Goal: Task Accomplishment & Management: Use online tool/utility

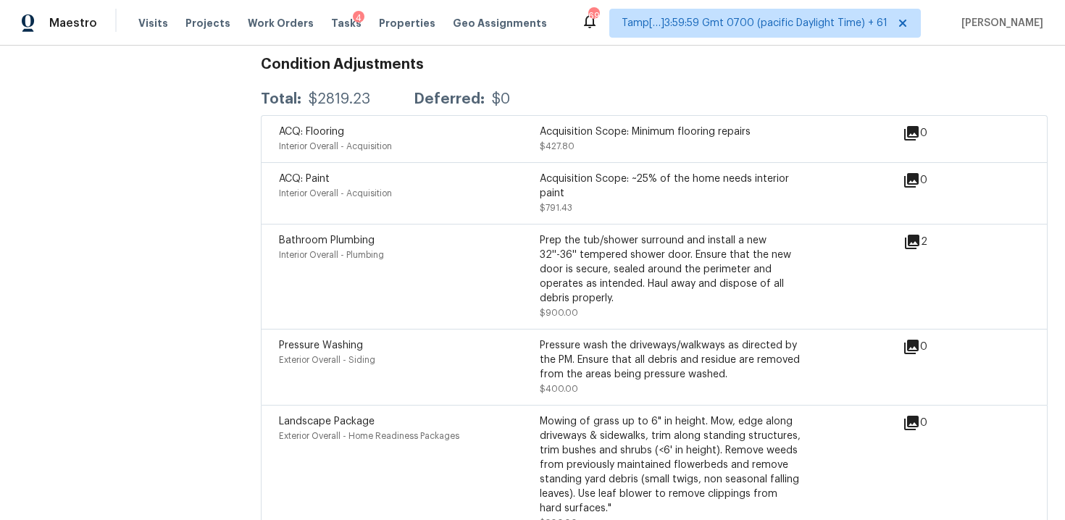
scroll to position [1745, 0]
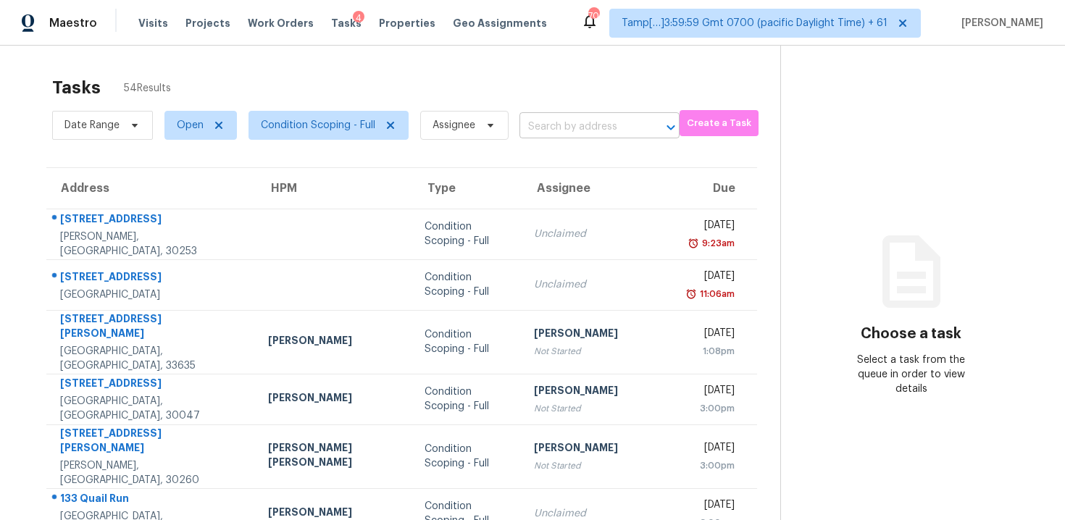
click at [573, 117] on input "text" at bounding box center [580, 127] width 120 height 22
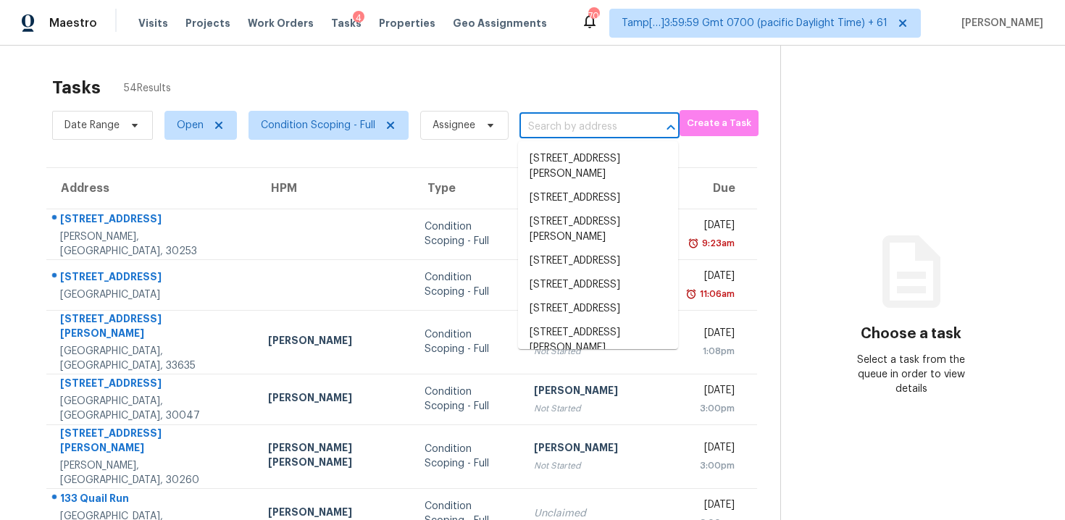
paste input "[STREET_ADDRESS]"
type input "[STREET_ADDRESS]"
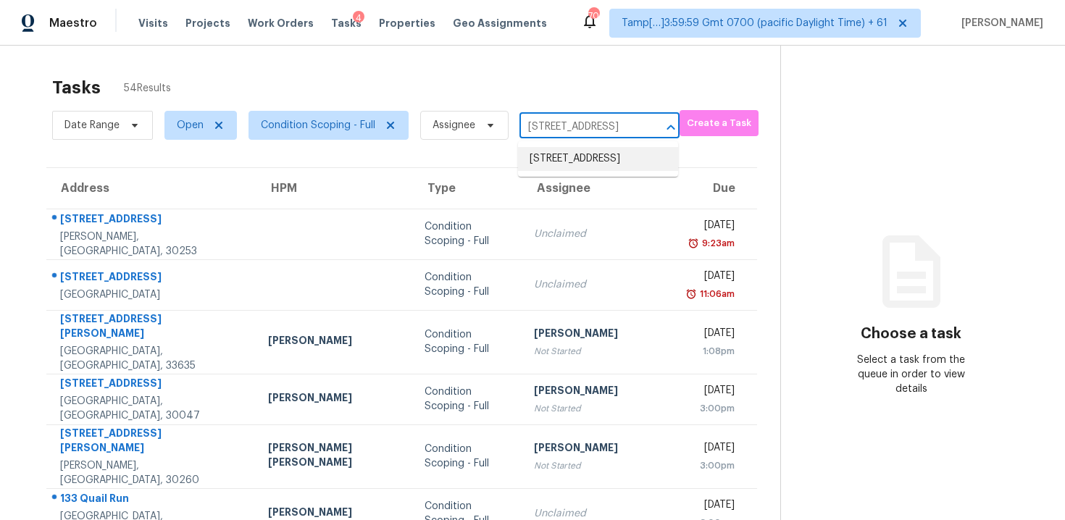
click at [603, 152] on li "[STREET_ADDRESS]" at bounding box center [598, 159] width 160 height 24
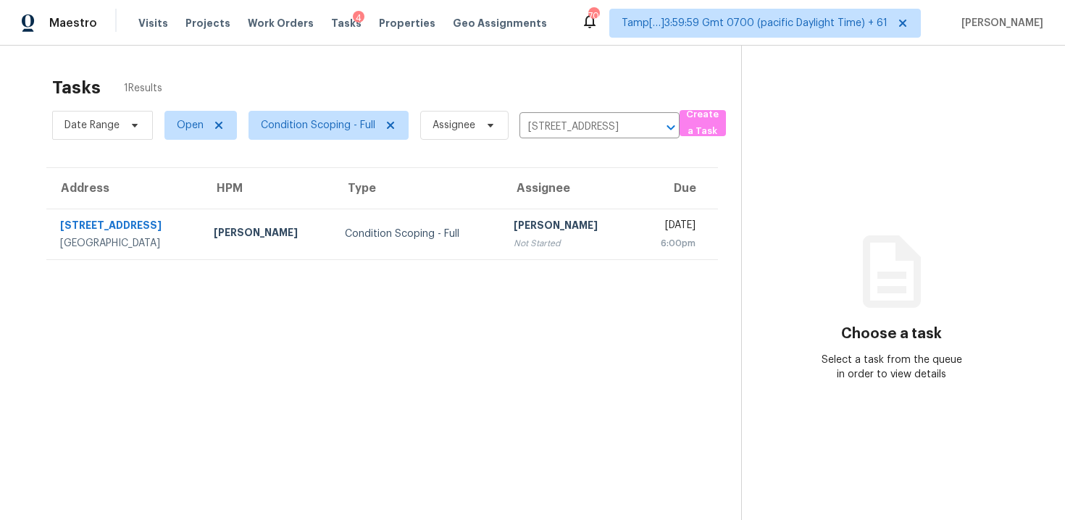
click at [633, 216] on td "[DATE] 6:00pm" at bounding box center [675, 234] width 85 height 51
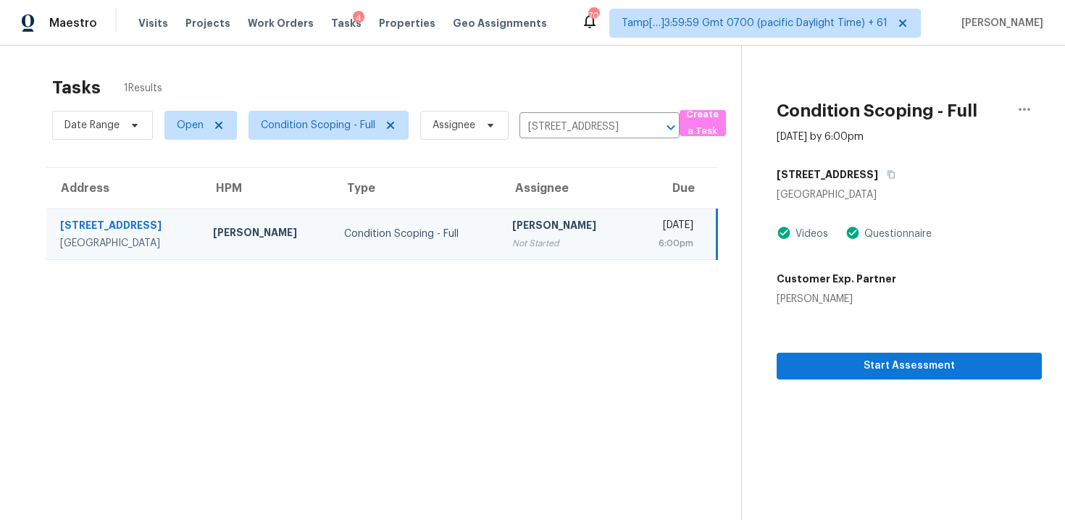
click at [910, 352] on div "Start Assessment" at bounding box center [909, 343] width 265 height 73
click at [907, 363] on span "Start Assessment" at bounding box center [910, 366] width 242 height 18
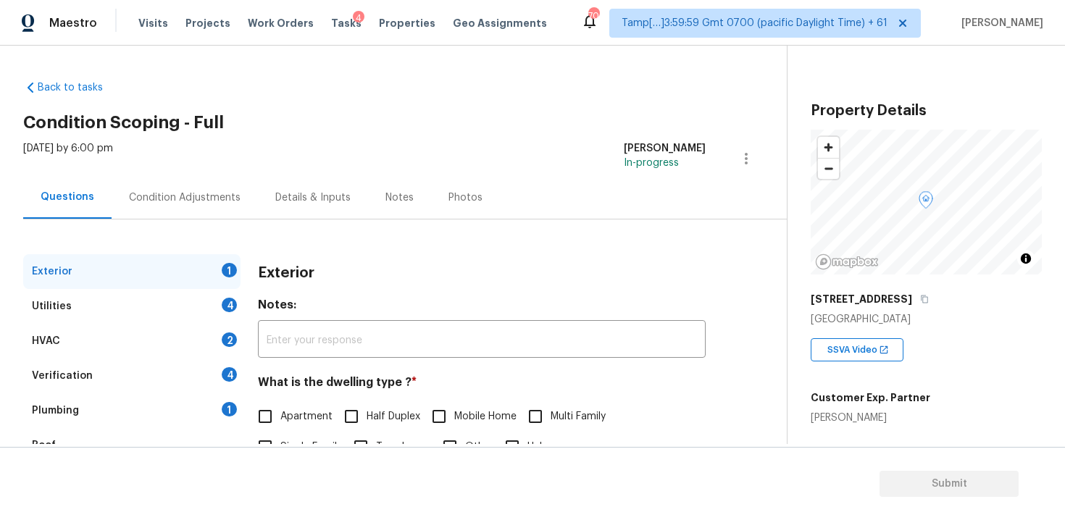
click at [190, 207] on div "Condition Adjustments" at bounding box center [185, 197] width 146 height 43
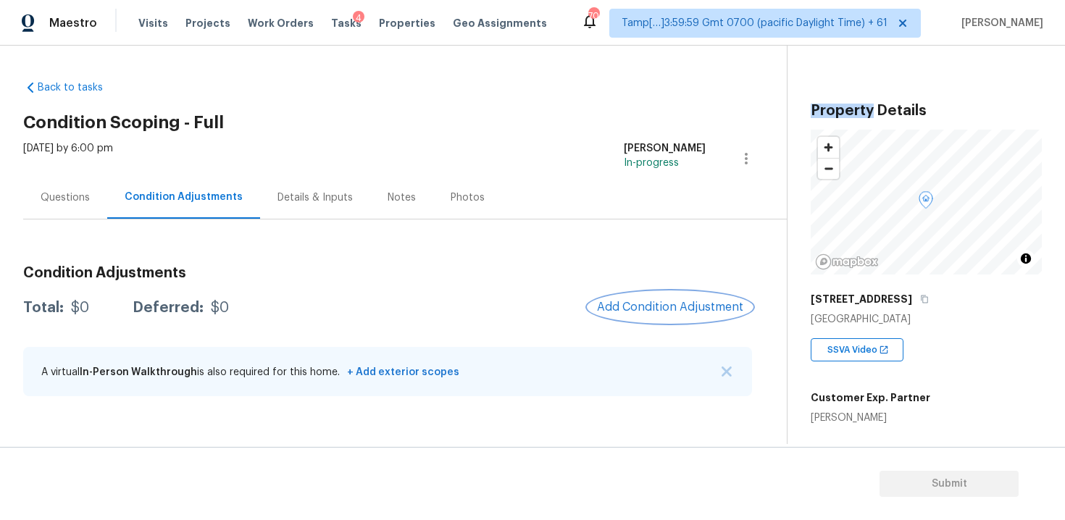
click at [686, 307] on span "Add Condition Adjustment" at bounding box center [670, 307] width 146 height 13
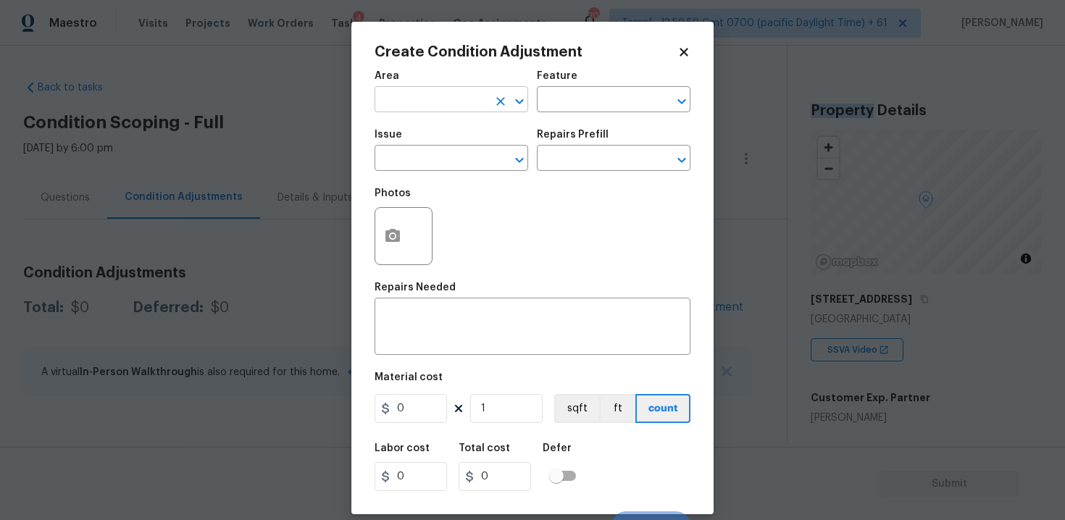
click at [420, 88] on div "Area" at bounding box center [452, 80] width 154 height 19
click at [313, 178] on body "Maestro Visits Projects Work Orders Tasks 4 Properties Geo Assignments 700 Tamp…" at bounding box center [532, 260] width 1065 height 520
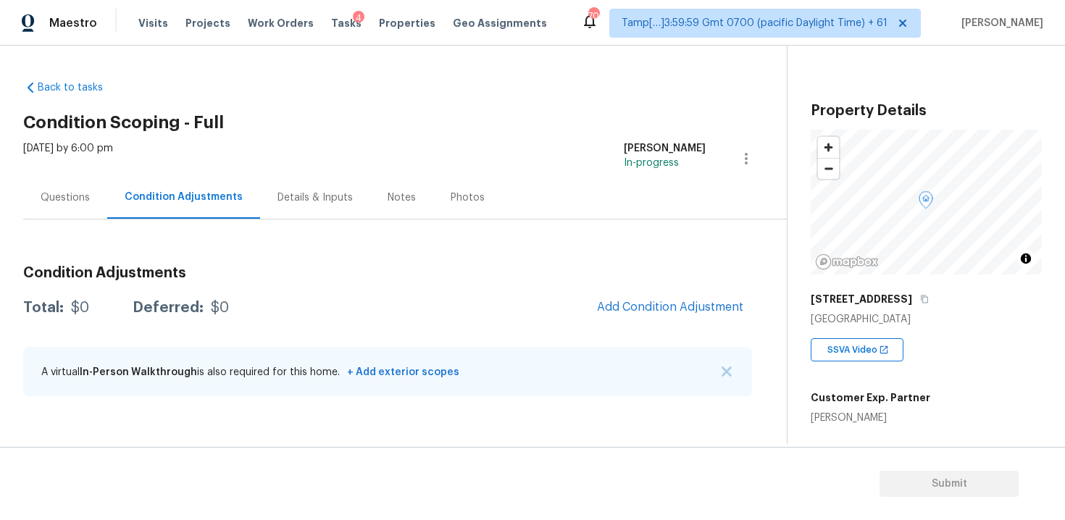
click at [672, 286] on div "Condition Adjustments Total: $0 Deferred: $0 Add Condition Adjustment A virtual…" at bounding box center [387, 331] width 729 height 155
click at [645, 299] on button "Add Condition Adjustment" at bounding box center [671, 307] width 164 height 30
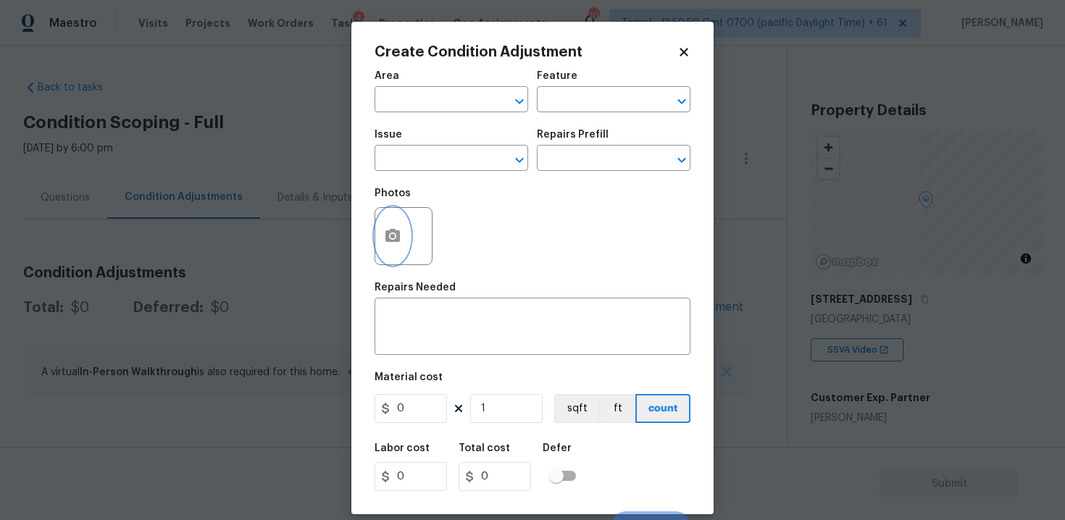
click at [399, 231] on icon "button" at bounding box center [393, 235] width 14 height 13
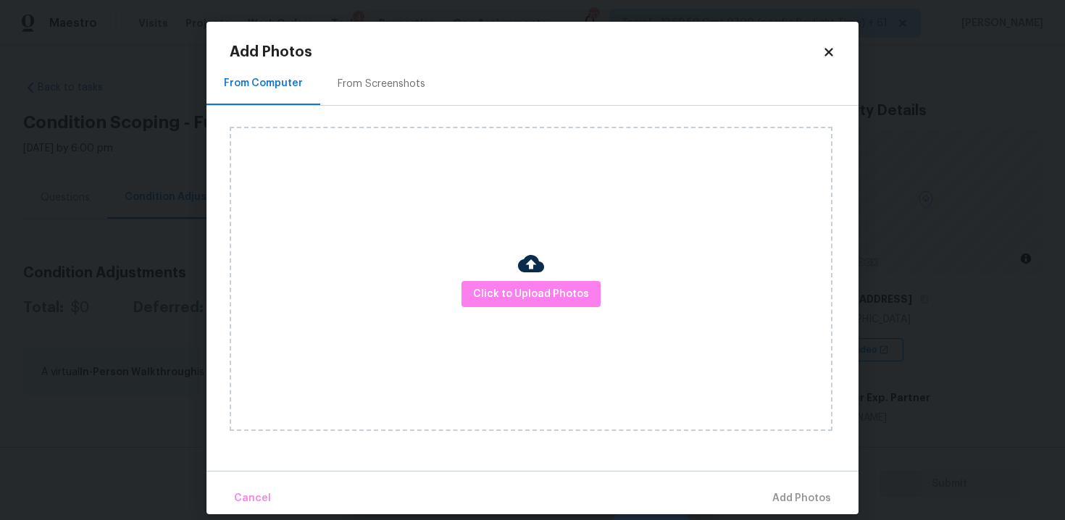
click at [555, 309] on div "Click to Upload Photos" at bounding box center [531, 279] width 603 height 304
click at [560, 300] on span "Click to Upload Photos" at bounding box center [531, 295] width 116 height 18
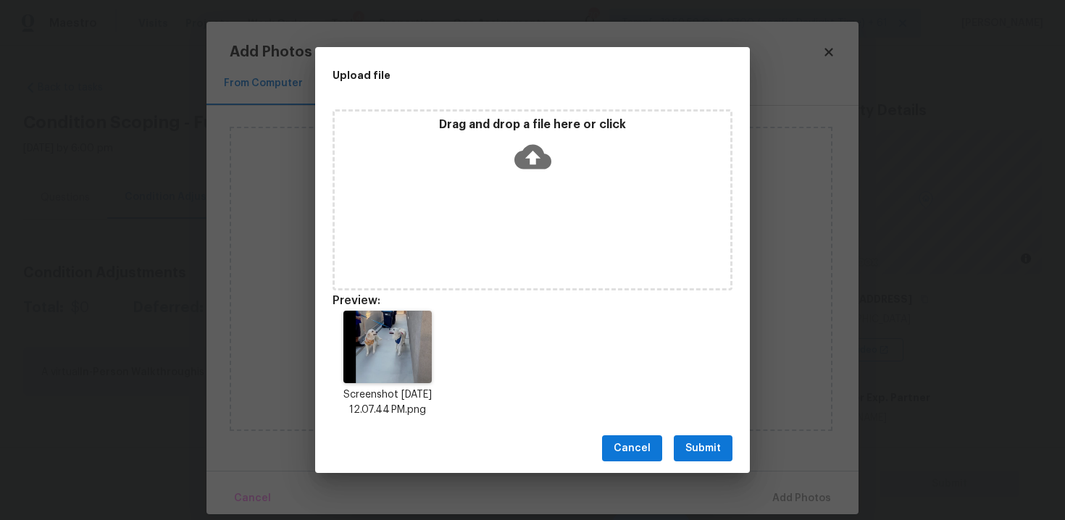
click at [715, 445] on span "Submit" at bounding box center [704, 449] width 36 height 18
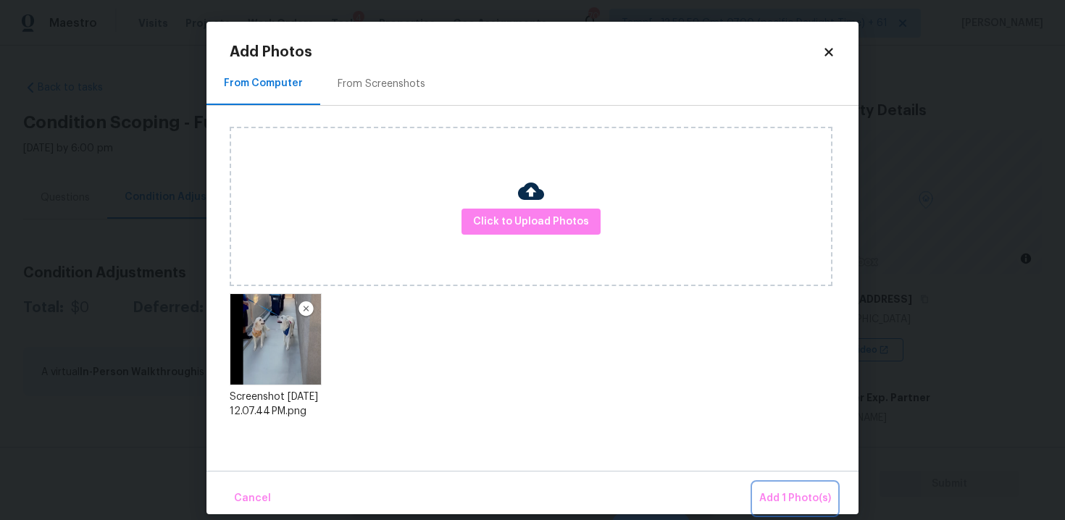
click at [788, 492] on span "Add 1 Photo(s)" at bounding box center [796, 499] width 72 height 18
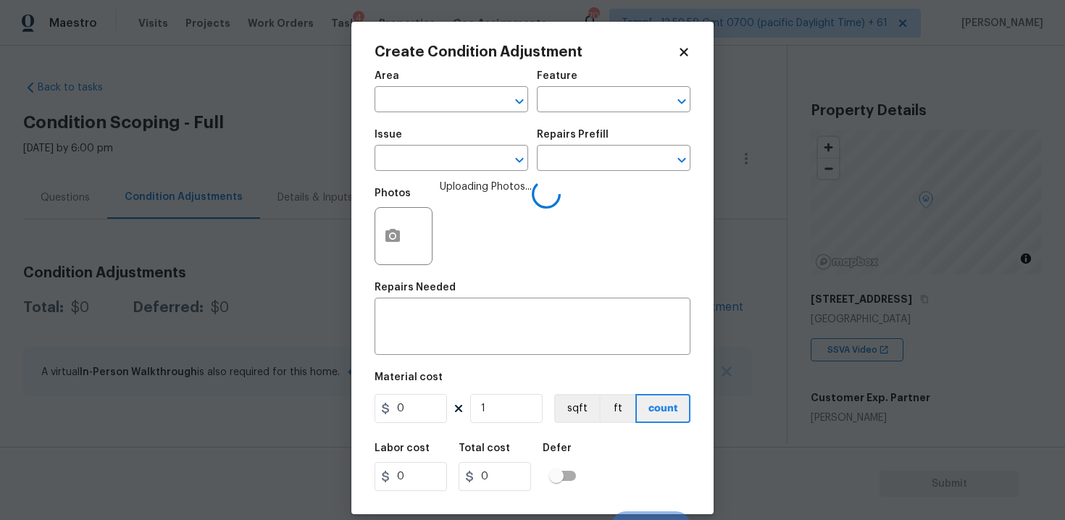
click at [431, 85] on div "Area" at bounding box center [452, 80] width 154 height 19
click at [438, 98] on input "text" at bounding box center [431, 101] width 113 height 22
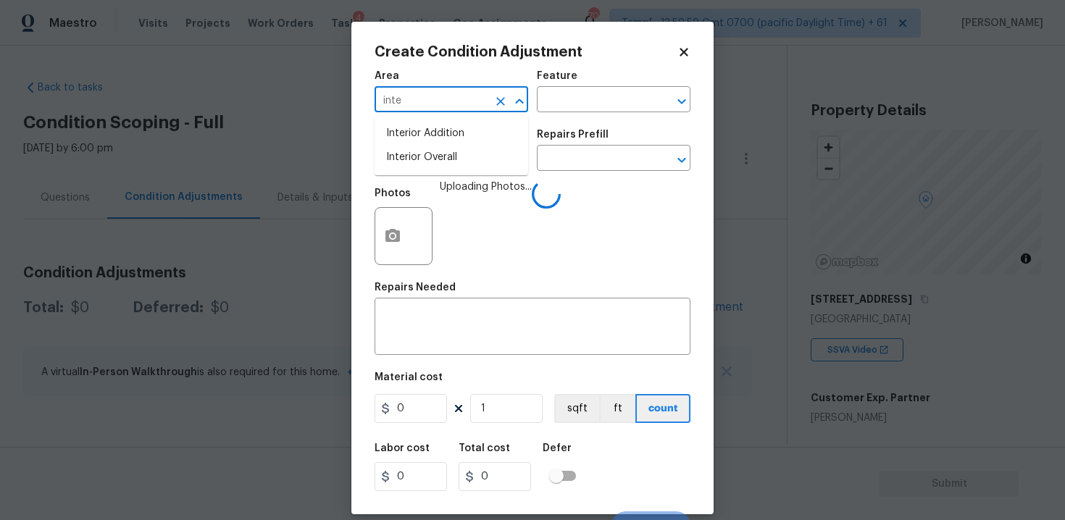
type input "inter"
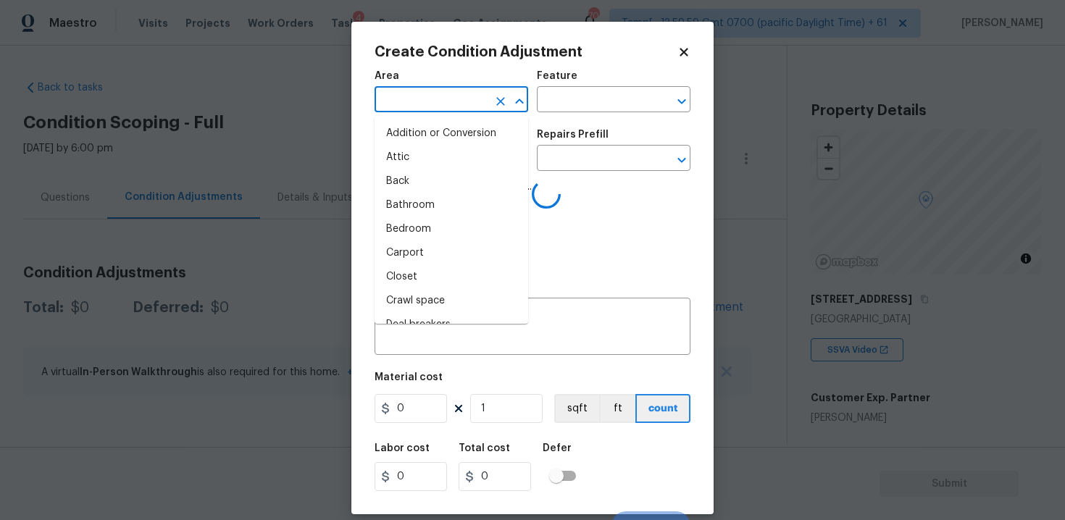
click at [438, 151] on li "Attic" at bounding box center [452, 158] width 154 height 24
type input "Attic"
click at [438, 151] on input "text" at bounding box center [431, 160] width 113 height 22
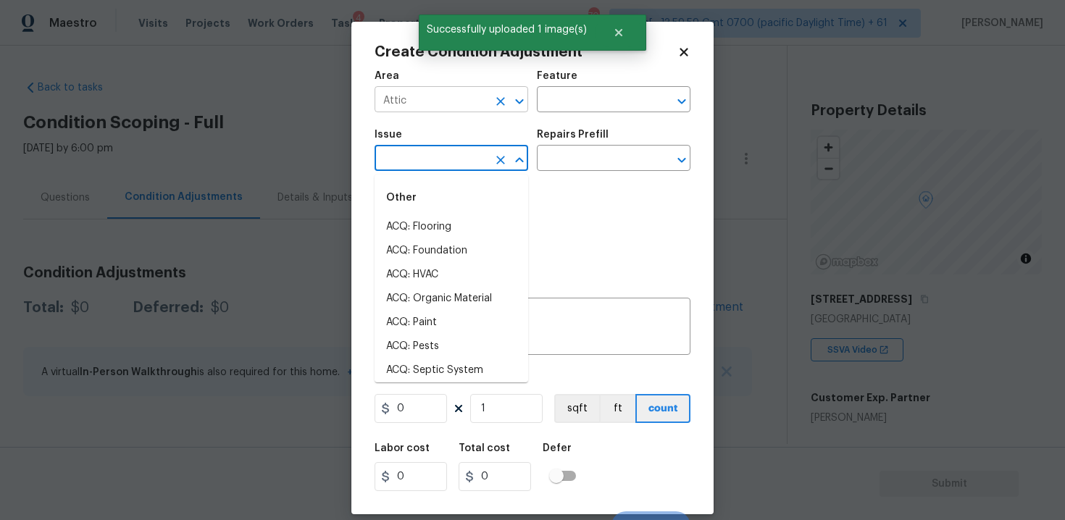
click at [496, 98] on icon "Clear" at bounding box center [500, 101] width 9 height 9
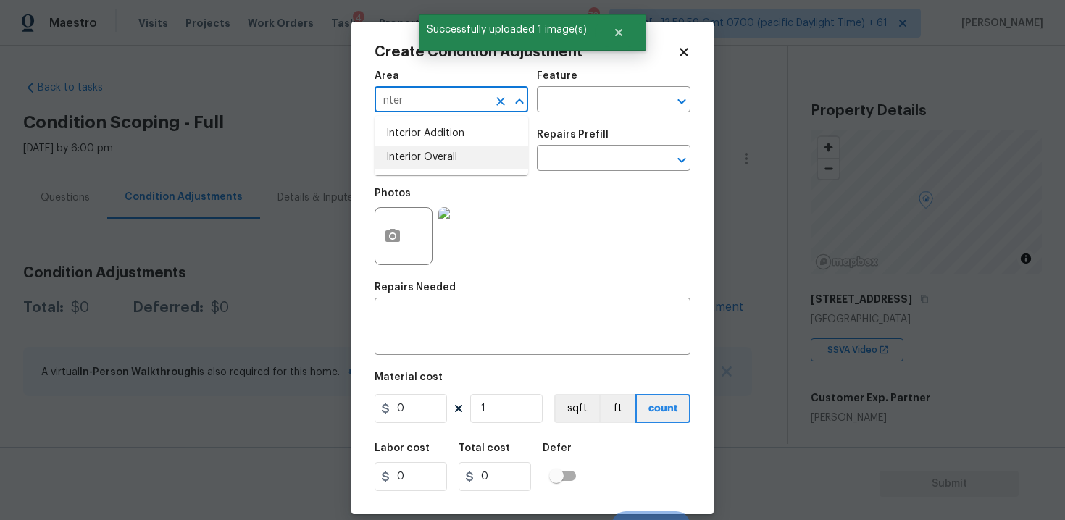
click at [485, 155] on li "Interior Overall" at bounding box center [452, 158] width 154 height 24
type input "Interior Overall"
click at [485, 155] on input "text" at bounding box center [431, 160] width 113 height 22
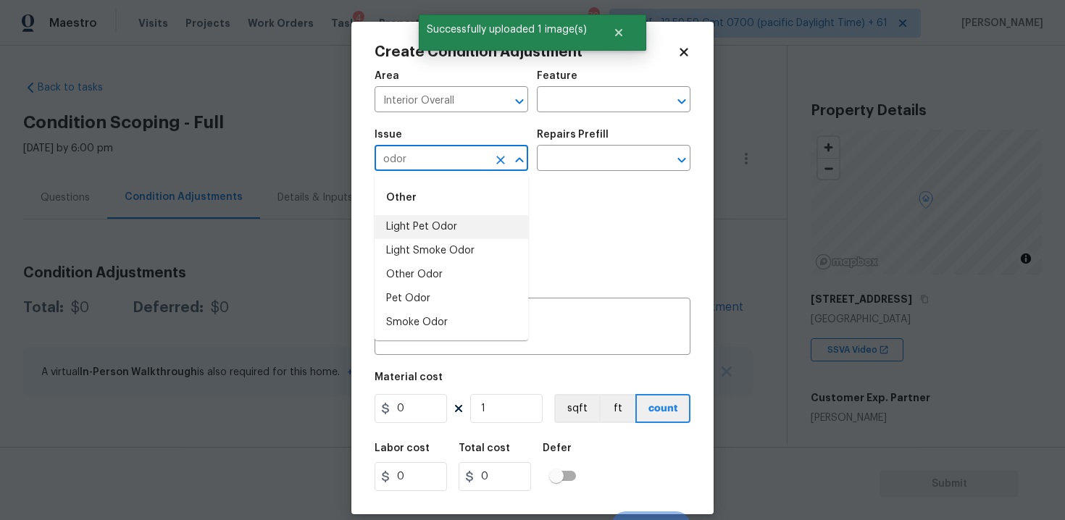
click at [438, 219] on li "Light Pet Odor" at bounding box center [452, 227] width 154 height 24
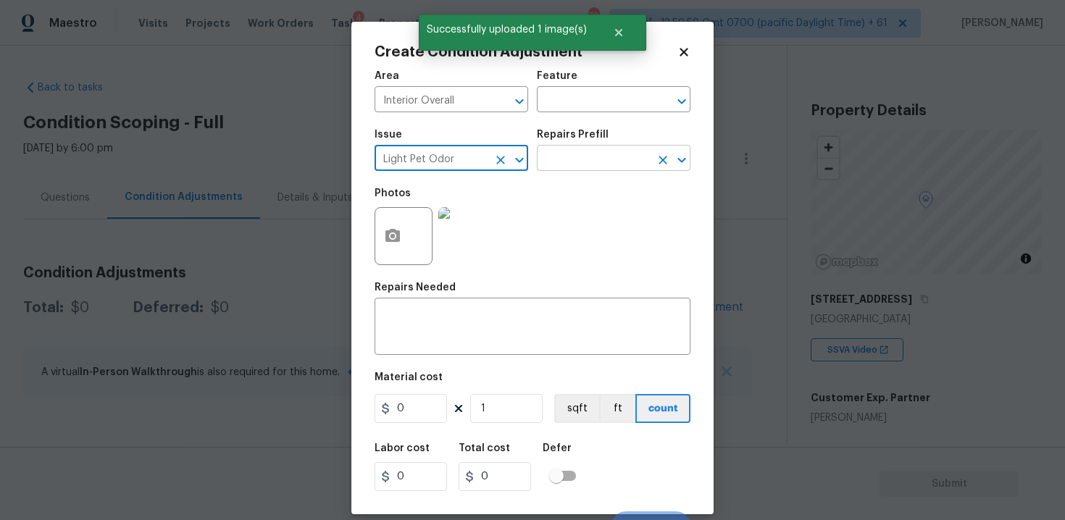
type input "Light Pet Odor"
click at [586, 155] on input "text" at bounding box center [593, 160] width 113 height 22
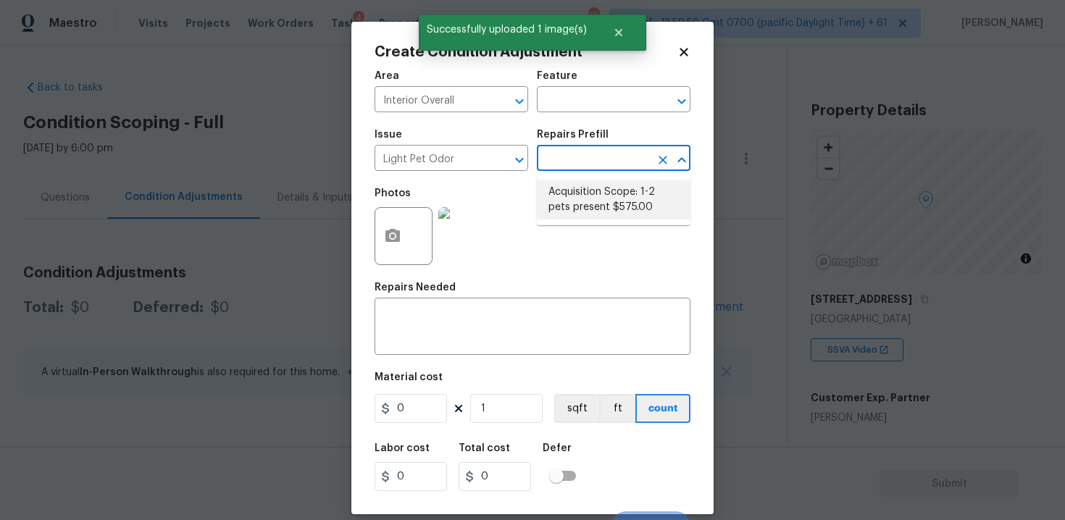
click at [587, 196] on li "Acquisition Scope: 1-2 pets present $575.00" at bounding box center [614, 199] width 154 height 39
type textarea "Acquisition Scope: 1-2 pets present"
type input "575"
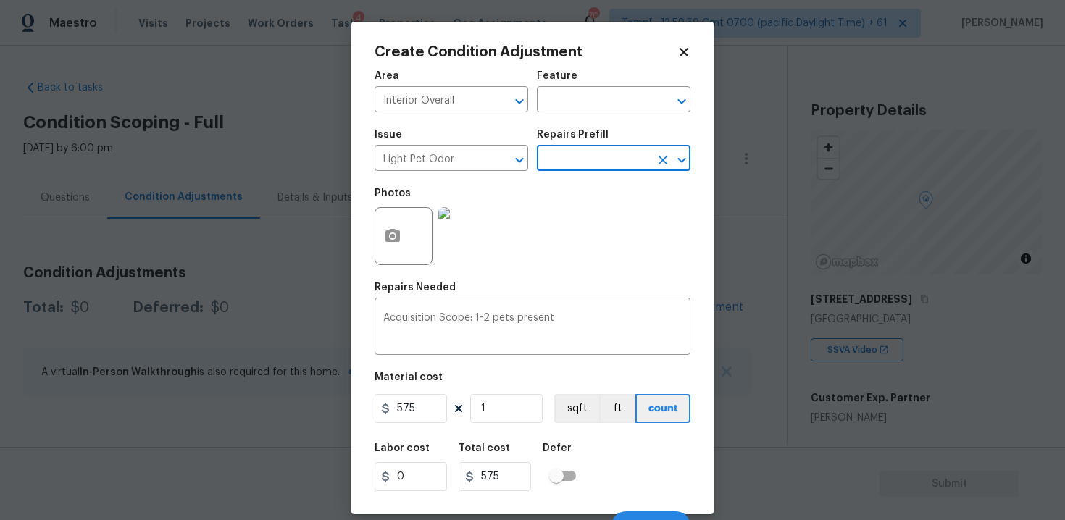
scroll to position [21, 0]
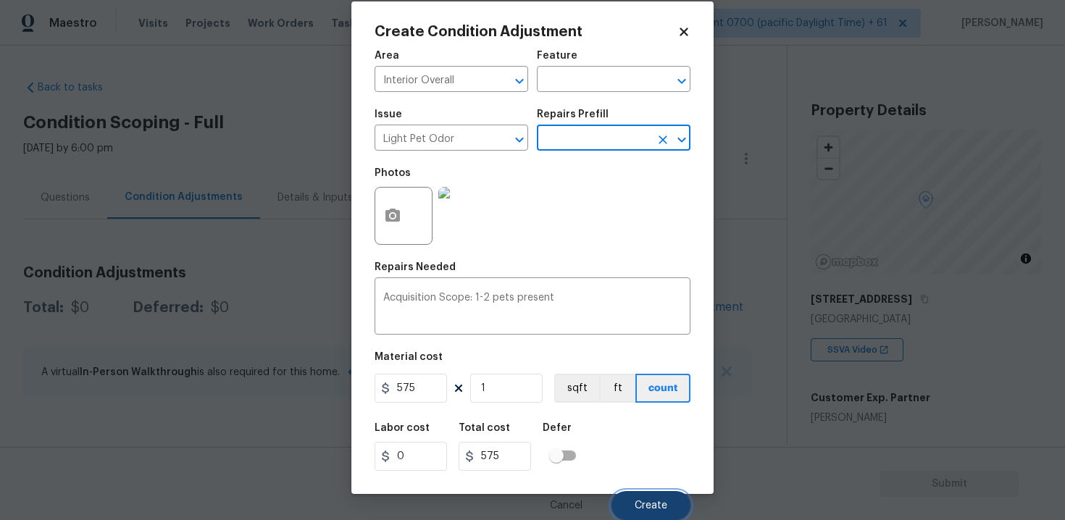
click at [640, 493] on button "Create" at bounding box center [651, 505] width 79 height 29
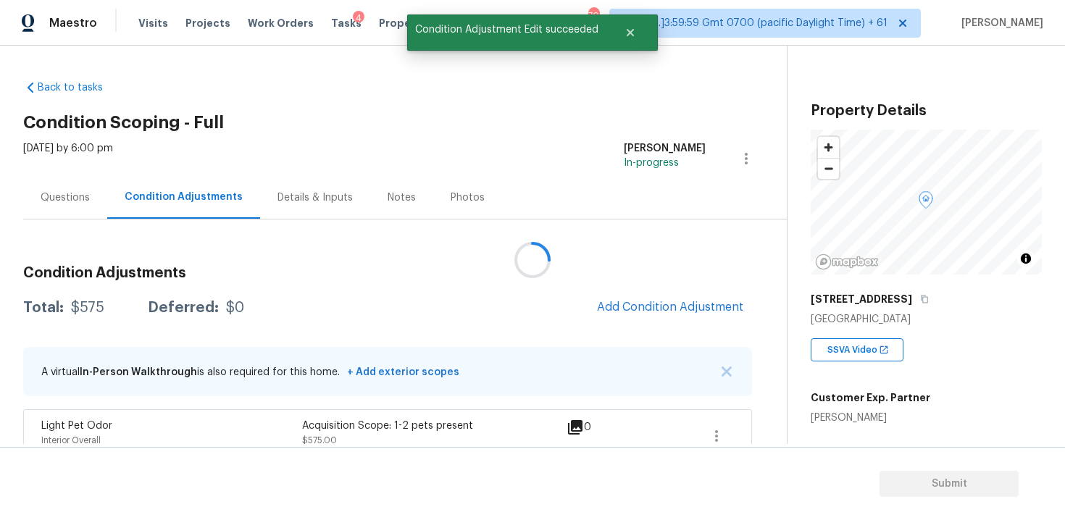
scroll to position [0, 0]
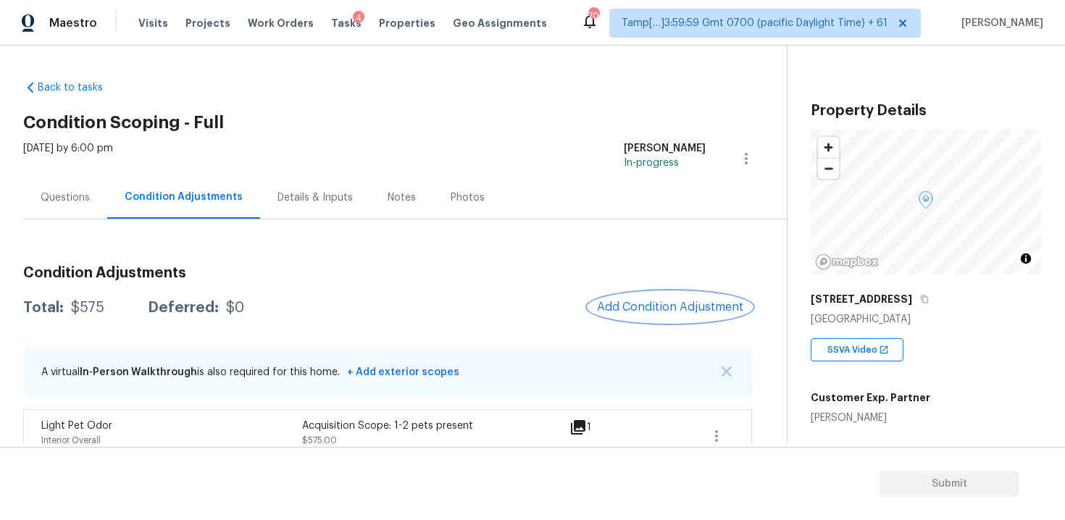
click at [626, 296] on button "Add Condition Adjustment" at bounding box center [671, 307] width 164 height 30
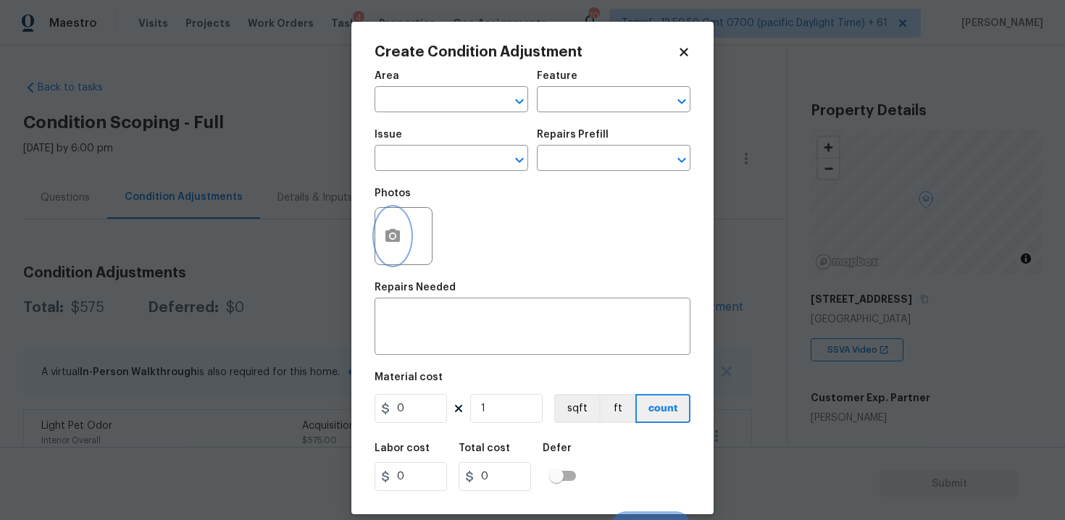
click at [386, 230] on icon "button" at bounding box center [393, 235] width 14 height 13
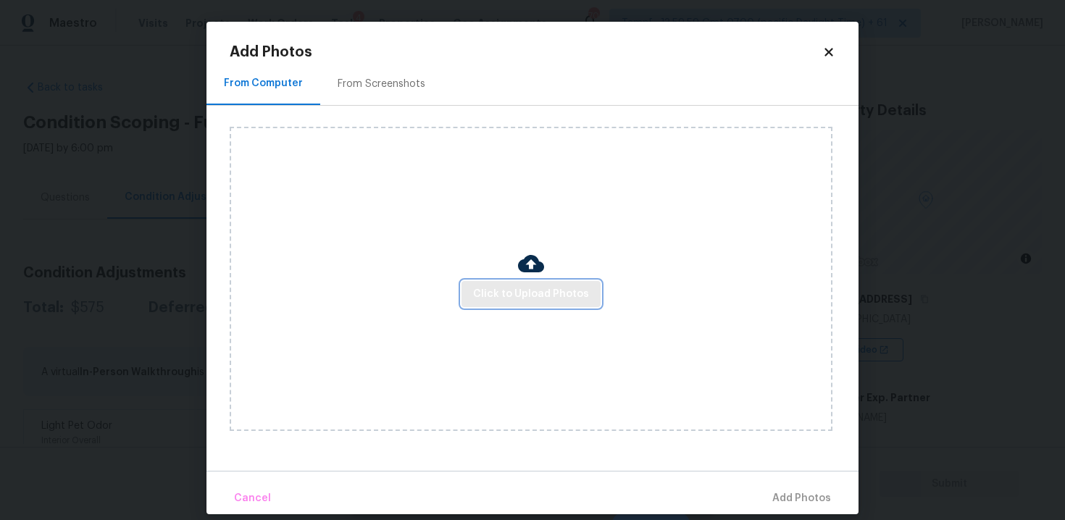
click at [507, 283] on button "Click to Upload Photos" at bounding box center [531, 294] width 139 height 27
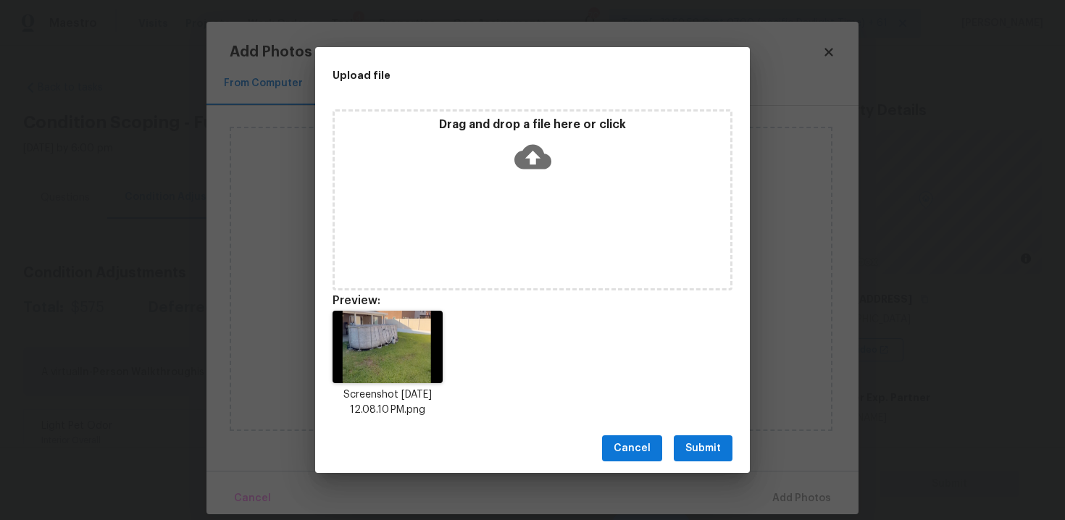
click at [702, 436] on button "Submit" at bounding box center [703, 449] width 59 height 27
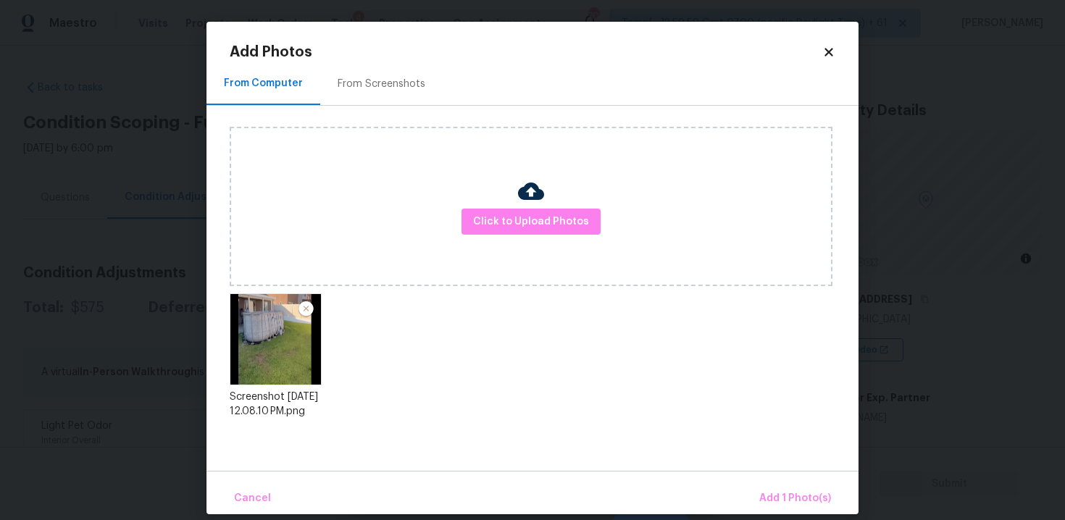
click at [772, 480] on div "Cancel Add 1 Photo(s)" at bounding box center [533, 492] width 652 height 43
click at [783, 491] on span "Add 1 Photo(s)" at bounding box center [796, 499] width 72 height 18
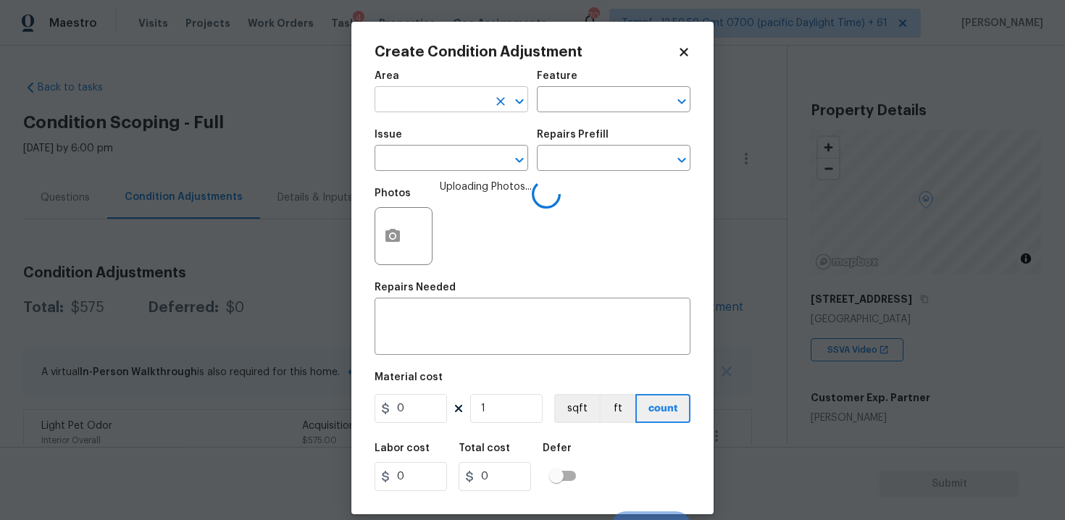
click at [429, 99] on input "text" at bounding box center [431, 101] width 113 height 22
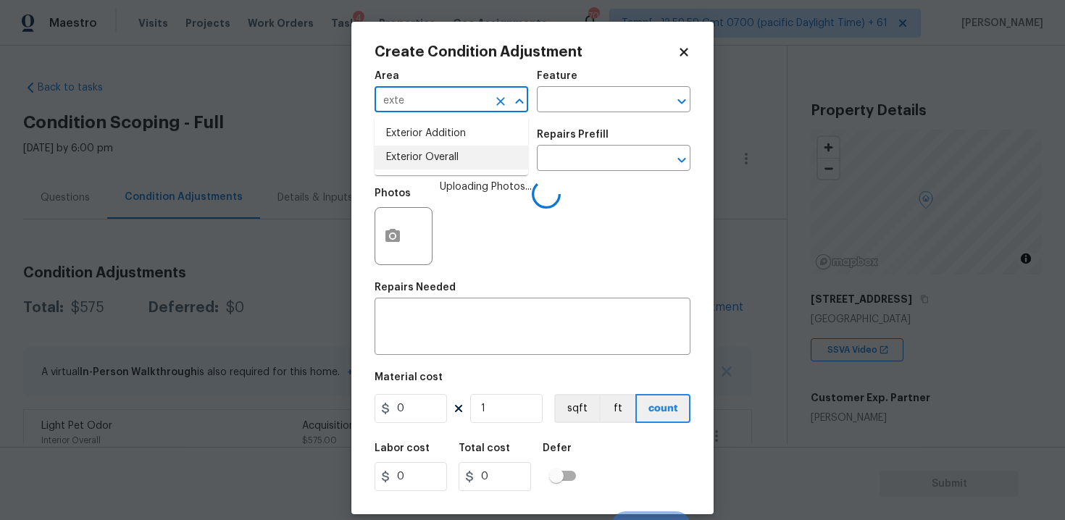
click at [417, 153] on li "Exterior Overall" at bounding box center [452, 158] width 154 height 24
type input "Exterior Overall"
click at [417, 153] on input "text" at bounding box center [431, 160] width 113 height 22
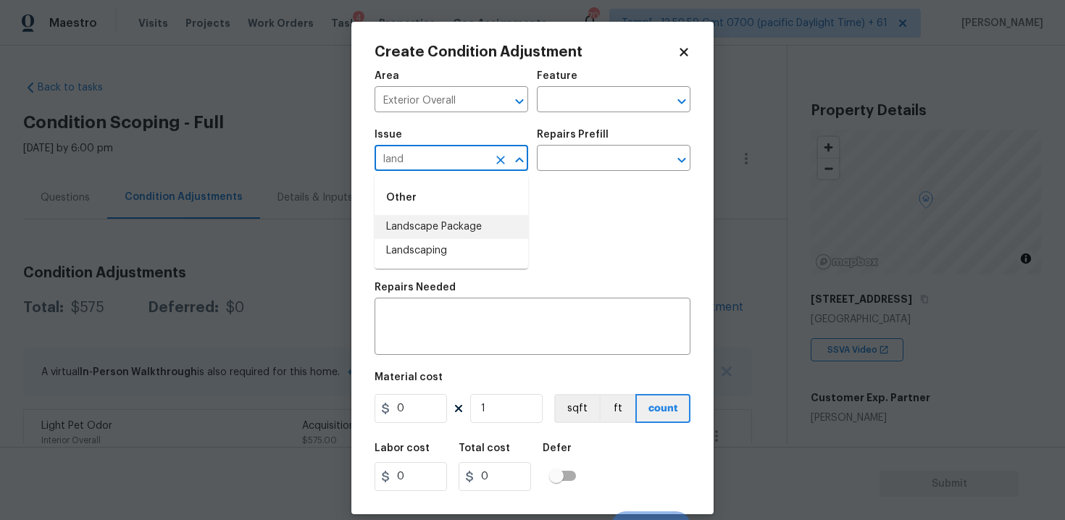
click at [425, 220] on li "Landscape Package" at bounding box center [452, 227] width 154 height 24
type input "Landscape Package"
click at [565, 154] on input "text" at bounding box center [593, 160] width 113 height 22
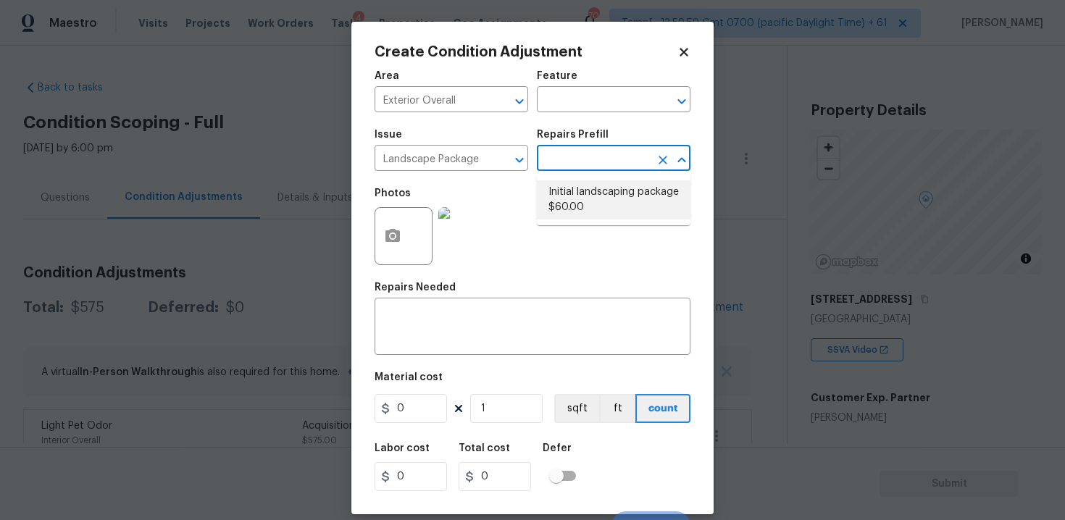
click at [569, 187] on li "Initial landscaping package $60.00" at bounding box center [614, 199] width 154 height 39
type input "Home Readiness Packages"
type textarea "Mowing of grass up to 6" in height. Mow, edge along driveways & sidewalks, trim…"
type input "60"
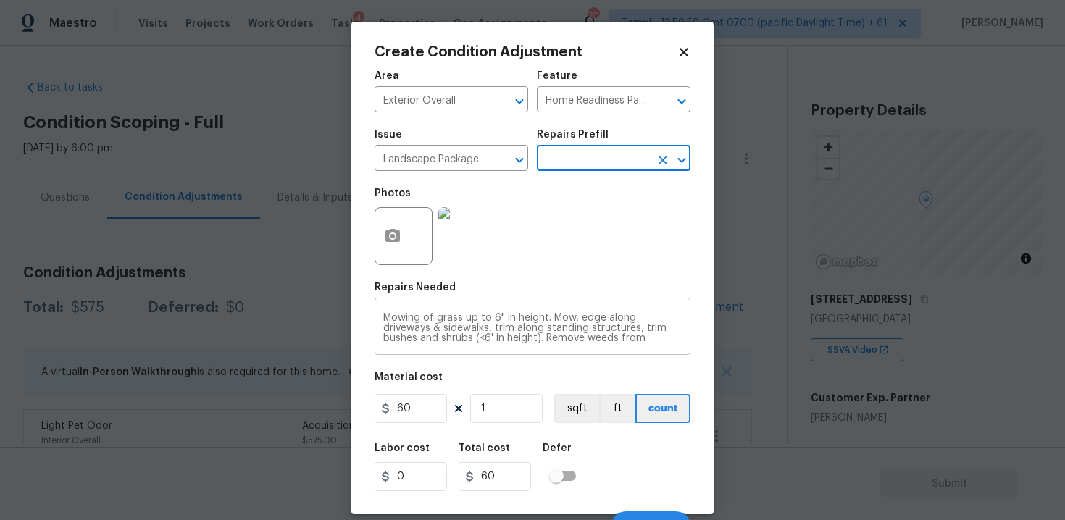
scroll to position [21, 0]
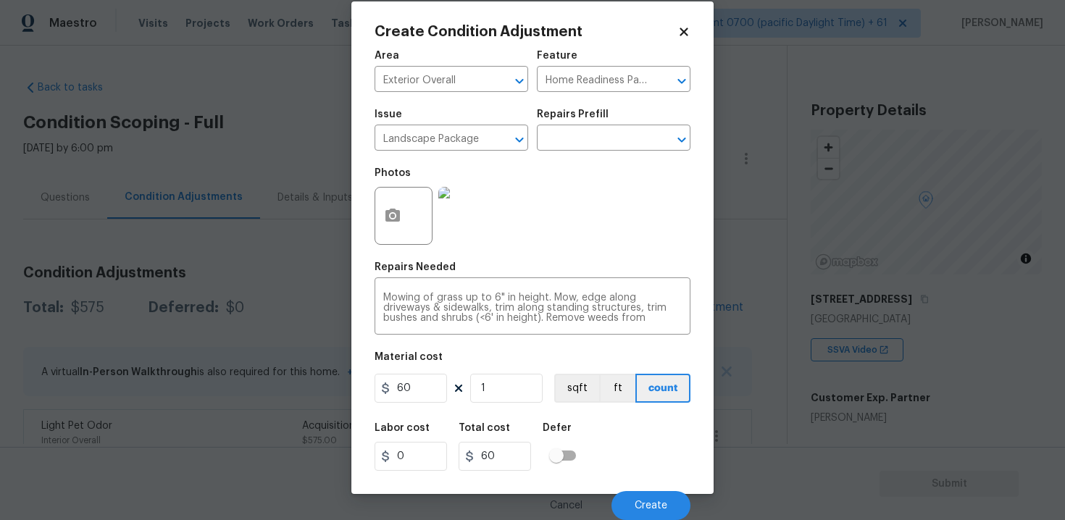
click at [405, 403] on figure "Material cost 60 1 sqft ft count" at bounding box center [533, 379] width 316 height 54
click at [416, 395] on input "60" at bounding box center [411, 388] width 72 height 29
type input "300"
click at [573, 425] on div "Defer" at bounding box center [564, 432] width 42 height 19
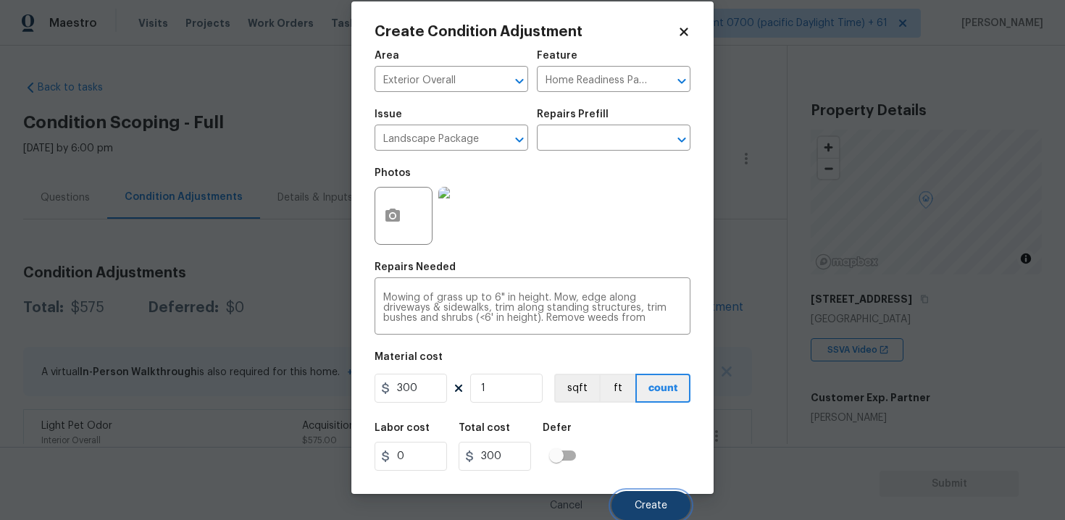
click at [650, 508] on span "Create" at bounding box center [651, 506] width 33 height 11
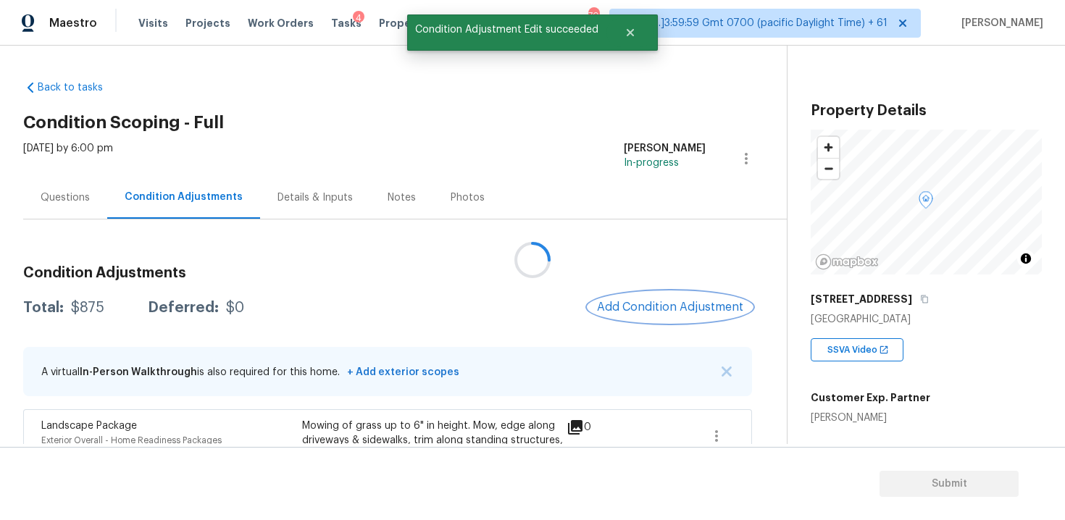
scroll to position [0, 0]
click at [605, 291] on div "Condition Adjustments Total: $875 Deferred: $0 Add Condition Adjustment A virtu…" at bounding box center [387, 425] width 729 height 343
click at [615, 304] on span "Add Condition Adjustment" at bounding box center [670, 307] width 146 height 13
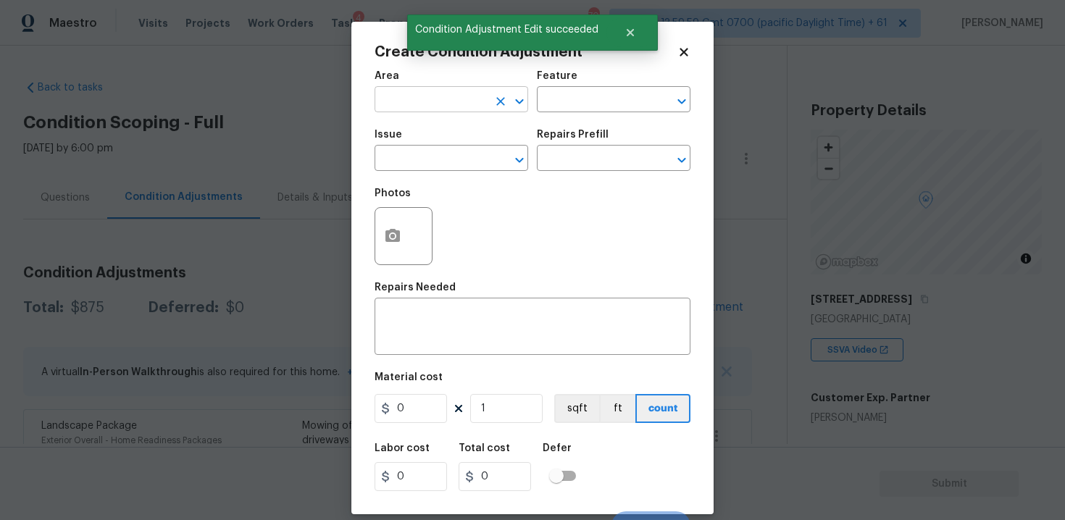
click at [433, 97] on input "text" at bounding box center [431, 101] width 113 height 22
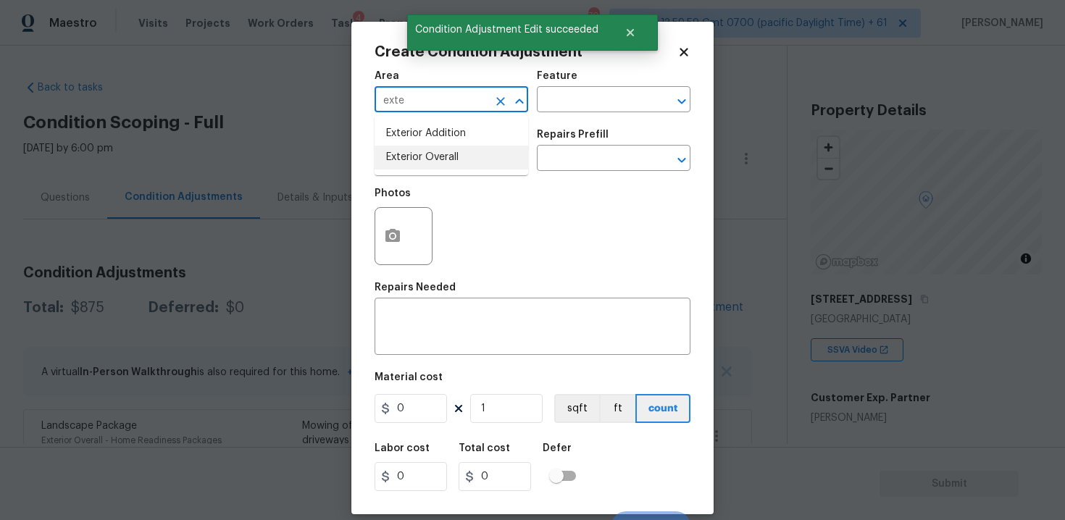
click at [431, 158] on li "Exterior Overall" at bounding box center [452, 158] width 154 height 24
type input "Exterior Overall"
click at [431, 158] on input "text" at bounding box center [431, 160] width 113 height 22
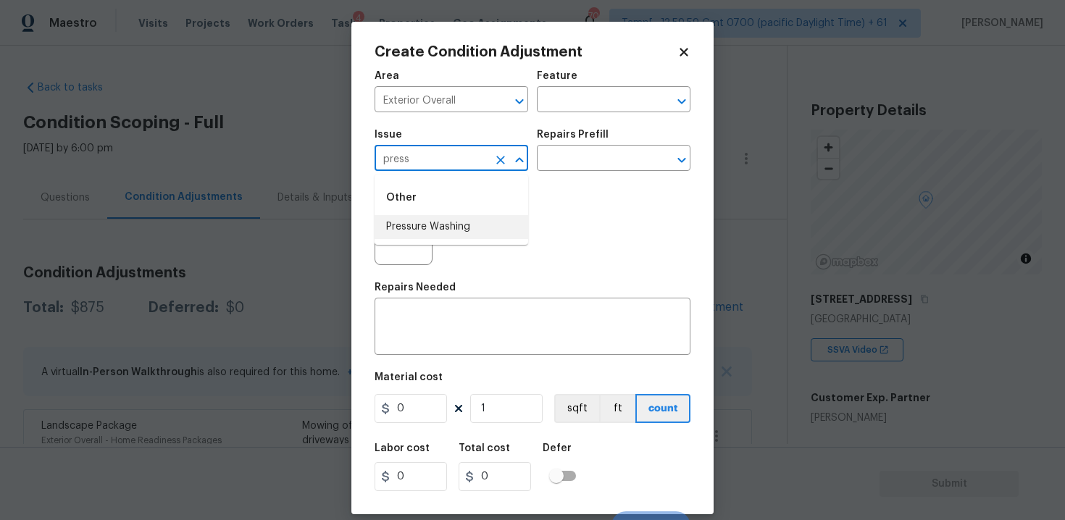
click at [461, 235] on li "Pressure Washing" at bounding box center [452, 227] width 154 height 24
type input "Pressure Washing"
click at [547, 168] on input "text" at bounding box center [593, 160] width 113 height 22
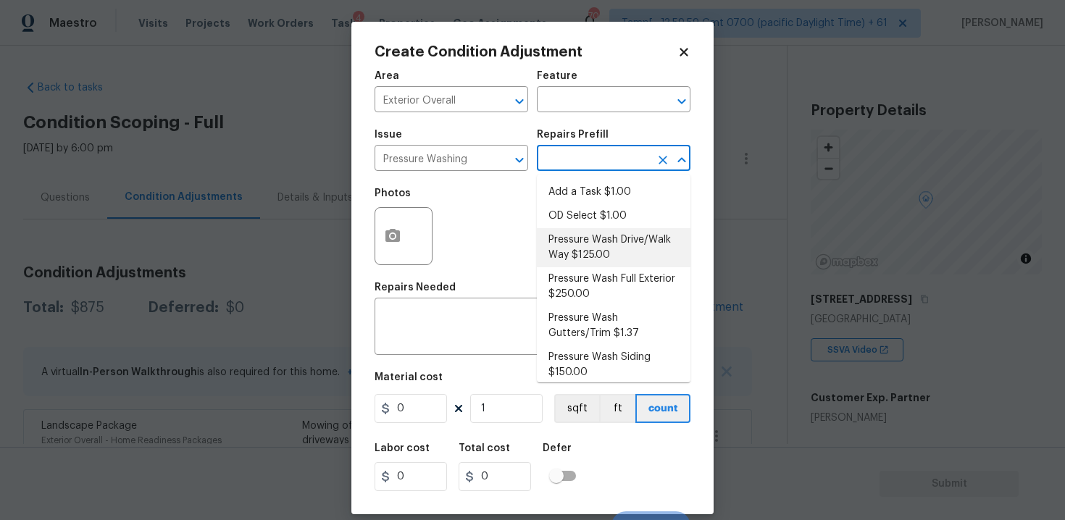
click at [568, 257] on li "Pressure Wash Drive/Walk Way $125.00" at bounding box center [614, 247] width 154 height 39
type input "Siding"
type textarea "Pressure wash the driveways/walkways as directed by the PM. Ensure that all deb…"
type input "125"
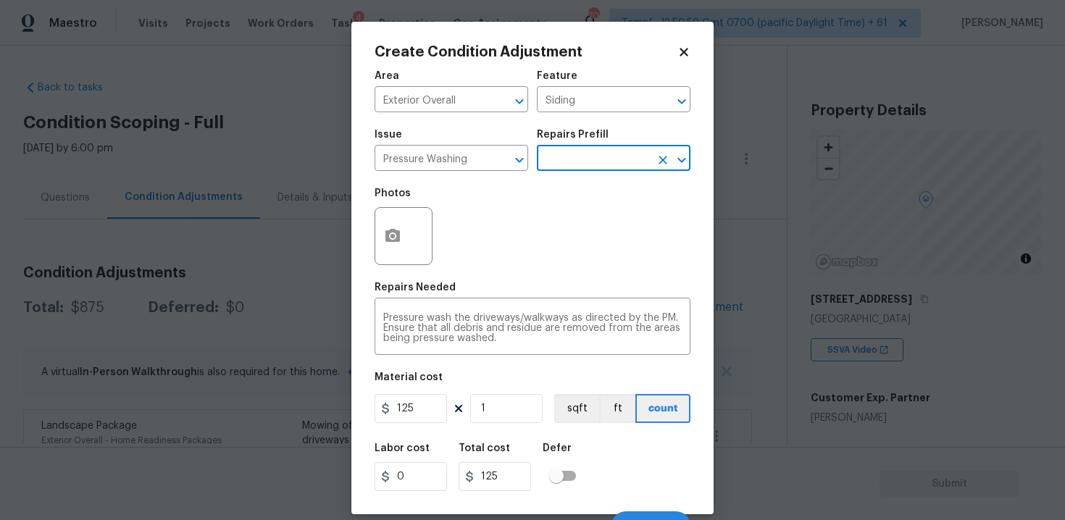
click at [568, 257] on div "Photos" at bounding box center [533, 227] width 316 height 94
click at [582, 165] on input "text" at bounding box center [593, 160] width 113 height 22
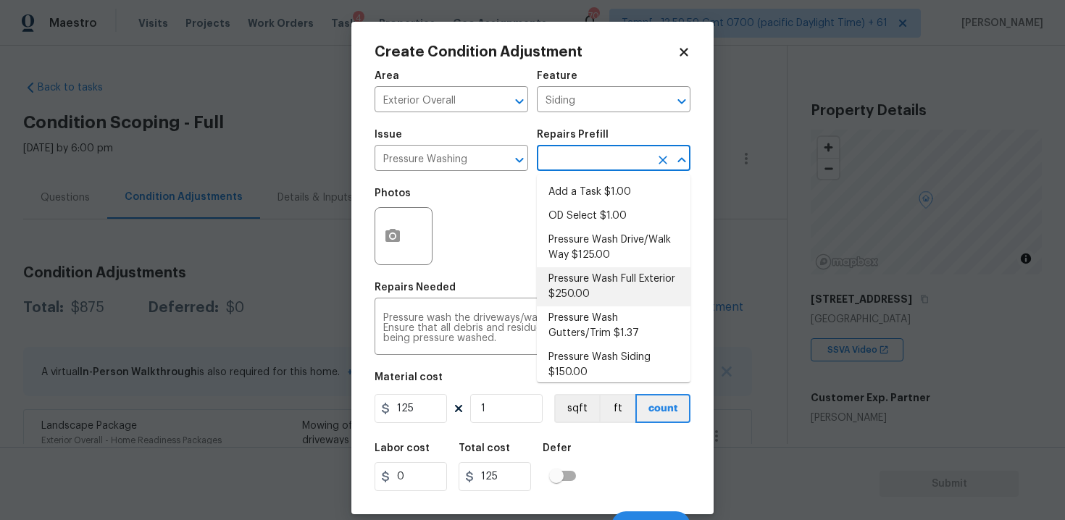
click at [593, 283] on li "Pressure Wash Full Exterior $250.00" at bounding box center [614, 286] width 154 height 39
type textarea "Pressure wash the House, Flatwork, Deck and Garage interior."
type input "250"
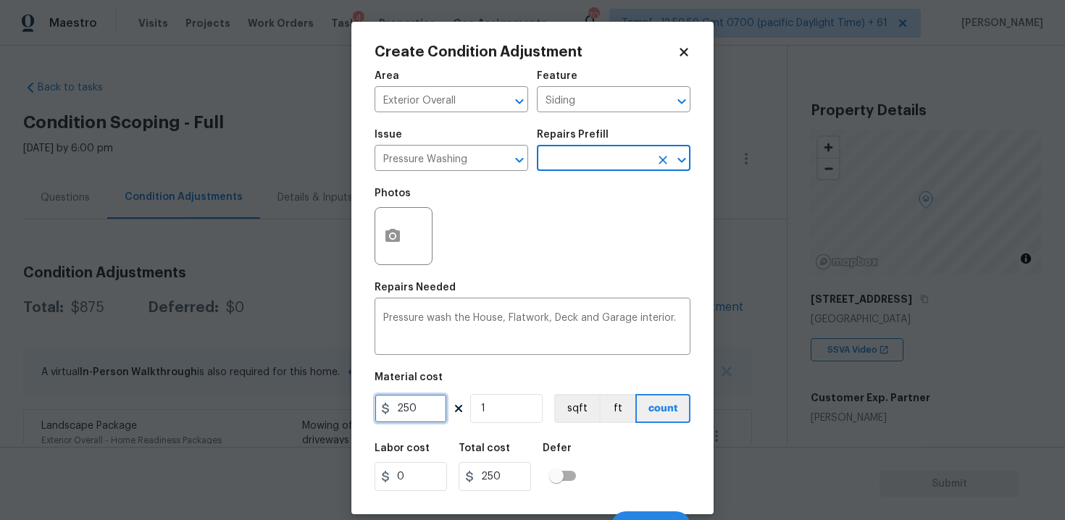
click at [417, 409] on input "250" at bounding box center [411, 408] width 72 height 29
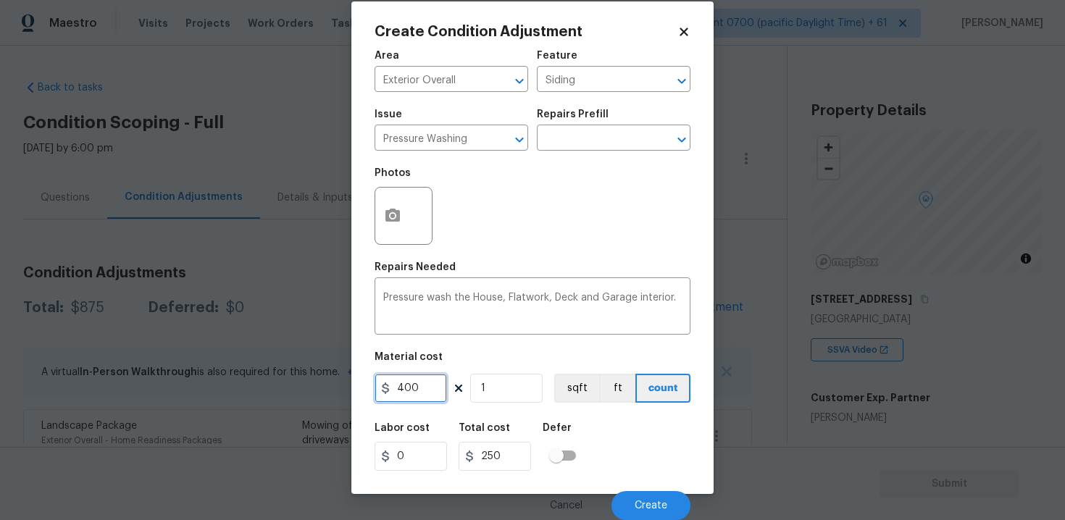
type input "400"
click at [594, 430] on div "Labor cost 0 Total cost 400 Defer" at bounding box center [533, 447] width 316 height 65
click at [651, 495] on button "Create" at bounding box center [651, 505] width 79 height 29
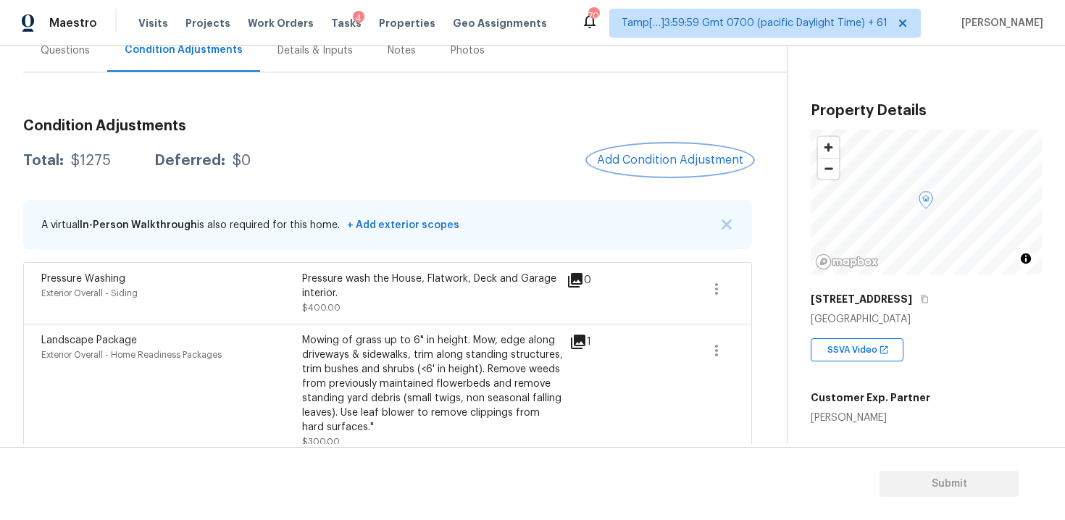
scroll to position [140, 0]
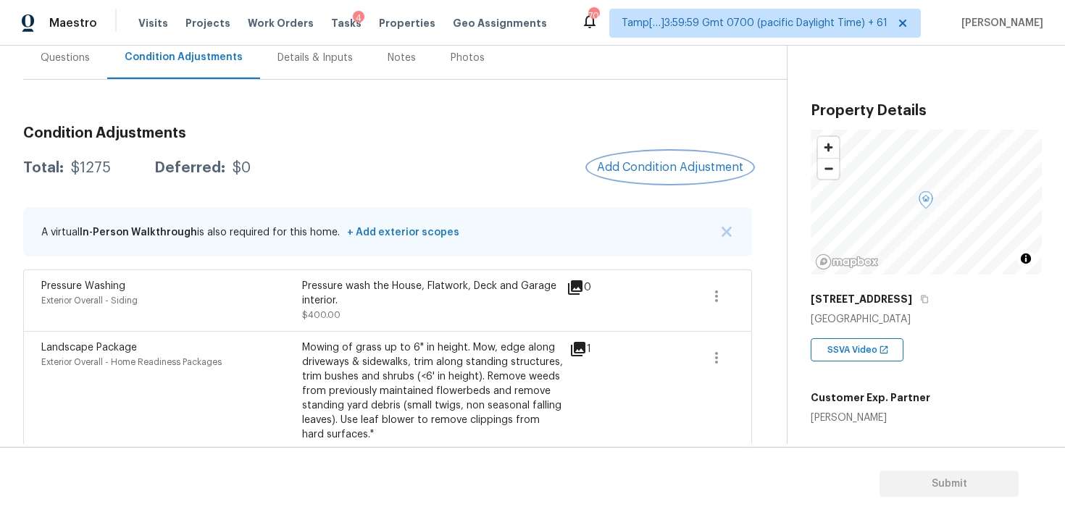
click at [642, 159] on button "Add Condition Adjustment" at bounding box center [671, 167] width 164 height 30
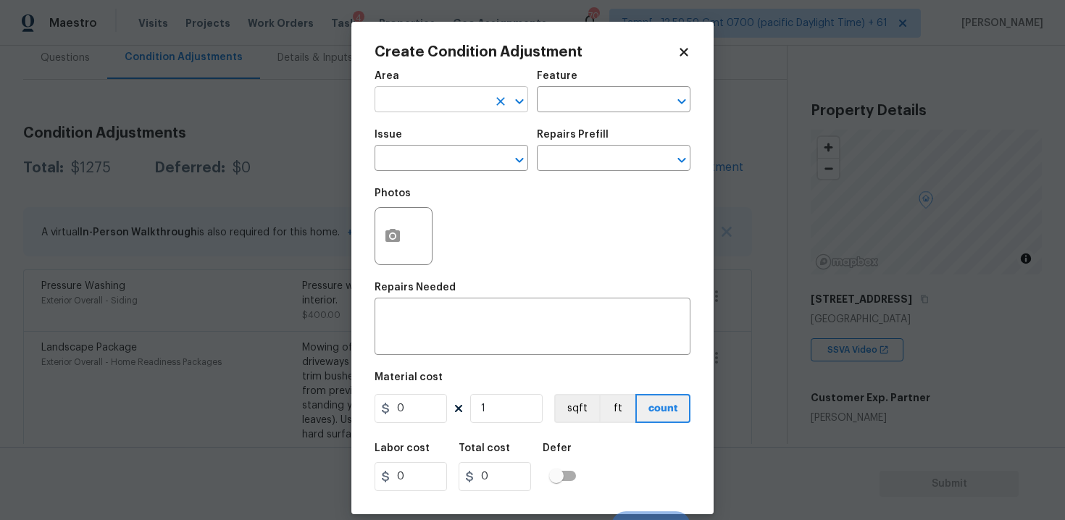
click at [428, 103] on input "text" at bounding box center [431, 101] width 113 height 22
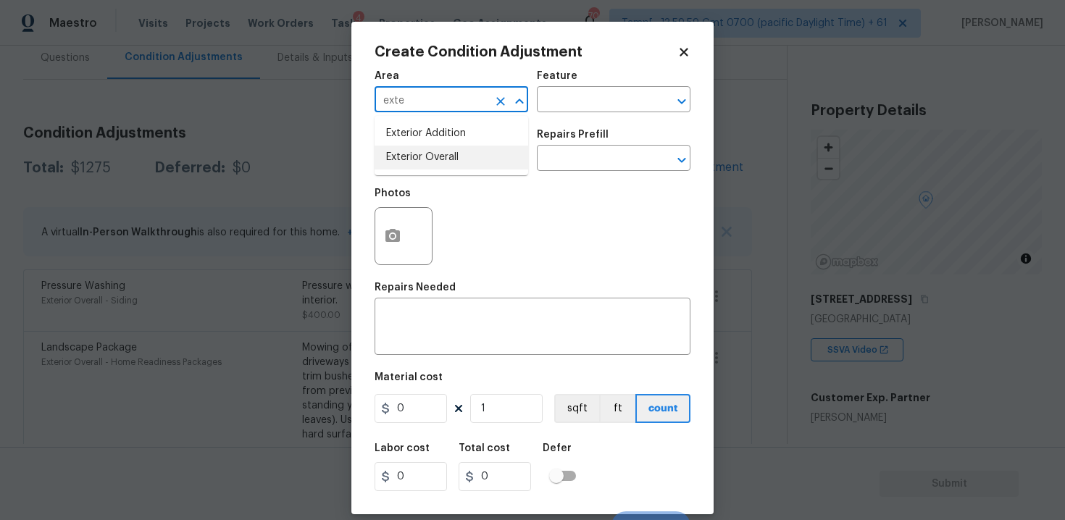
click at [411, 165] on li "Exterior Overall" at bounding box center [452, 158] width 154 height 24
type input "Exterior Overall"
click at [411, 165] on input "text" at bounding box center [431, 160] width 113 height 22
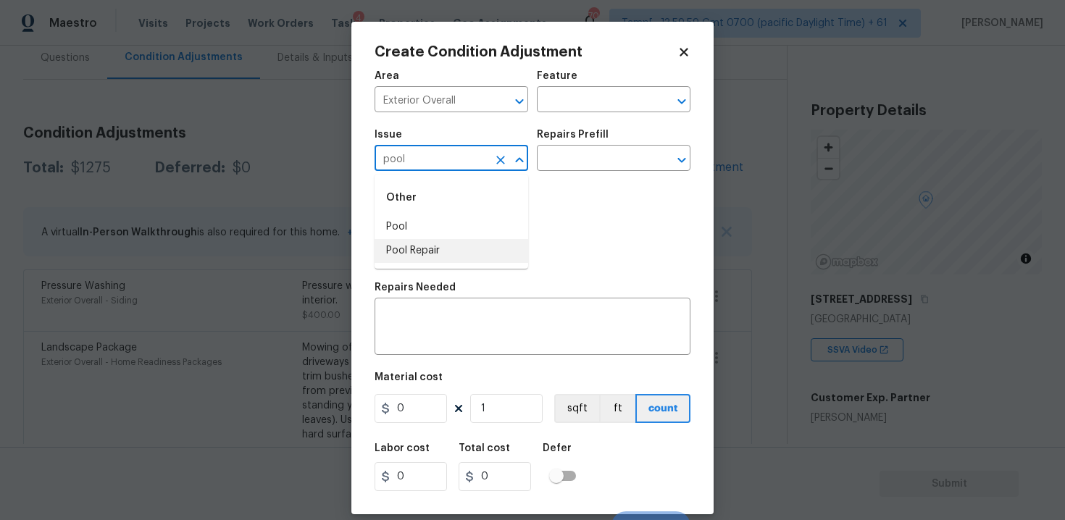
click at [425, 250] on li "Pool Repair" at bounding box center [452, 251] width 154 height 24
type input "Pool Repair"
click at [562, 159] on input "text" at bounding box center [593, 160] width 113 height 22
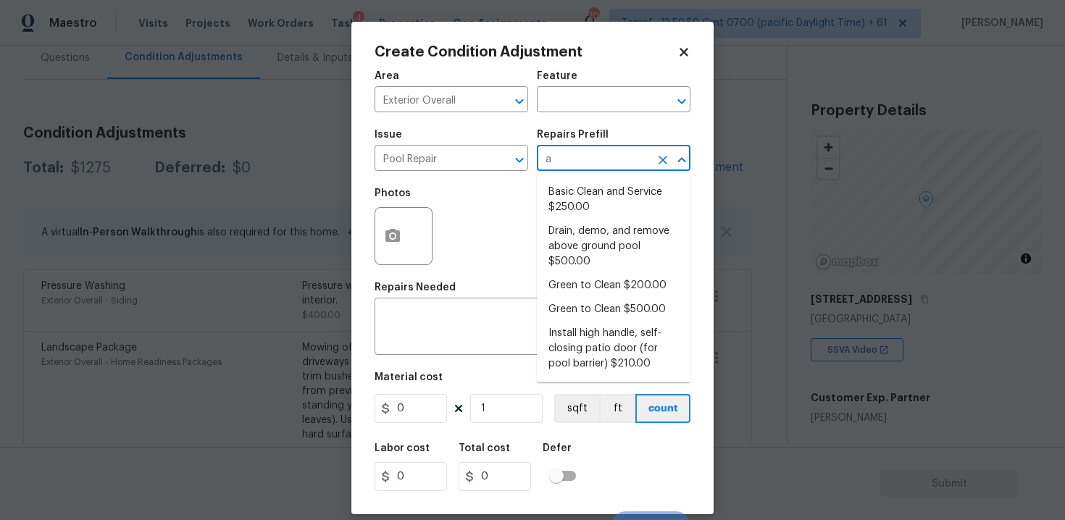
type input "ab"
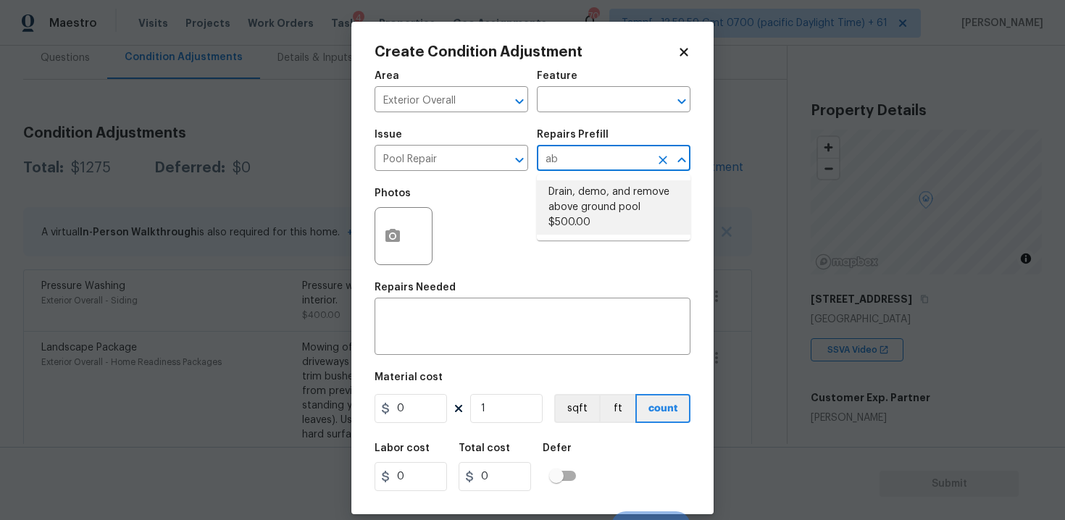
click at [590, 207] on li "Drain, demo, and remove above ground pool $500.00" at bounding box center [614, 207] width 154 height 54
type input "Pool"
type textarea "Drain, demolish, and remove above ground pool"
type input "500"
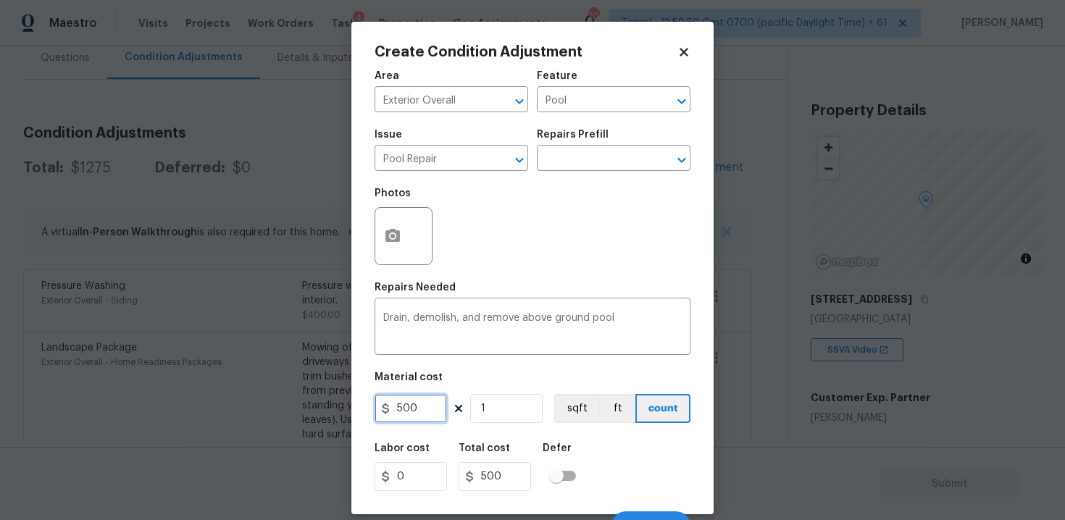
click at [432, 412] on input "500" at bounding box center [411, 408] width 72 height 29
type input "1000"
click at [394, 225] on button "button" at bounding box center [392, 236] width 35 height 57
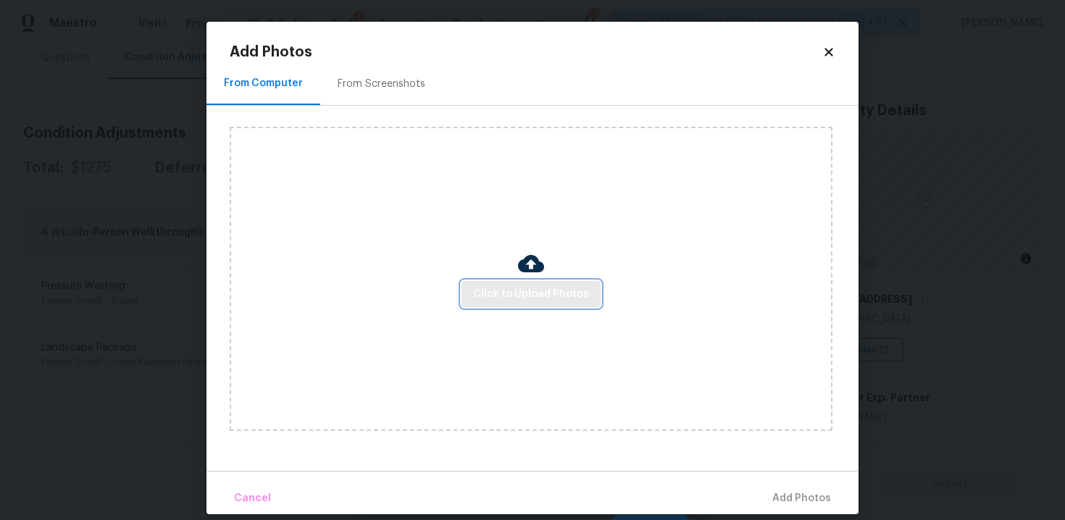
click at [525, 292] on span "Click to Upload Photos" at bounding box center [531, 295] width 116 height 18
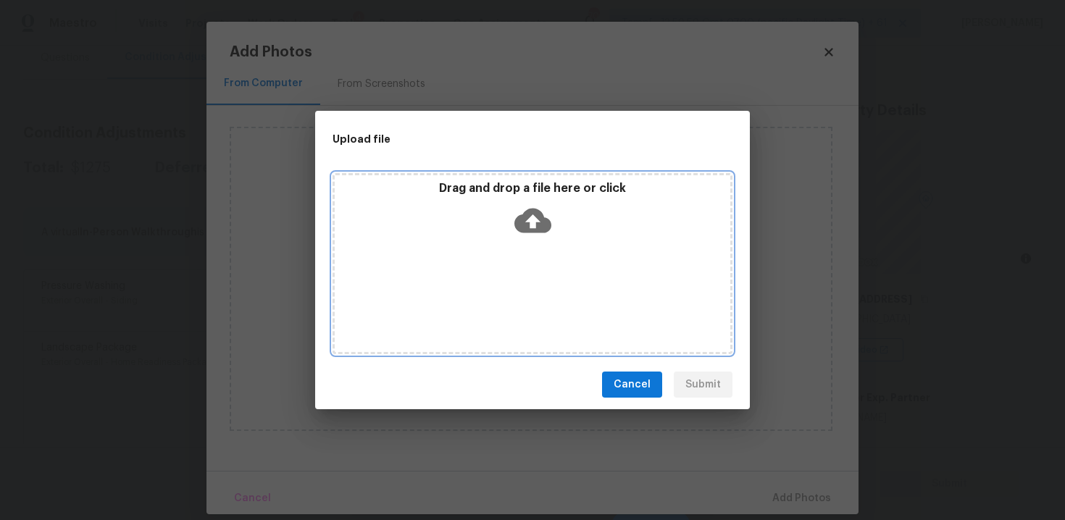
click at [528, 228] on icon at bounding box center [533, 221] width 37 height 25
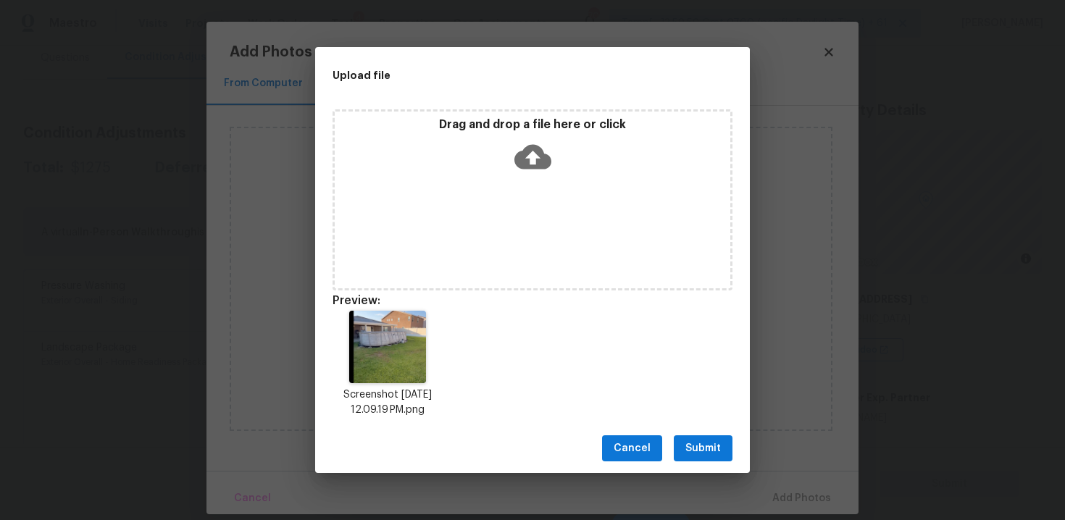
click at [694, 449] on span "Submit" at bounding box center [704, 449] width 36 height 18
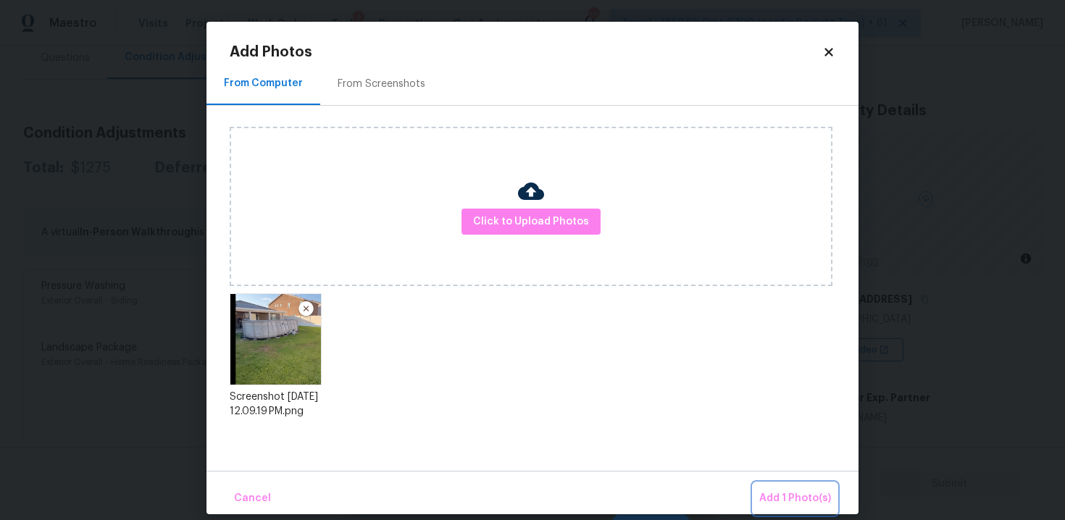
click at [763, 490] on span "Add 1 Photo(s)" at bounding box center [796, 499] width 72 height 18
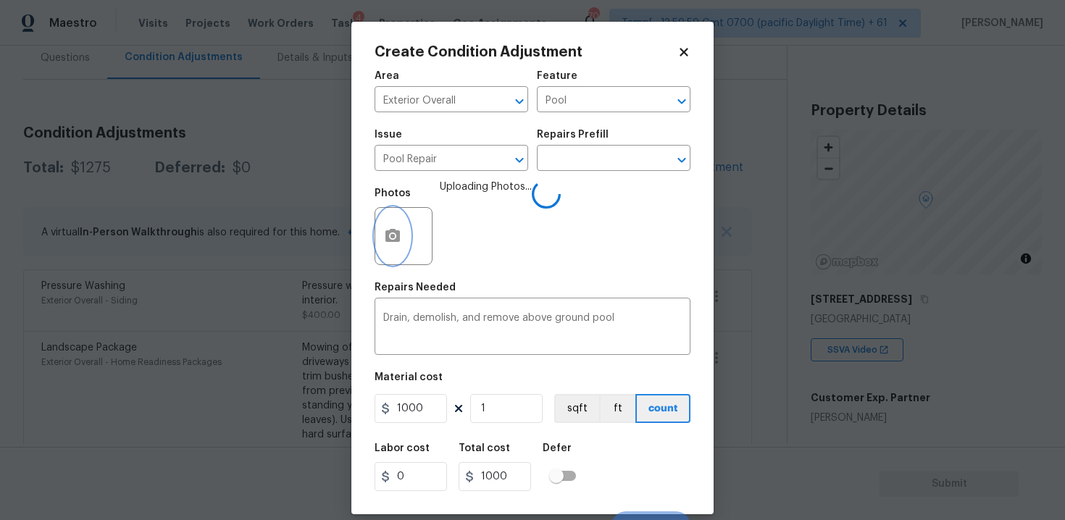
scroll to position [21, 0]
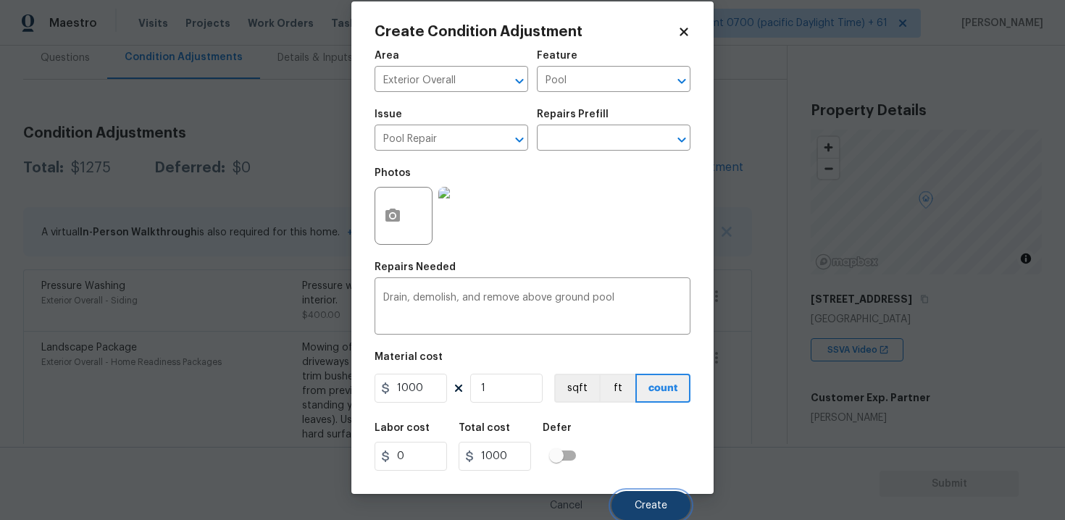
click at [670, 499] on button "Create" at bounding box center [651, 505] width 79 height 29
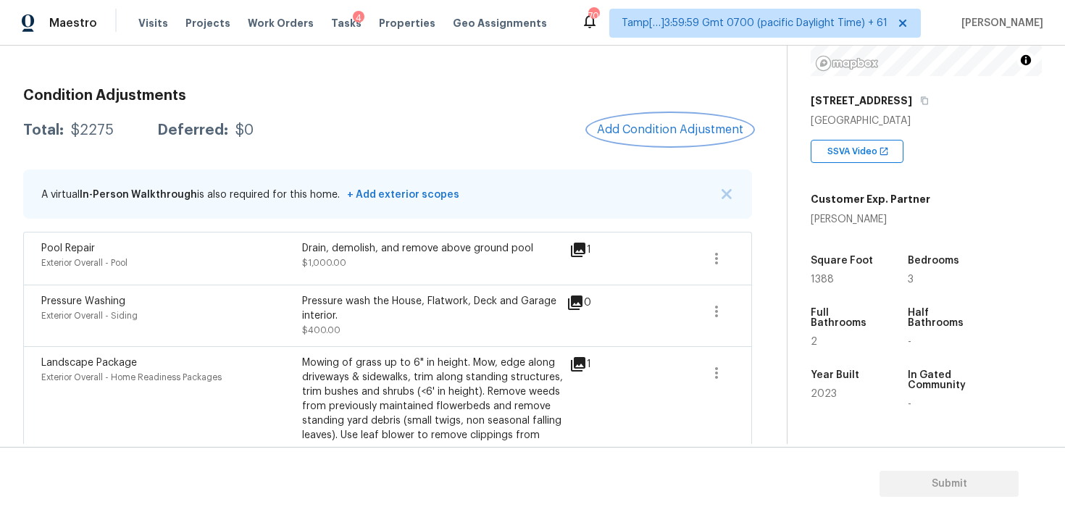
scroll to position [262, 0]
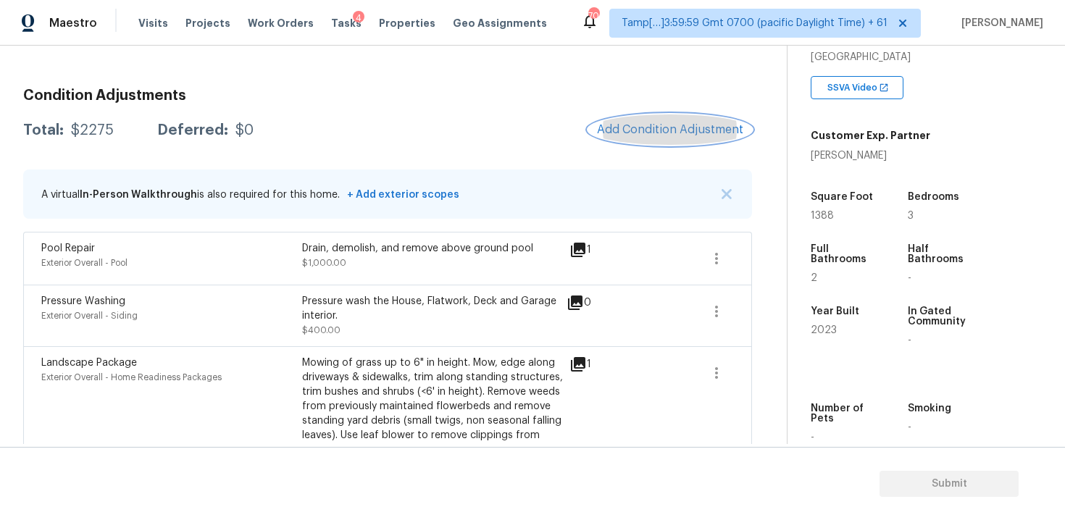
click at [670, 125] on span "Add Condition Adjustment" at bounding box center [670, 129] width 146 height 13
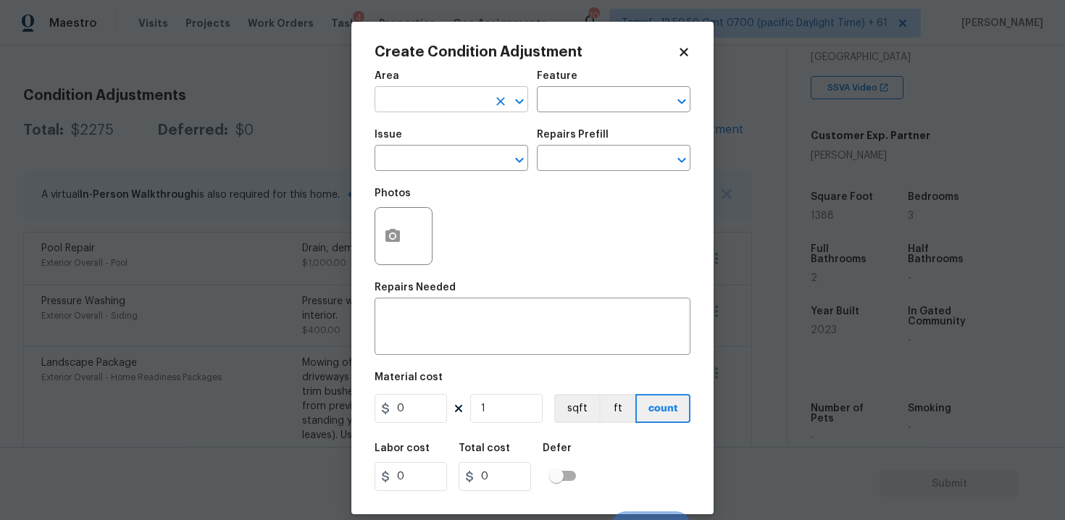
click at [449, 97] on input "text" at bounding box center [431, 101] width 113 height 22
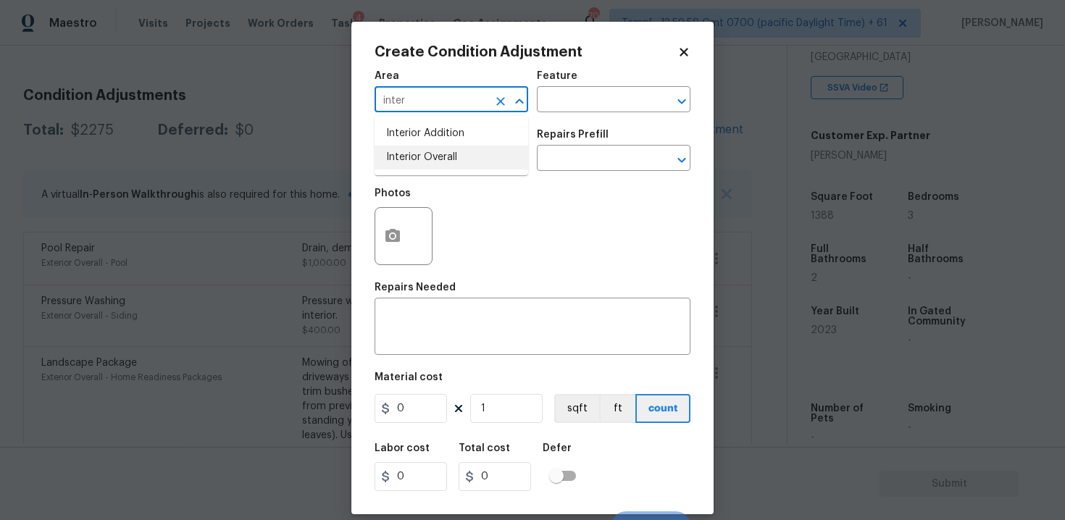
click at [462, 151] on li "Interior Overall" at bounding box center [452, 158] width 154 height 24
type input "Interior Overall"
click at [462, 151] on input "text" at bounding box center [431, 160] width 113 height 22
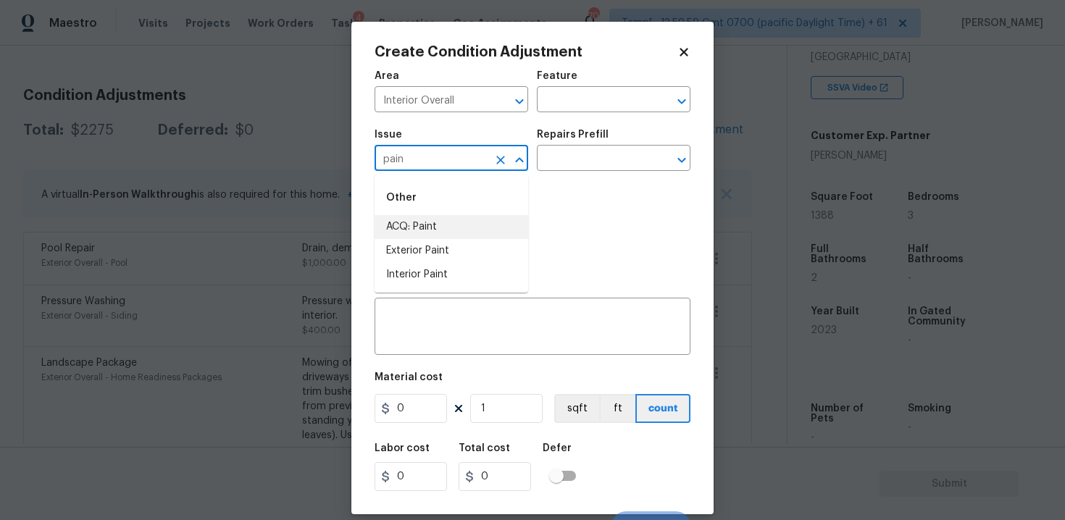
click at [448, 231] on li "ACQ: Paint" at bounding box center [452, 227] width 154 height 24
type input "ACQ: Paint"
click at [588, 141] on div "Repairs Prefill" at bounding box center [614, 139] width 154 height 19
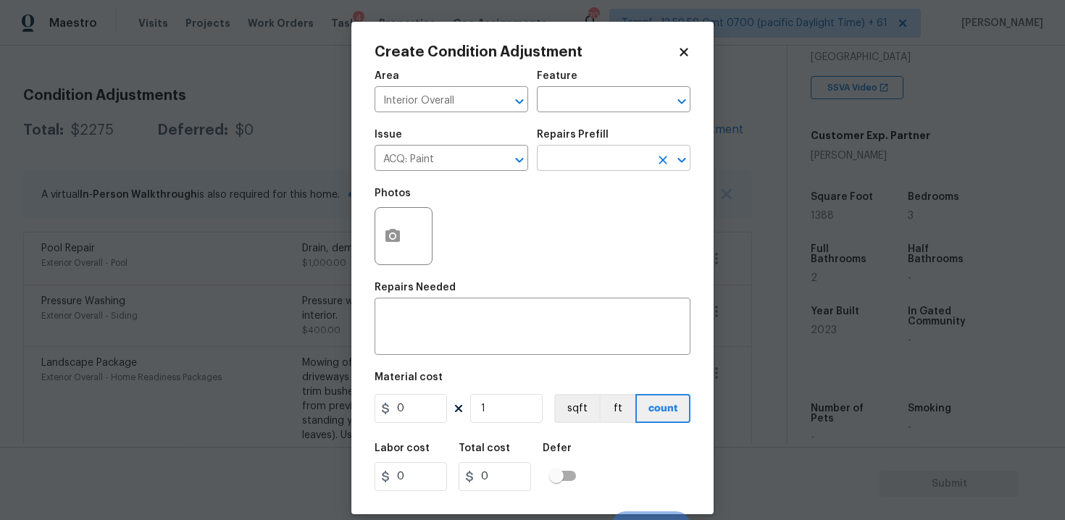
click at [591, 162] on input "text" at bounding box center [593, 160] width 113 height 22
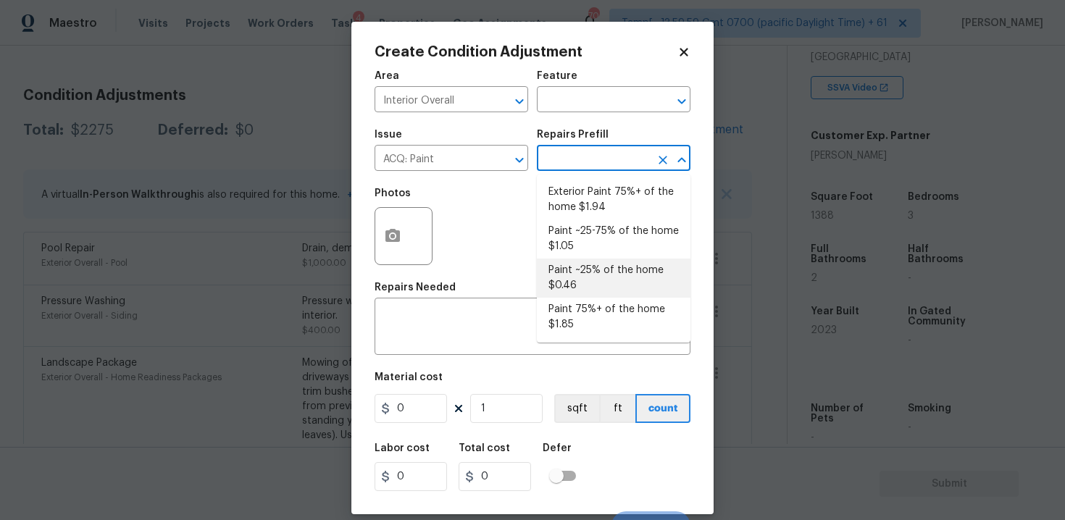
click at [579, 280] on li "Paint ~25% of the home $0.46" at bounding box center [614, 278] width 154 height 39
type input "Acquisition"
type textarea "Acquisition Scope: ~25% of the home needs interior paint"
type input "0.46"
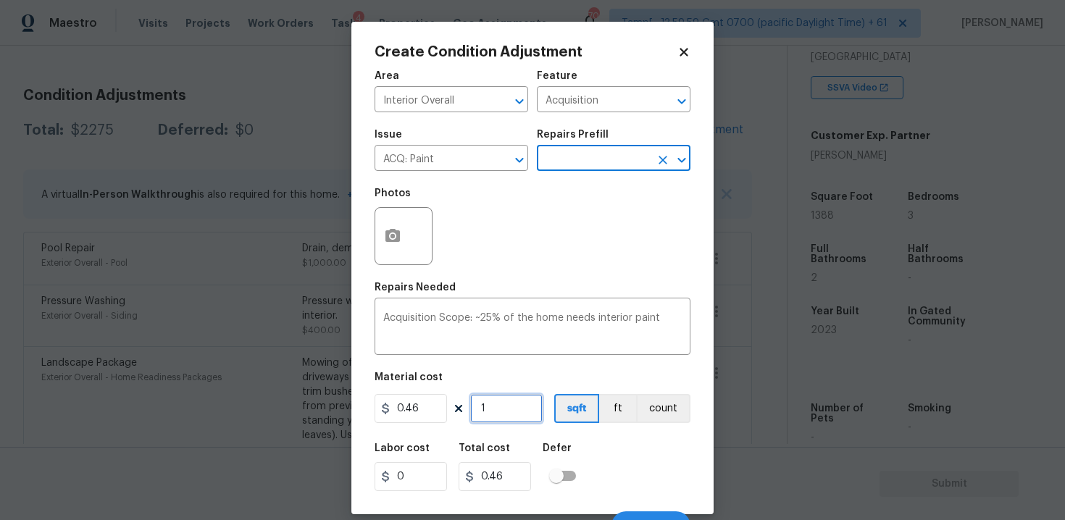
click at [506, 421] on input "1" at bounding box center [506, 408] width 72 height 29
type input "0"
paste input "1388"
type input "1388"
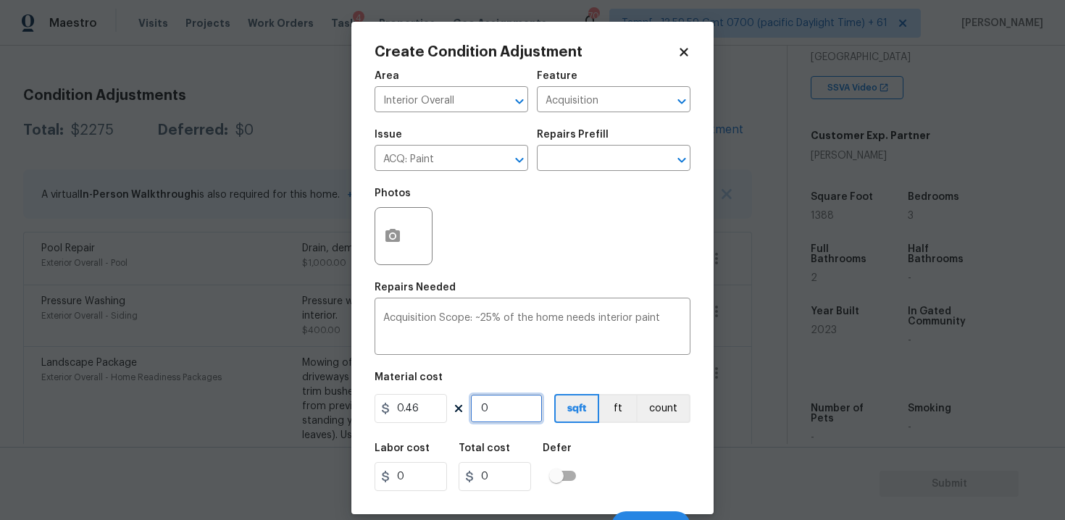
type input "638.48"
type input "1388"
click at [589, 439] on div "Labor cost 0 Total cost 638.48 Defer" at bounding box center [533, 467] width 316 height 65
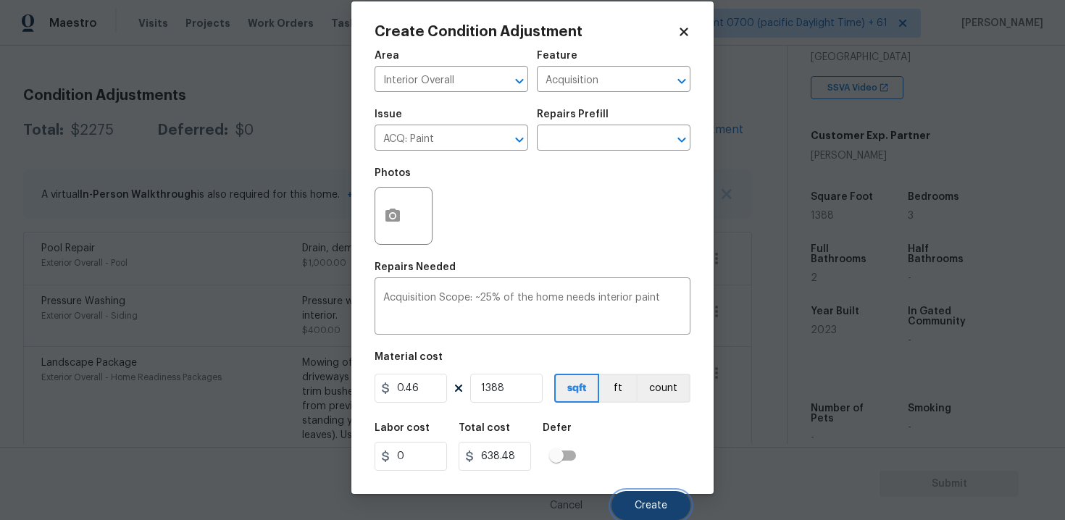
click at [636, 509] on span "Create" at bounding box center [651, 506] width 33 height 11
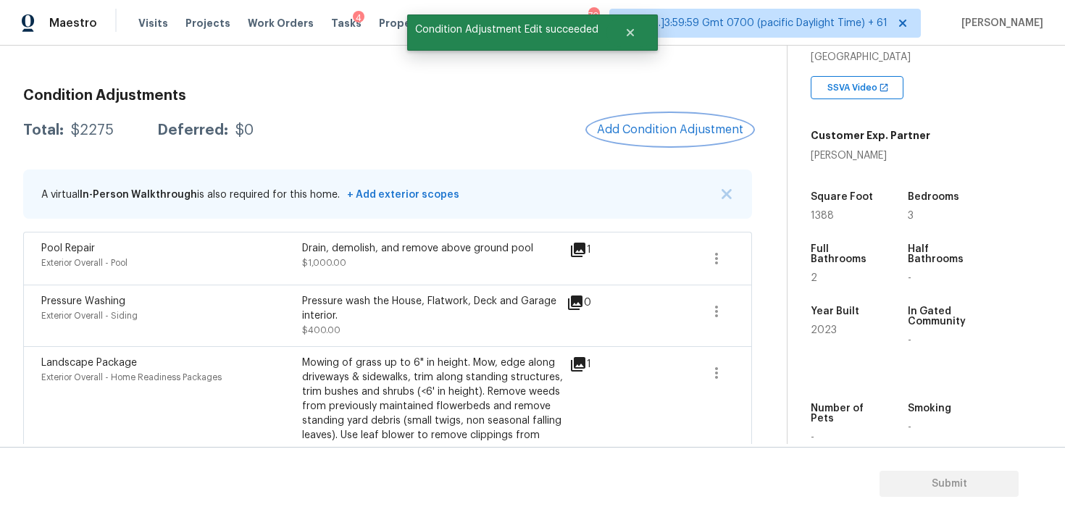
scroll to position [0, 0]
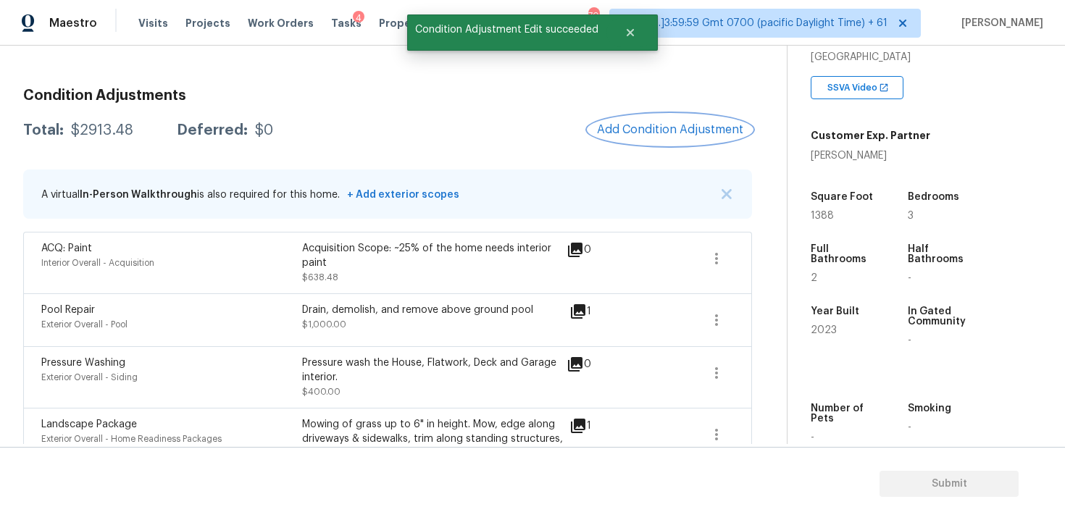
click at [636, 130] on span "Add Condition Adjustment" at bounding box center [670, 129] width 146 height 13
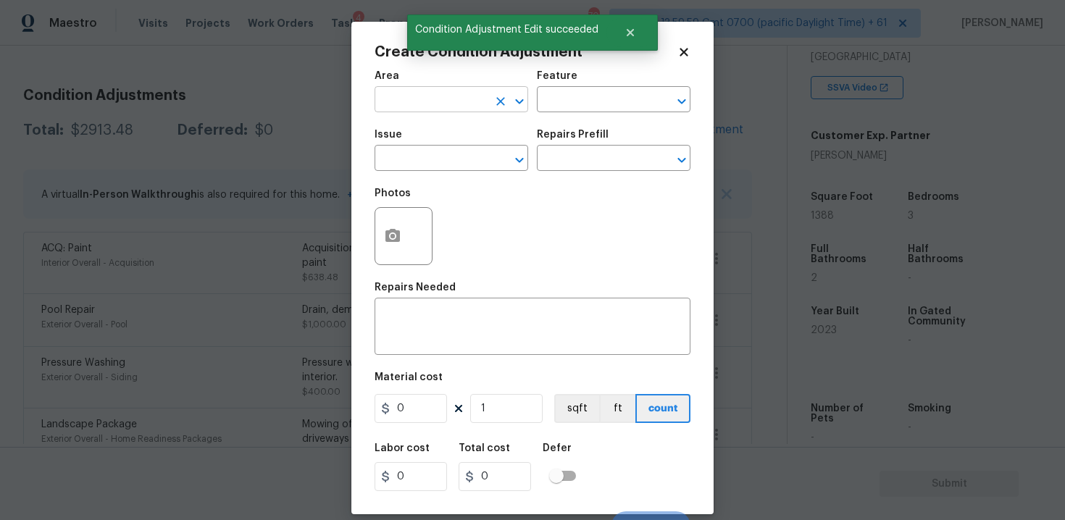
click at [444, 99] on input "text" at bounding box center [431, 101] width 113 height 22
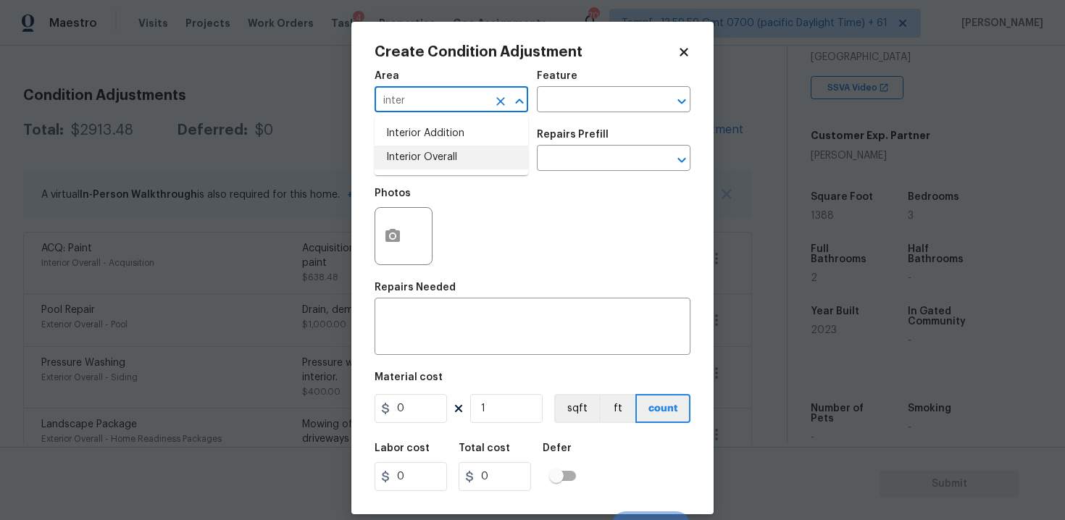
click at [440, 167] on li "Interior Overall" at bounding box center [452, 158] width 154 height 24
type input "Interior Overall"
click at [440, 167] on input "text" at bounding box center [431, 160] width 113 height 22
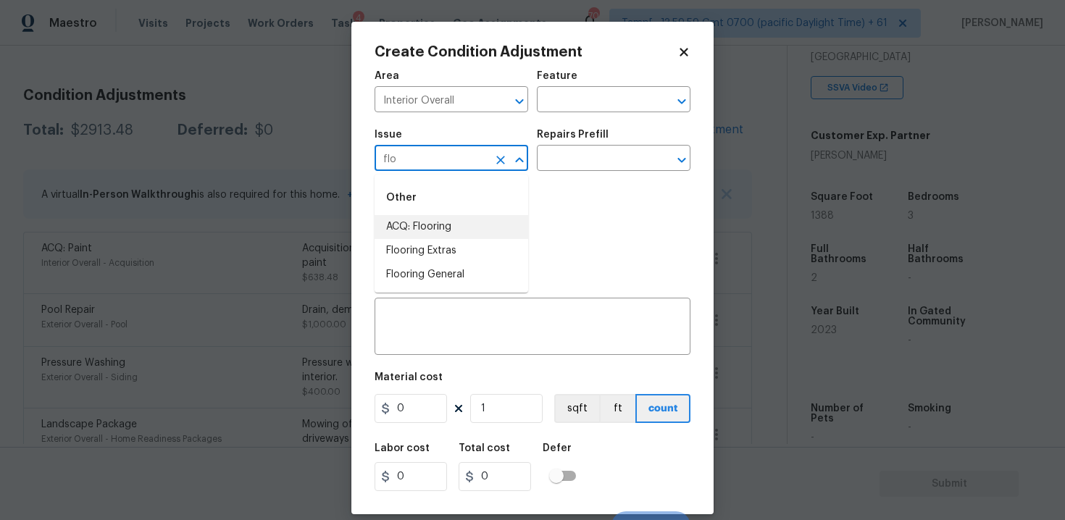
click at [445, 230] on li "ACQ: Flooring" at bounding box center [452, 227] width 154 height 24
type input "ACQ: Flooring"
click at [591, 163] on input "text" at bounding box center [593, 160] width 113 height 22
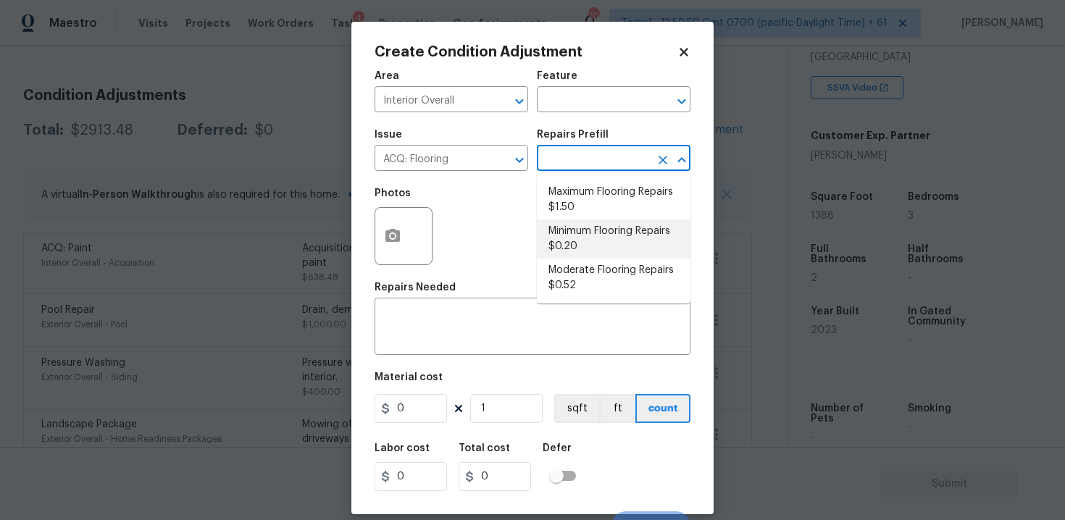
click at [591, 251] on li "Minimum Flooring Repairs $0.20" at bounding box center [614, 239] width 154 height 39
type input "Acquisition"
type textarea "Acquisition Scope: Minimum flooring repairs"
type input "0.2"
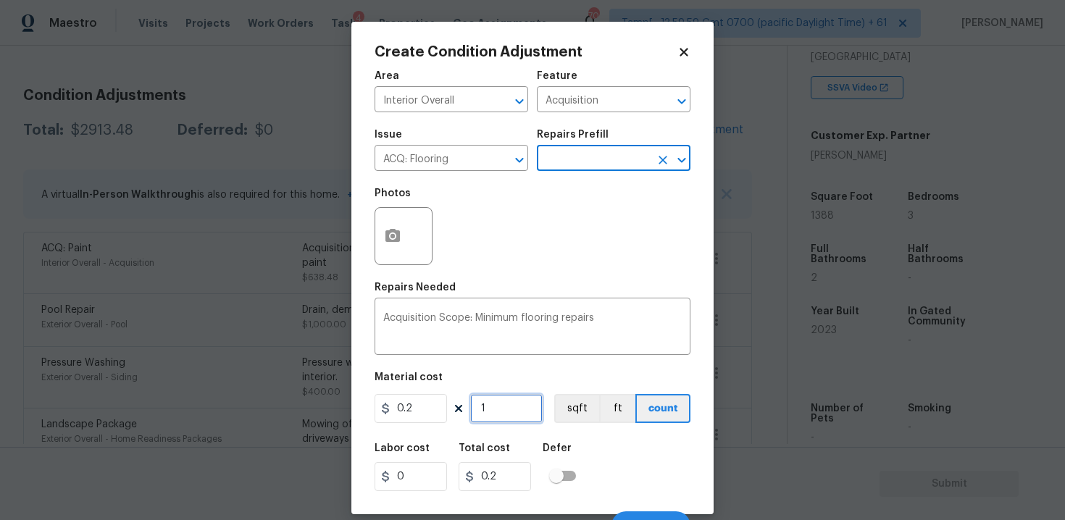
click at [512, 407] on input "1" at bounding box center [506, 408] width 72 height 29
type input "0"
paste input "1388"
type input "1388"
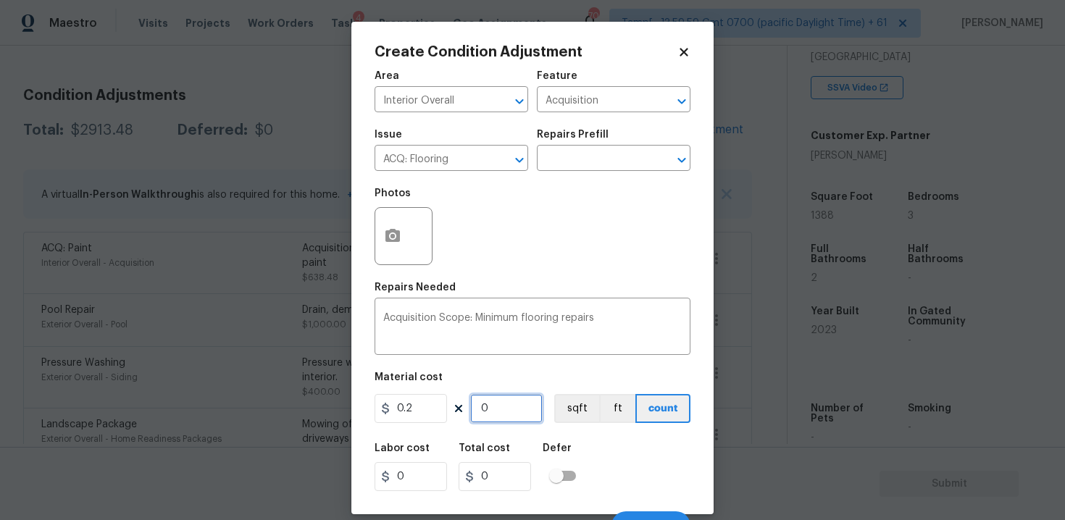
type input "277.6"
type input "1388"
click at [580, 399] on button "sqft" at bounding box center [576, 408] width 45 height 29
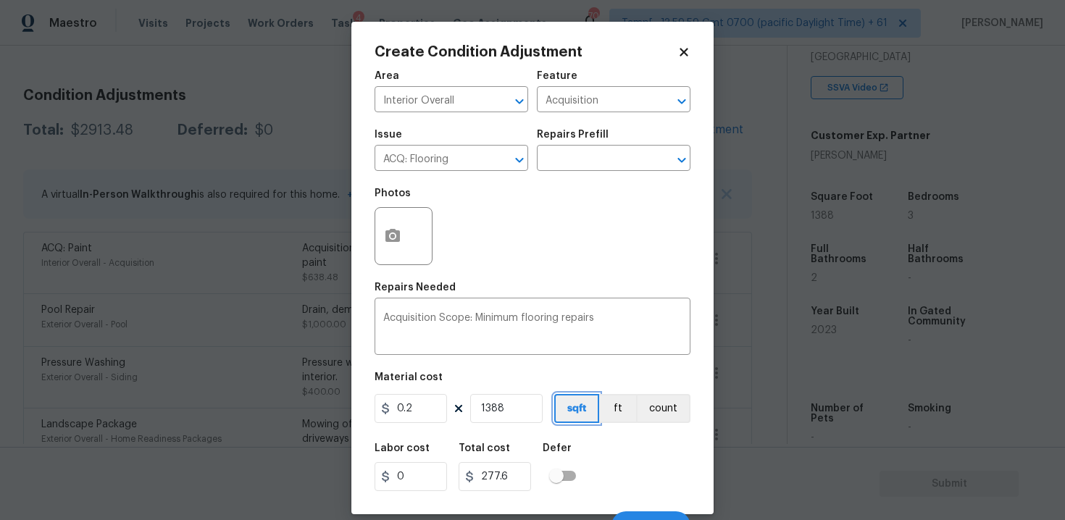
scroll to position [21, 0]
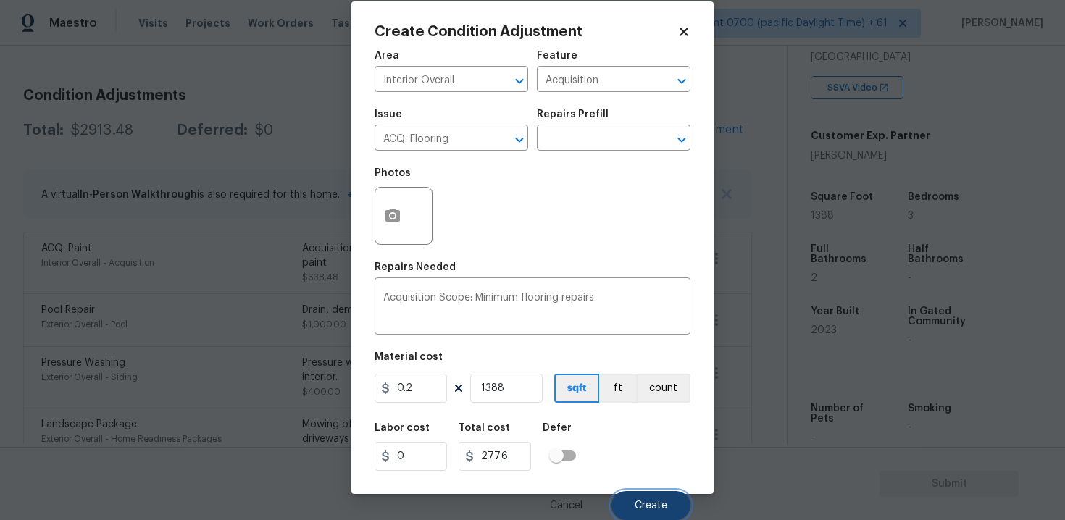
click at [653, 494] on button "Create" at bounding box center [651, 505] width 79 height 29
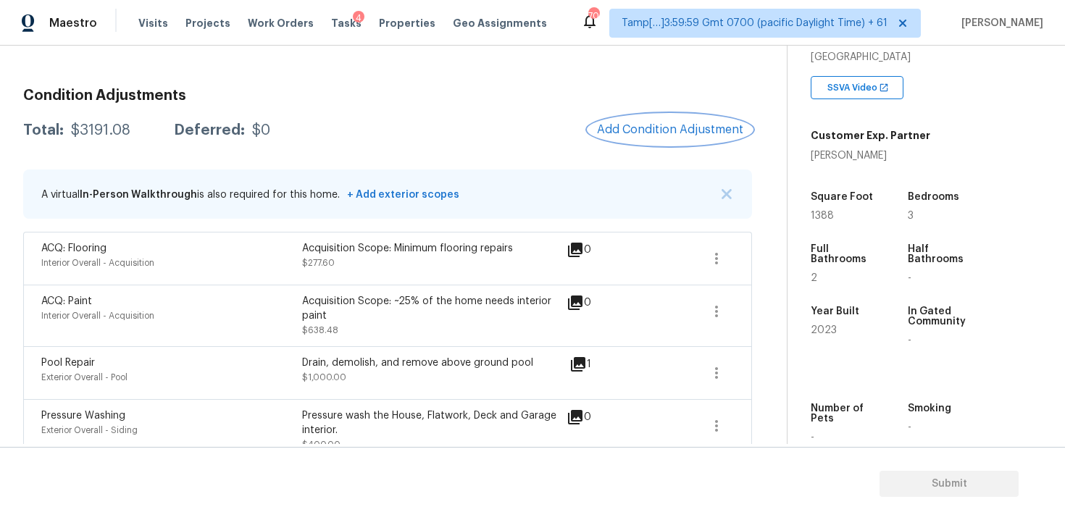
scroll to position [91, 0]
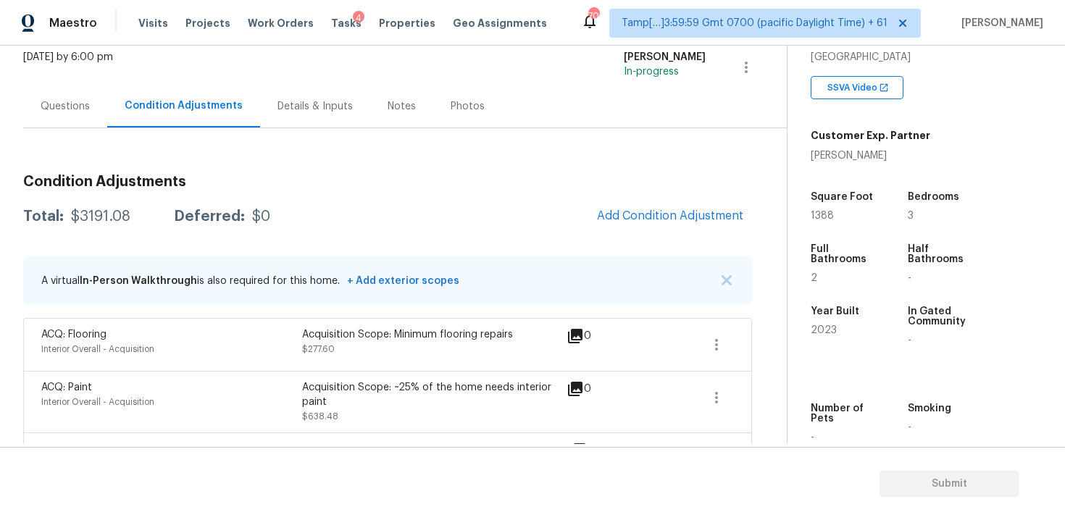
click at [58, 103] on div "Questions" at bounding box center [65, 106] width 49 height 14
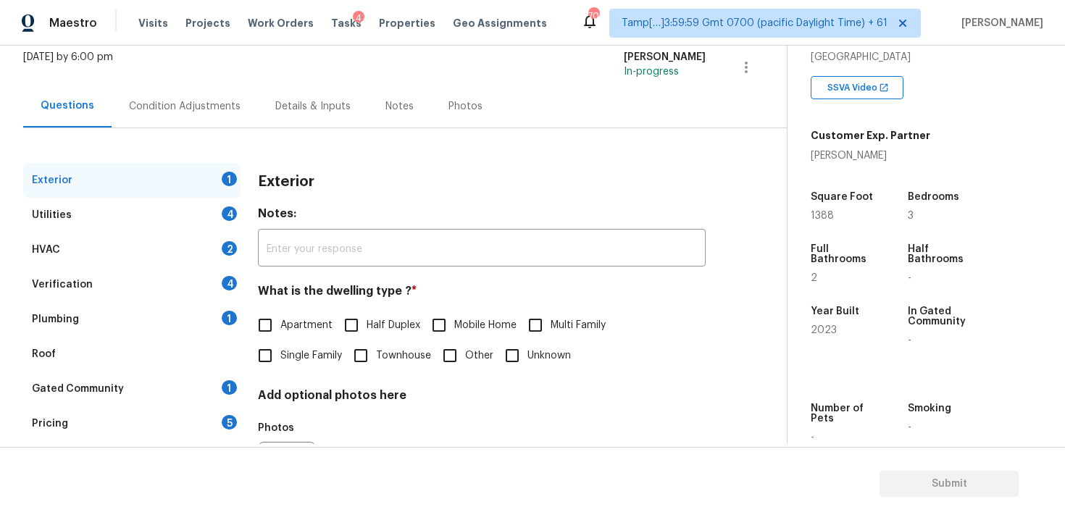
scroll to position [178, 0]
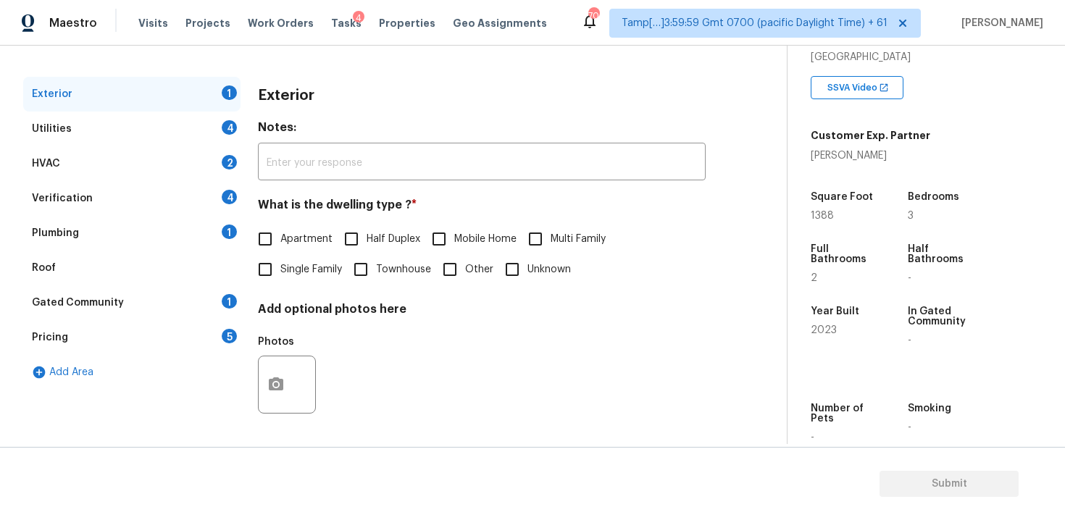
click at [271, 273] on input "Single Family" at bounding box center [265, 269] width 30 height 30
checkbox input "true"
click at [192, 125] on div "Utilities 4" at bounding box center [131, 129] width 217 height 35
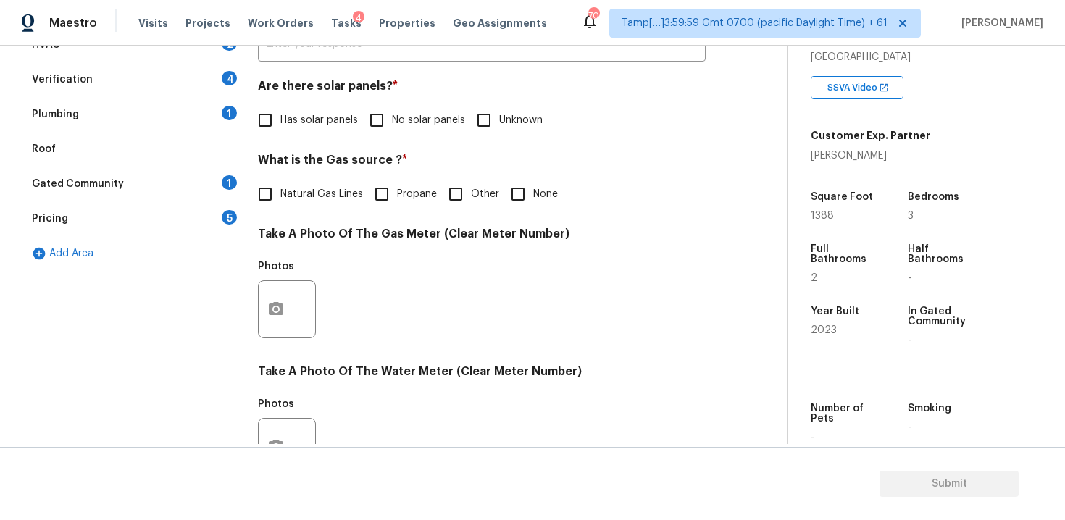
scroll to position [310, 0]
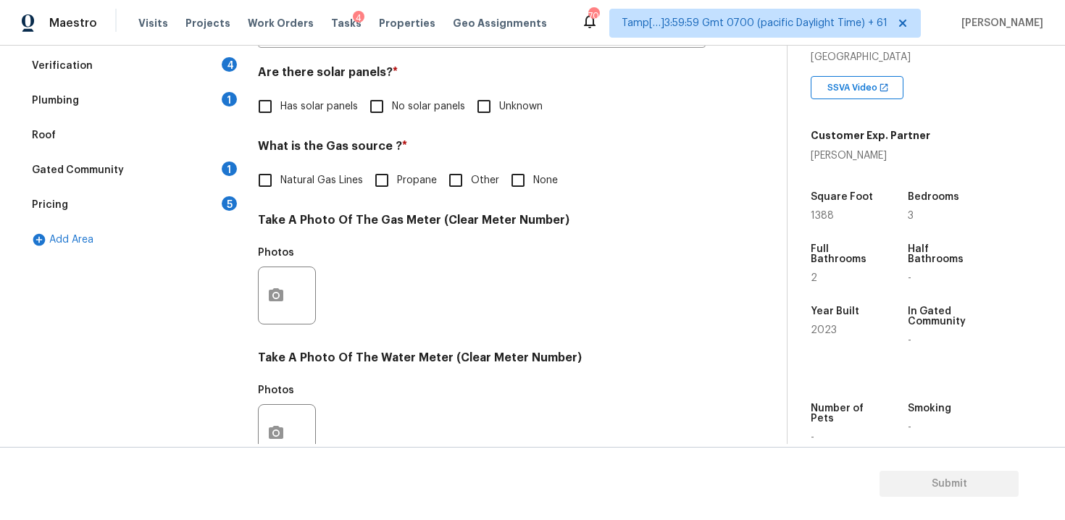
click at [367, 109] on input "No solar panels" at bounding box center [377, 106] width 30 height 30
checkbox input "true"
click at [331, 164] on div "What is the Gas source ? * Natural Gas Lines Propane Other None" at bounding box center [482, 169] width 448 height 57
click at [336, 175] on span "Natural Gas Lines" at bounding box center [322, 182] width 83 height 15
click at [281, 175] on input "Natural Gas Lines" at bounding box center [265, 182] width 30 height 30
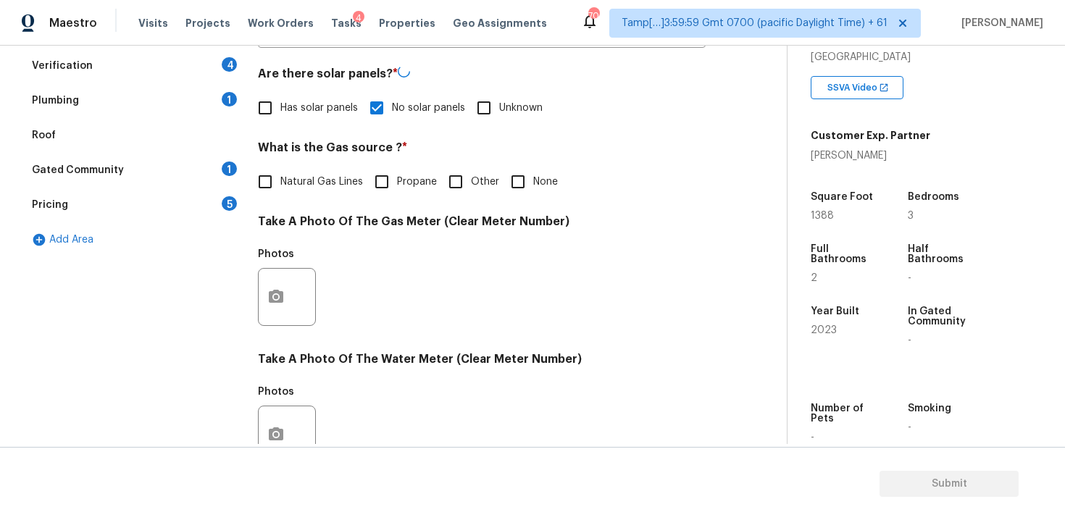
checkbox input "true"
click at [296, 117] on label "Has solar panels" at bounding box center [304, 106] width 108 height 30
click at [281, 117] on input "Has solar panels" at bounding box center [265, 106] width 30 height 30
checkbox input "true"
checkbox input "false"
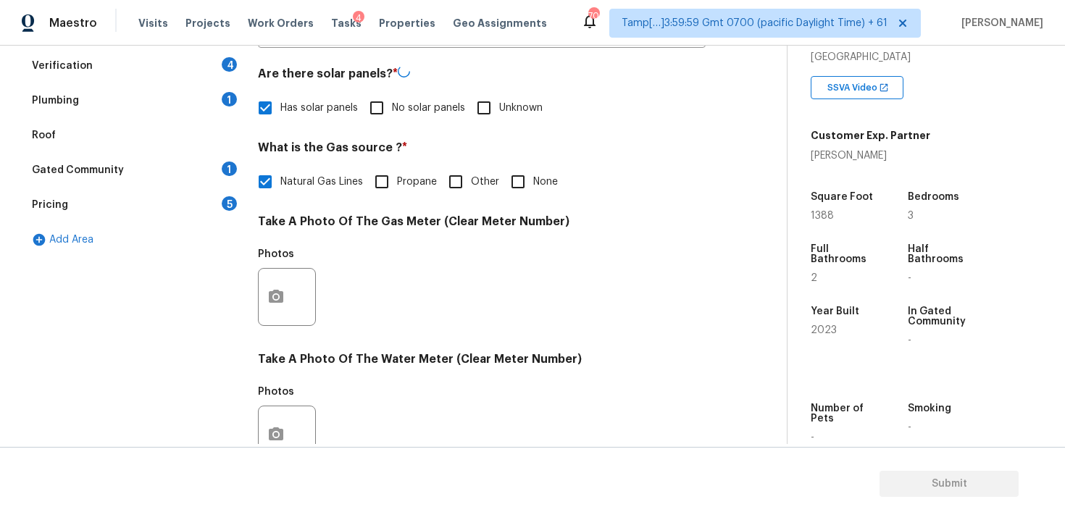
scroll to position [570, 0]
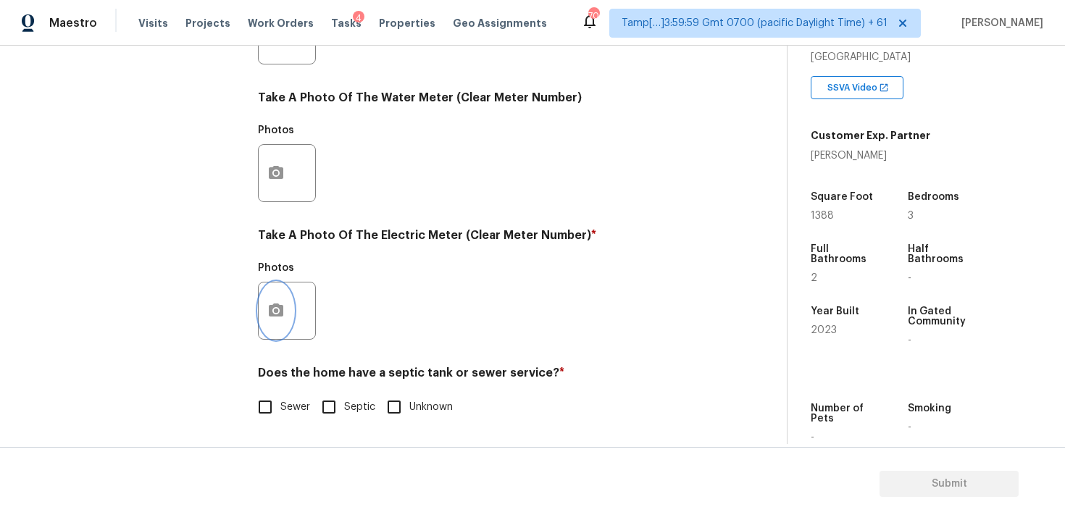
click at [282, 311] on icon "button" at bounding box center [276, 310] width 14 height 13
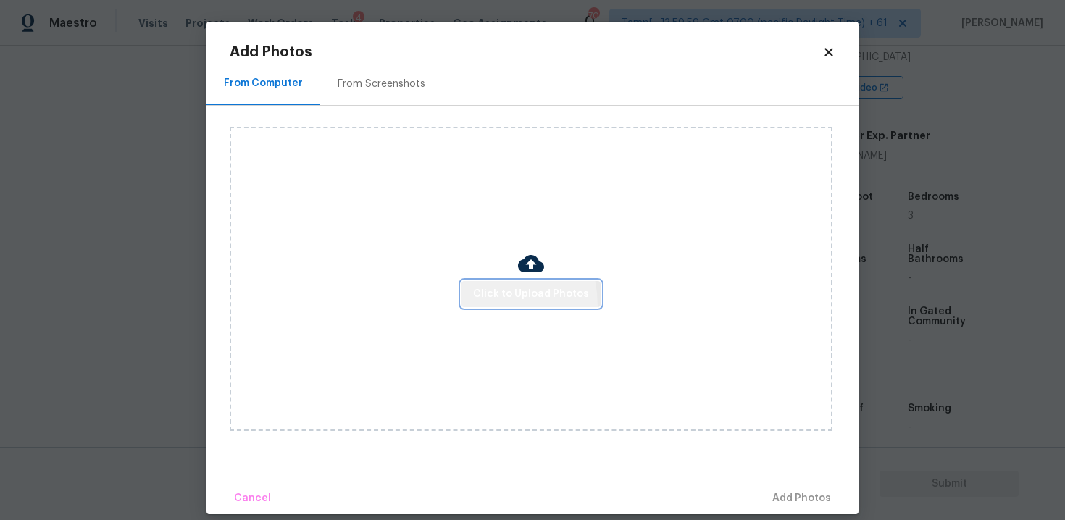
click at [473, 306] on button "Click to Upload Photos" at bounding box center [531, 294] width 139 height 27
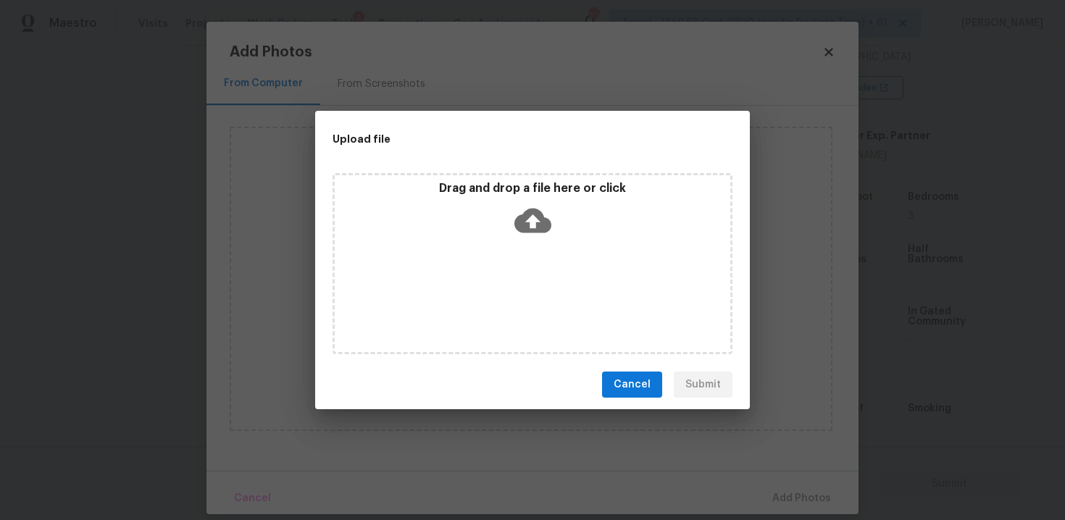
click at [526, 202] on icon at bounding box center [533, 220] width 37 height 37
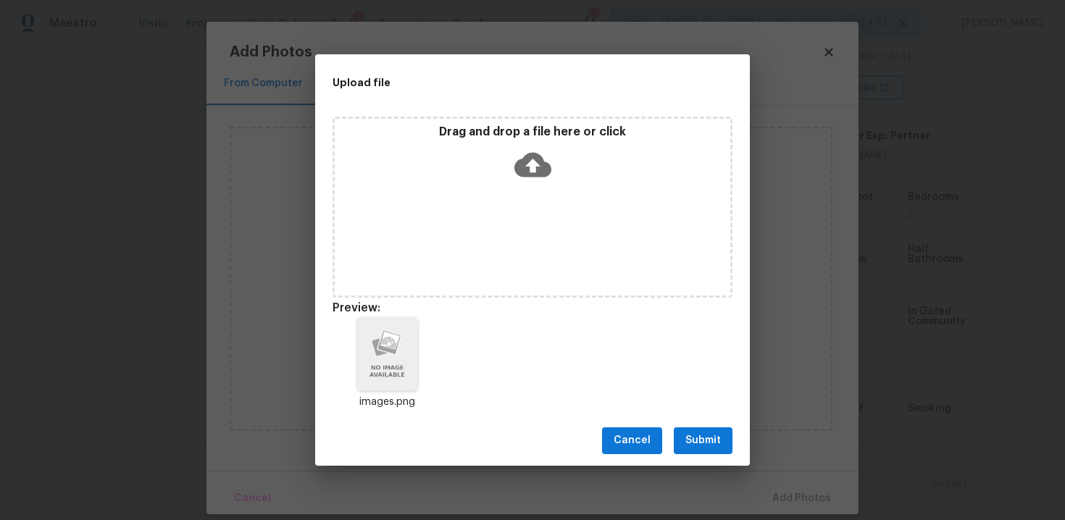
click at [720, 431] on button "Submit" at bounding box center [703, 441] width 59 height 27
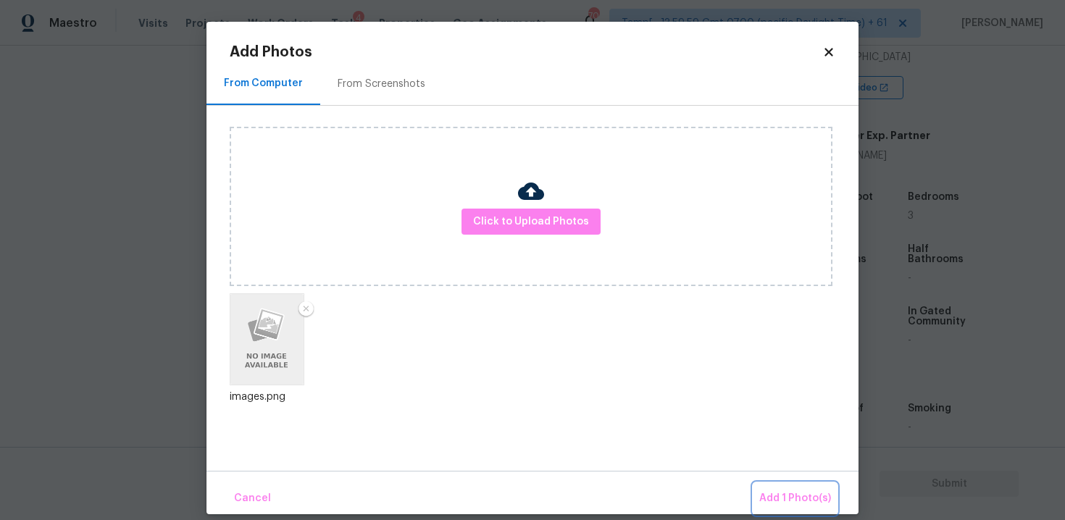
click at [787, 502] on span "Add 1 Photo(s)" at bounding box center [796, 499] width 72 height 18
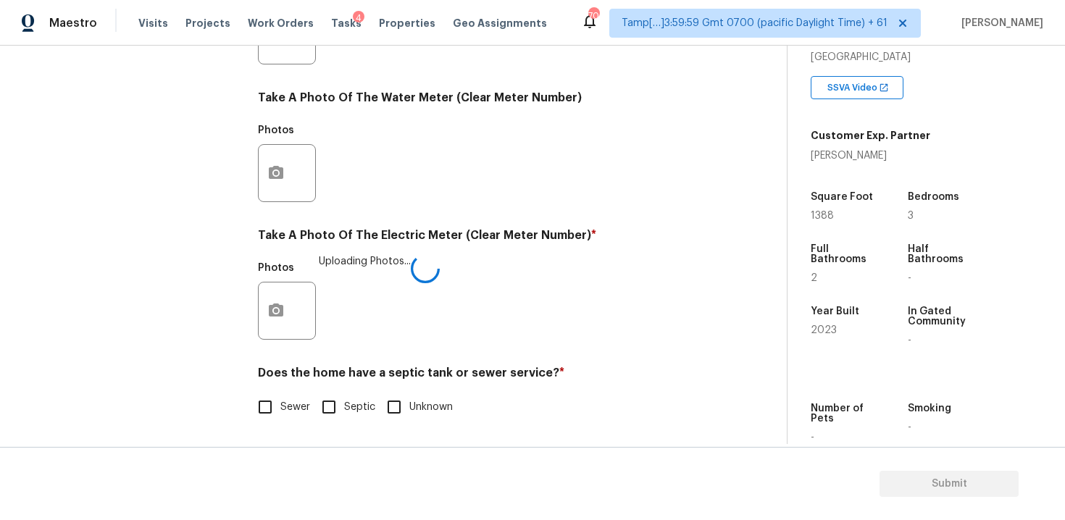
click at [286, 403] on span "Sewer" at bounding box center [296, 407] width 30 height 15
click at [281, 403] on input "Sewer" at bounding box center [265, 407] width 30 height 30
checkbox input "true"
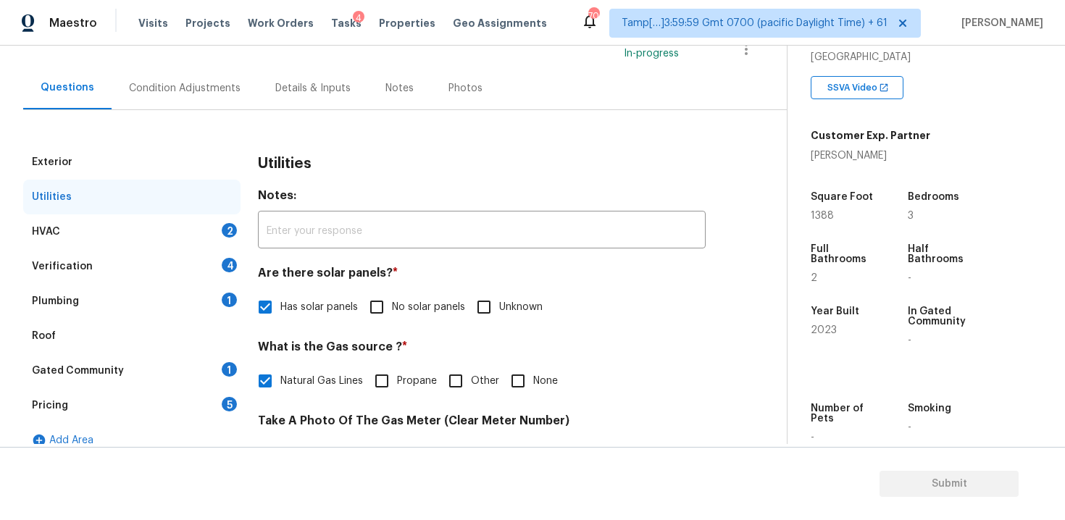
click at [204, 241] on div "HVAC 2" at bounding box center [131, 232] width 217 height 35
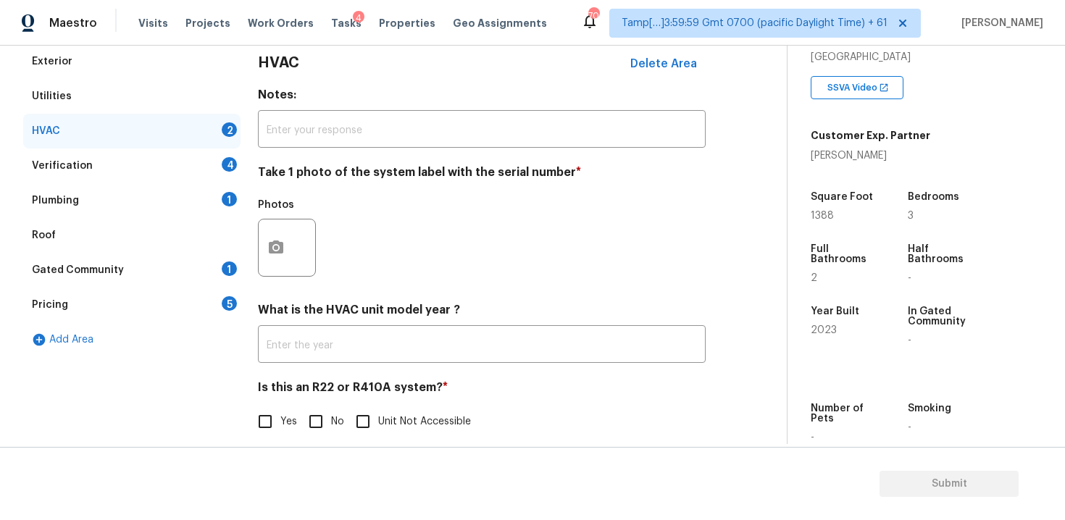
scroll to position [225, 0]
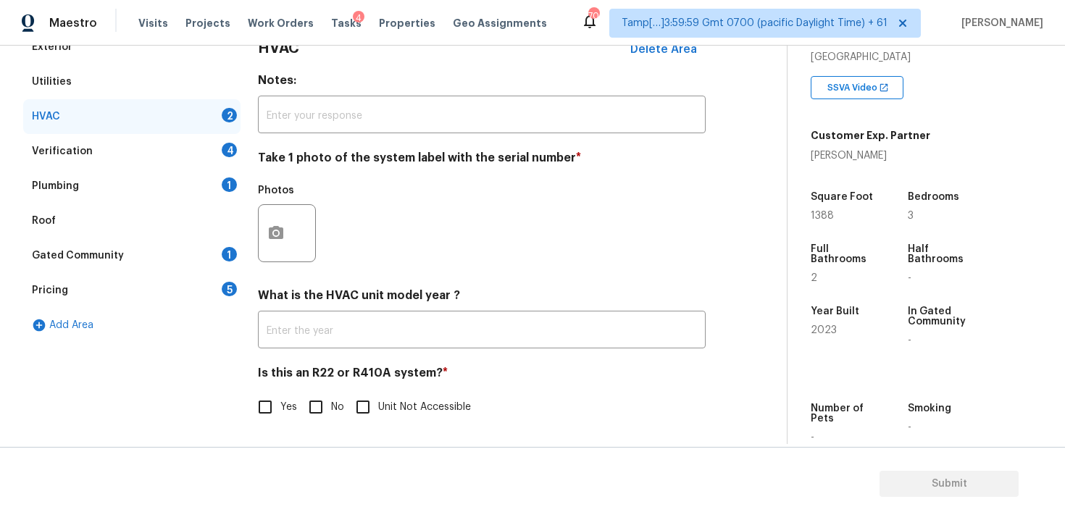
click at [281, 268] on div "Photos" at bounding box center [288, 224] width 61 height 94
click at [286, 217] on button "button" at bounding box center [276, 233] width 35 height 57
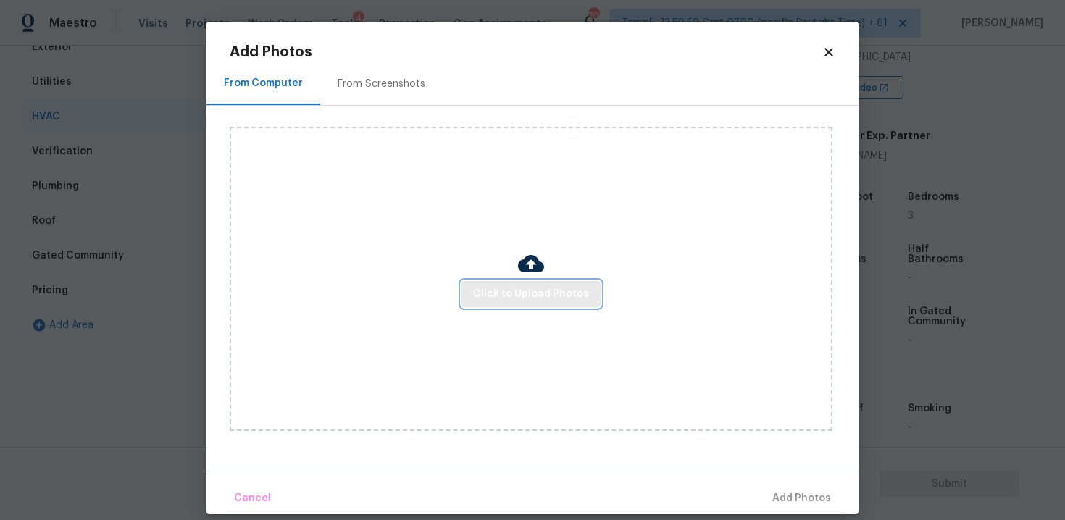
click at [530, 299] on span "Click to Upload Photos" at bounding box center [531, 295] width 116 height 18
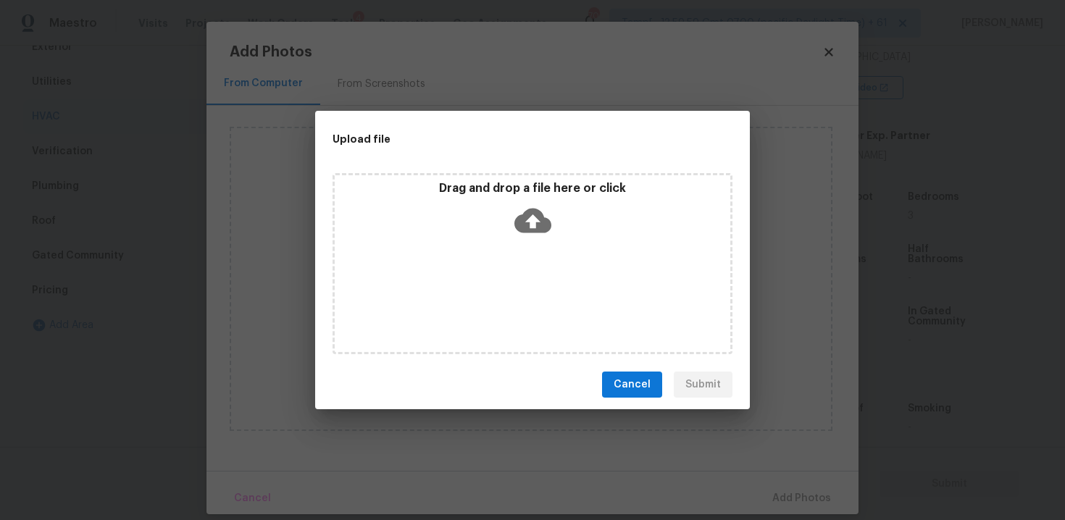
click at [529, 236] on icon at bounding box center [533, 220] width 37 height 37
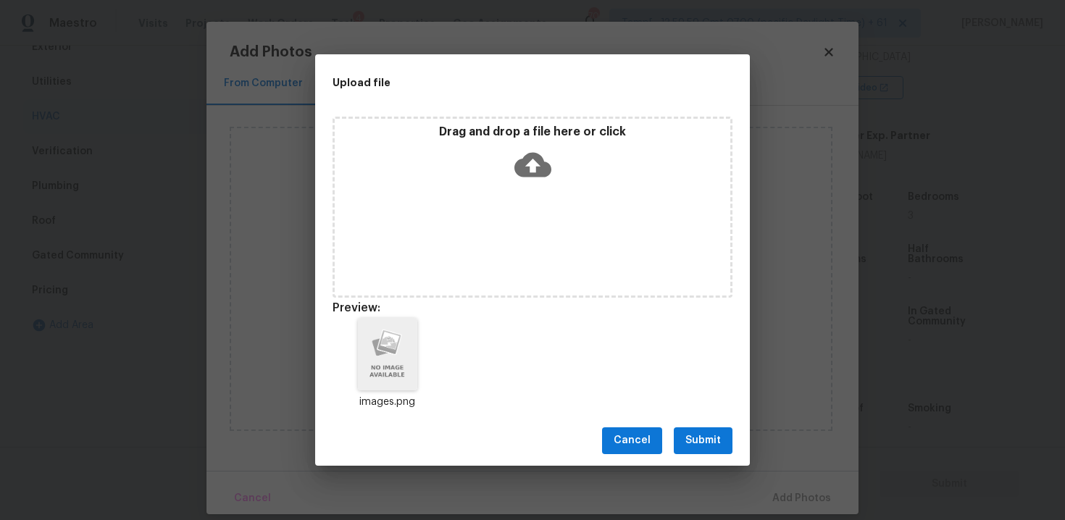
click at [703, 434] on span "Submit" at bounding box center [704, 441] width 36 height 18
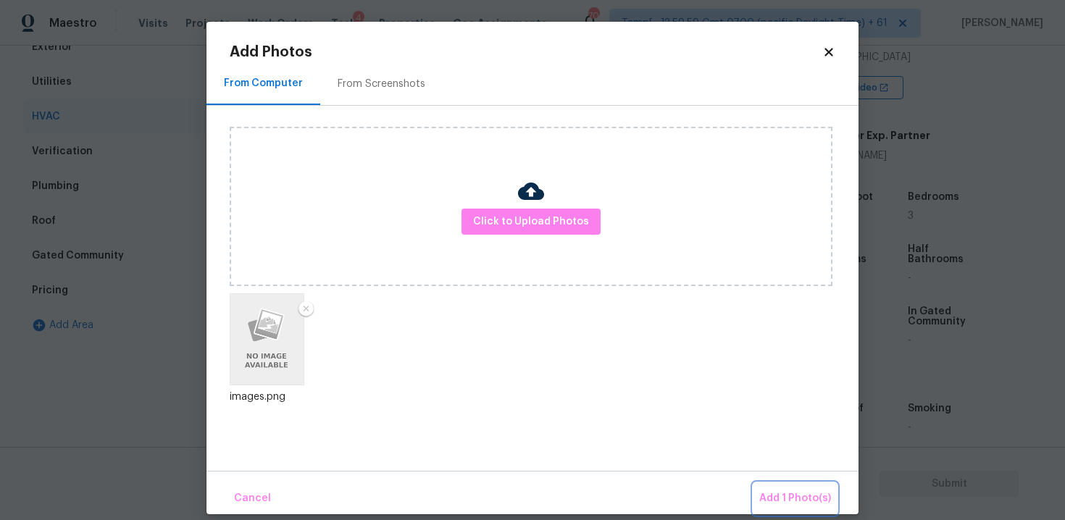
click at [820, 491] on span "Add 1 Photo(s)" at bounding box center [796, 499] width 72 height 18
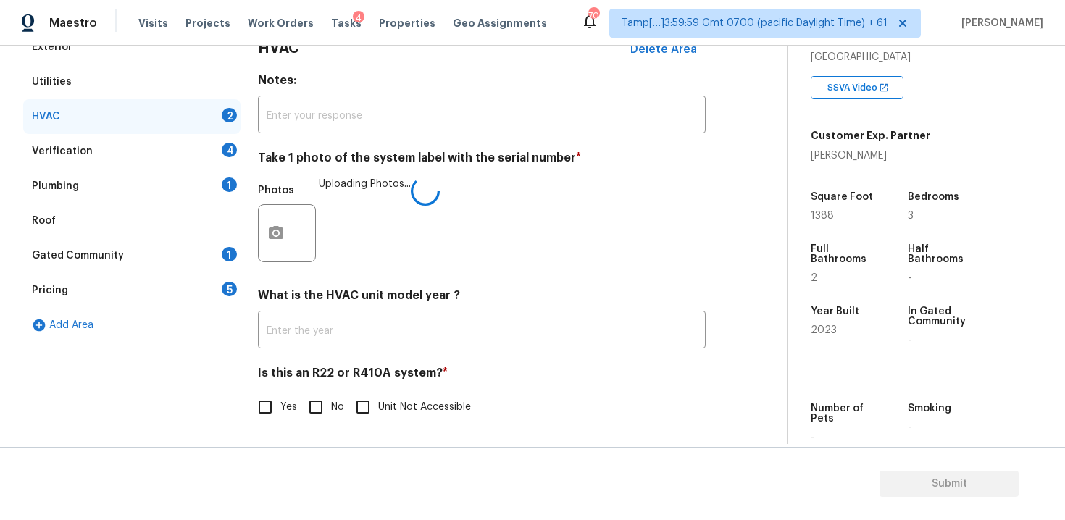
click at [302, 407] on input "No" at bounding box center [316, 407] width 30 height 30
checkbox input "true"
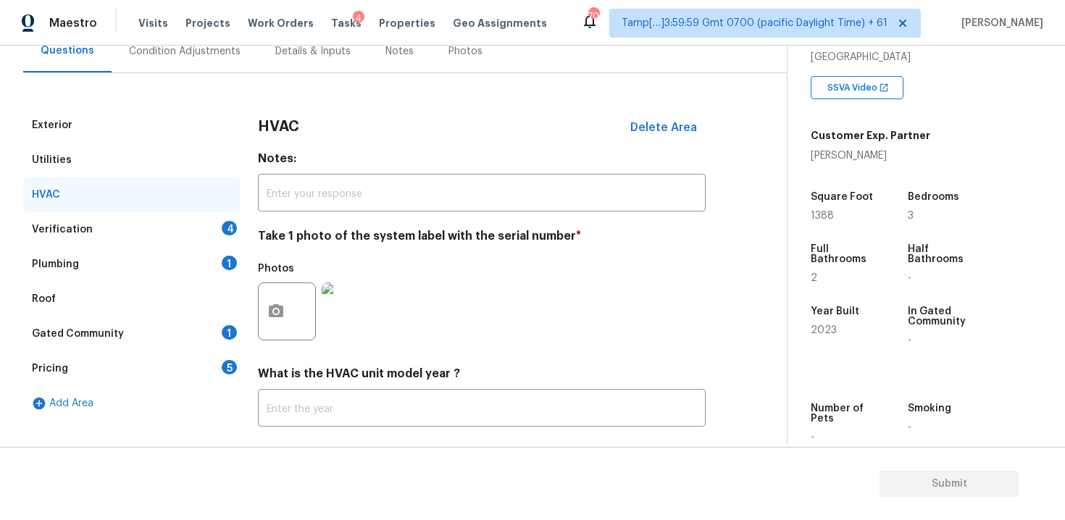
scroll to position [144, 0]
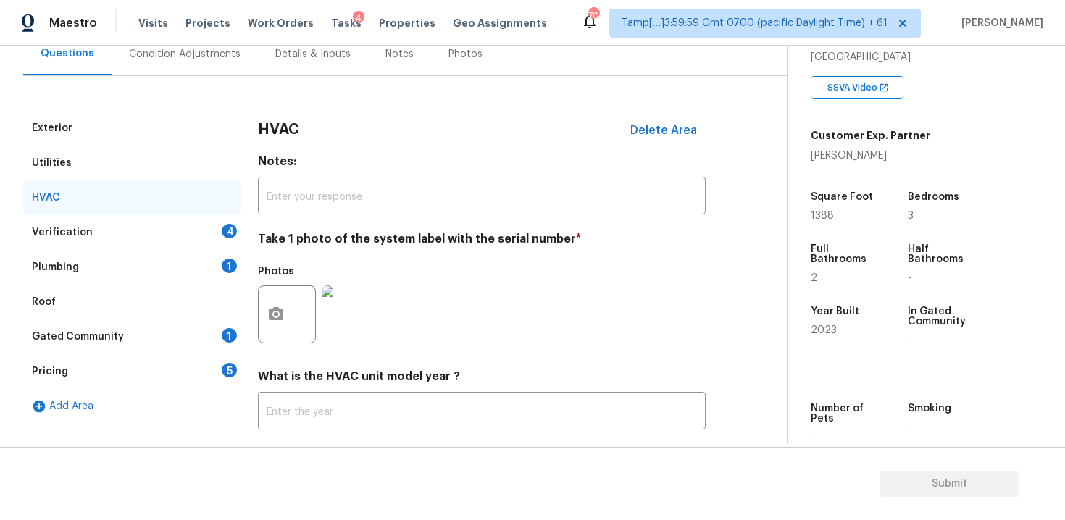
click at [225, 230] on div "4" at bounding box center [229, 231] width 15 height 14
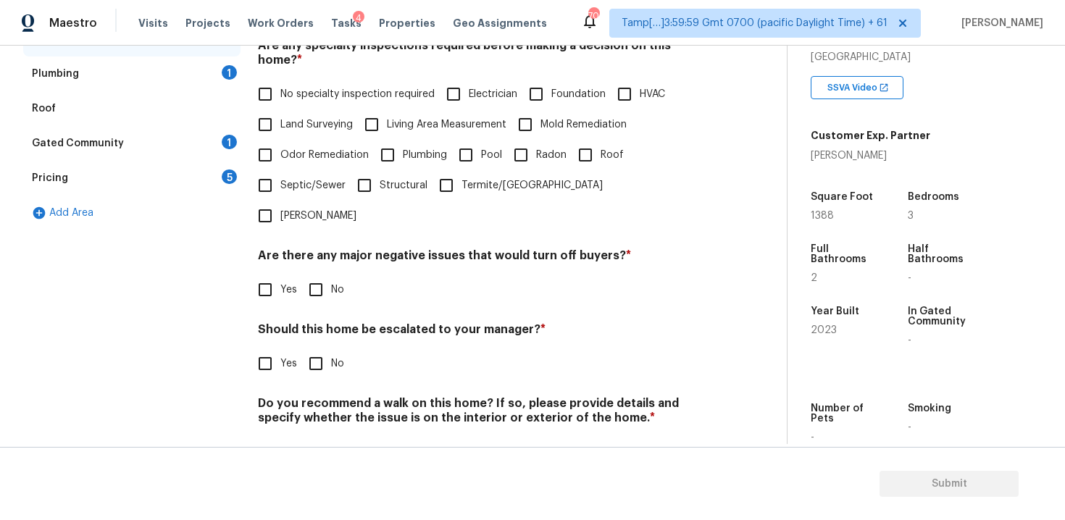
scroll to position [323, 0]
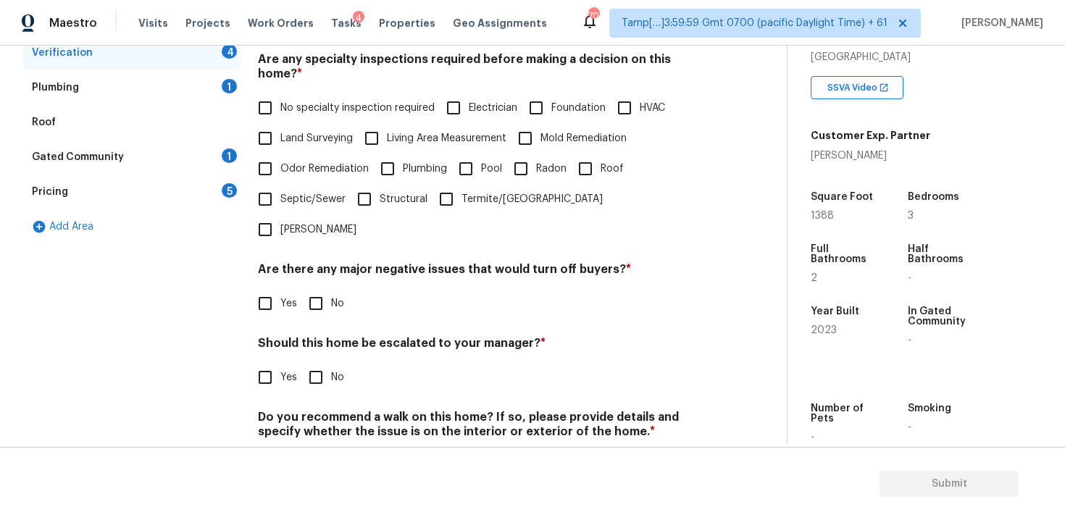
click at [289, 101] on span "No specialty inspection required" at bounding box center [358, 108] width 154 height 15
click at [281, 97] on input "No specialty inspection required" at bounding box center [265, 108] width 30 height 30
checkbox input "true"
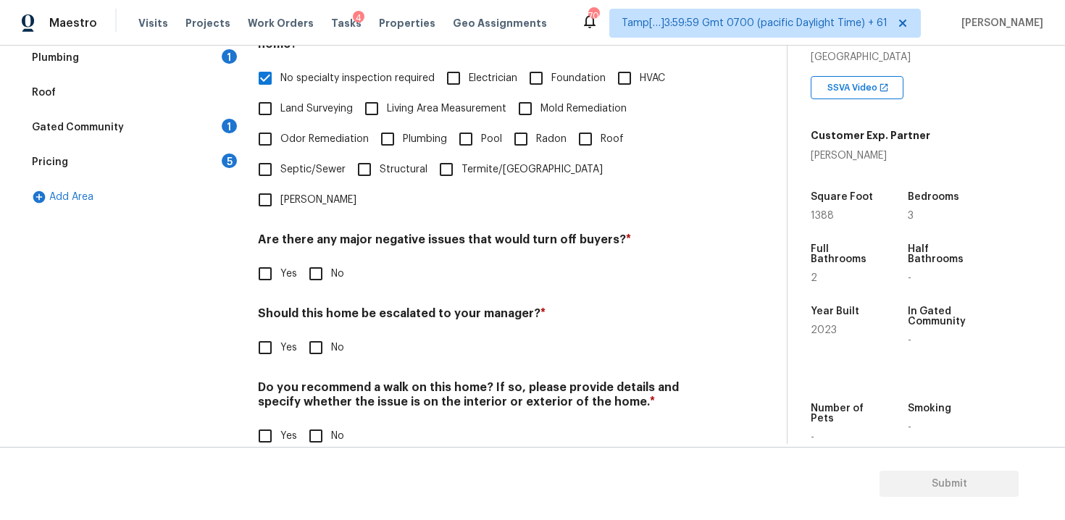
scroll to position [337, 0]
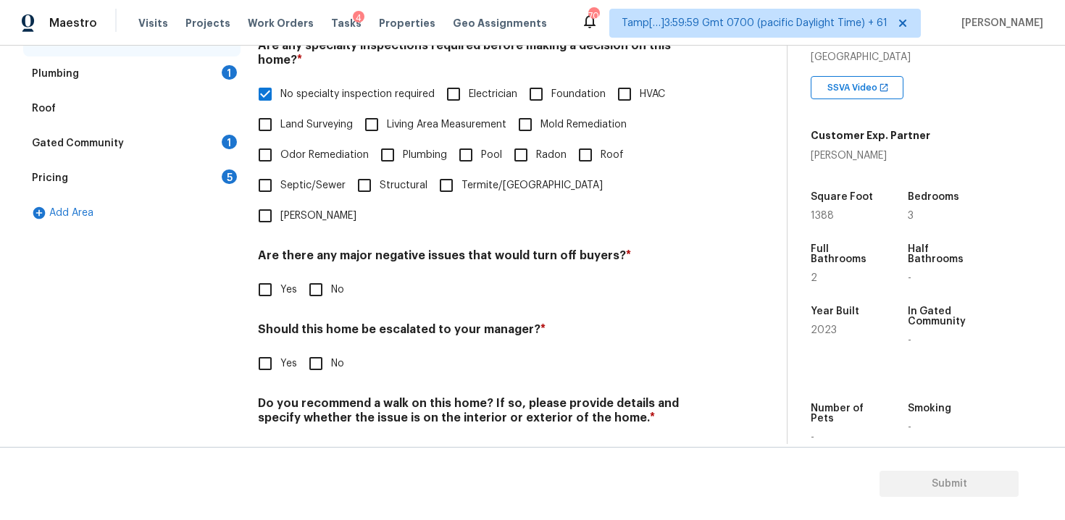
click at [305, 249] on div "Are there any major negative issues that would turn off buyers? * Yes No" at bounding box center [482, 277] width 448 height 57
click at [310, 275] on input "No" at bounding box center [316, 290] width 30 height 30
checkbox input "true"
click at [316, 350] on input "No" at bounding box center [316, 365] width 30 height 30
checkbox input "true"
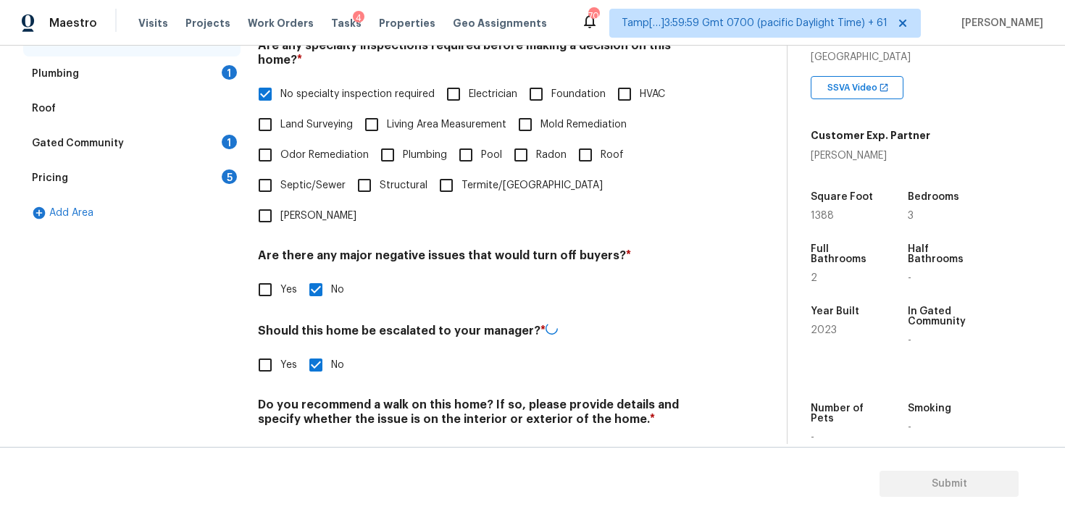
click at [324, 398] on div "Do you recommend a walk on this home? If so, please provide details and specify…" at bounding box center [482, 433] width 448 height 71
click at [324, 437] on input "No" at bounding box center [316, 452] width 30 height 30
checkbox input "true"
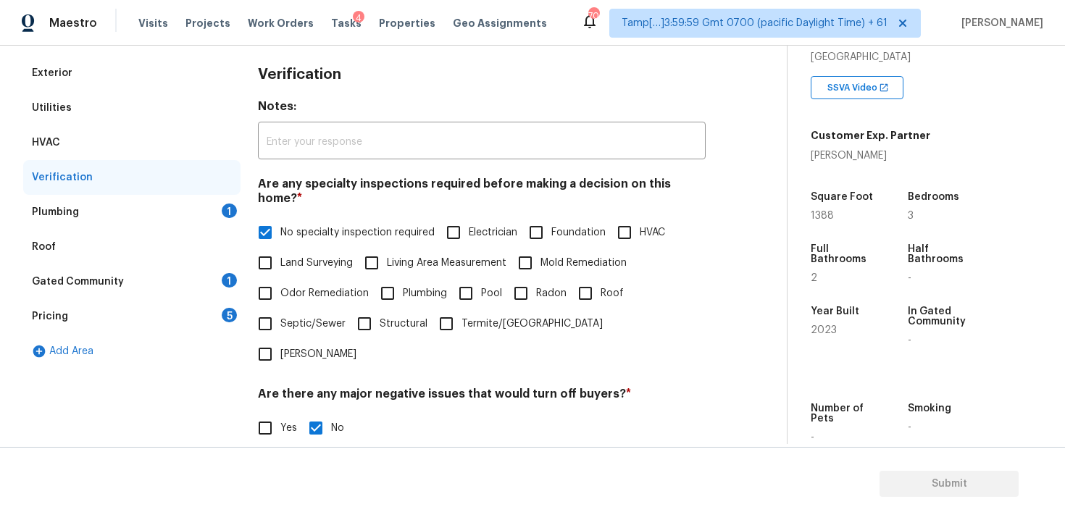
click at [233, 196] on div "Plumbing 1" at bounding box center [131, 212] width 217 height 35
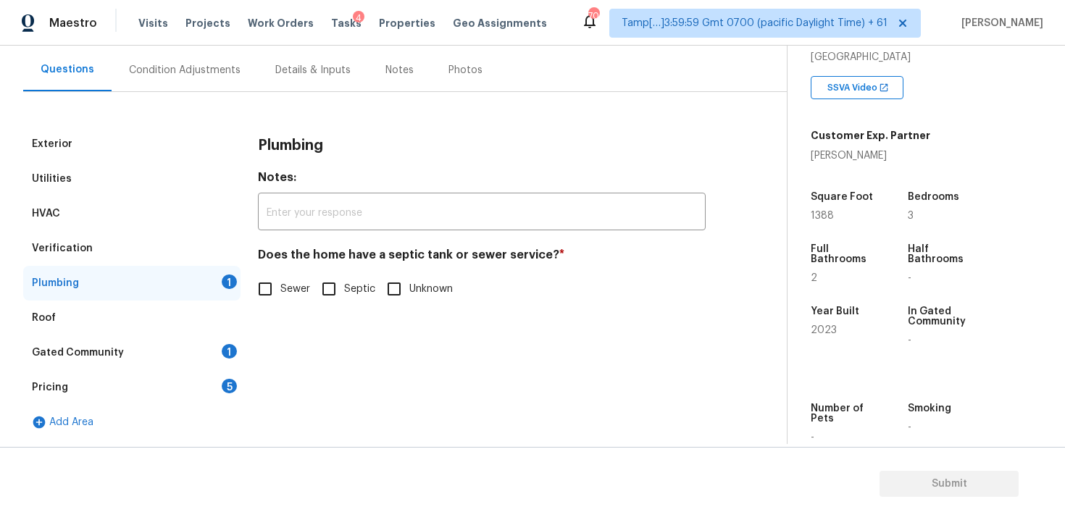
click at [268, 284] on input "Sewer" at bounding box center [265, 289] width 30 height 30
checkbox input "true"
click at [210, 348] on div "Gated Community 1" at bounding box center [131, 353] width 217 height 35
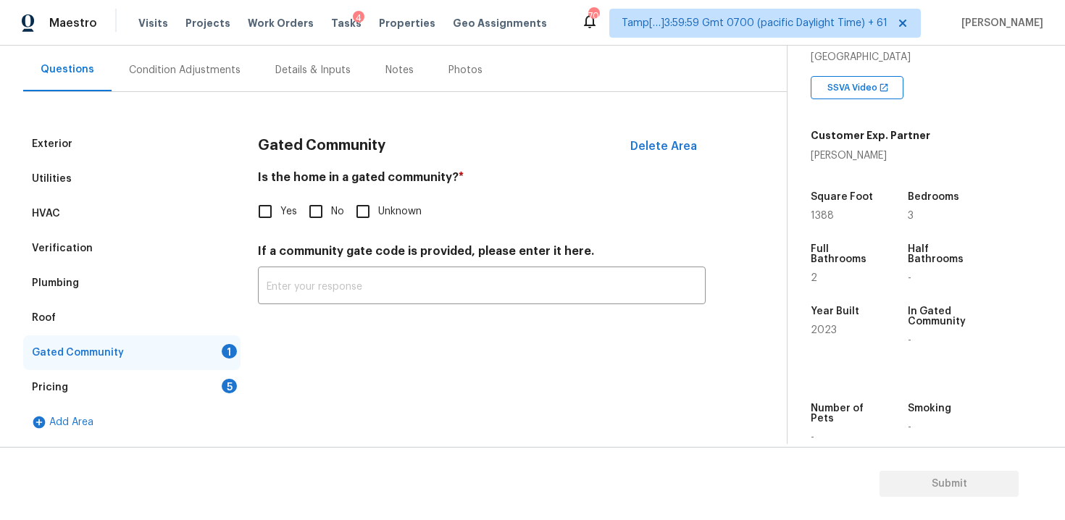
click at [320, 205] on input "No" at bounding box center [316, 211] width 30 height 30
checkbox input "true"
click at [198, 375] on div "Pricing 5" at bounding box center [131, 387] width 217 height 35
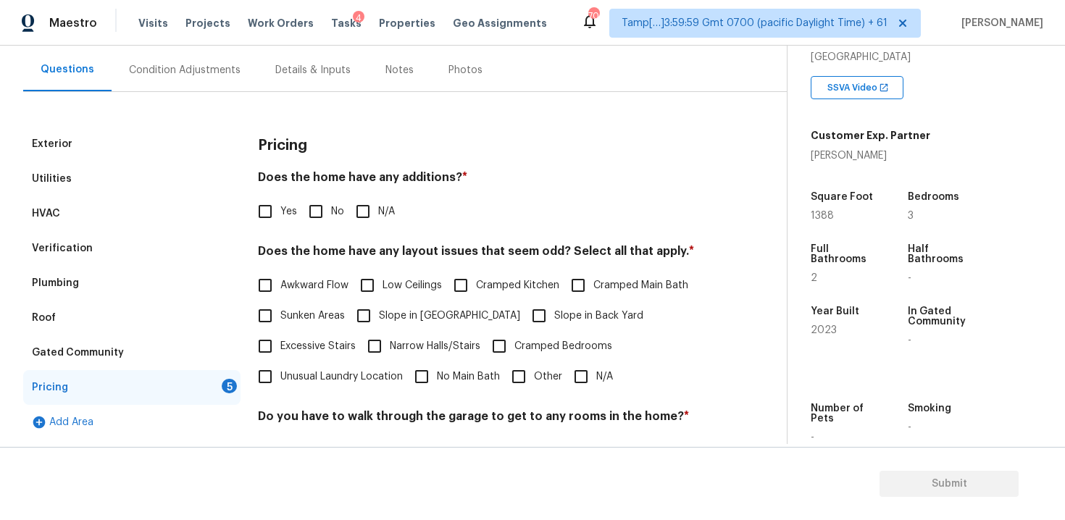
click at [327, 201] on input "No" at bounding box center [316, 211] width 30 height 30
checkbox input "true"
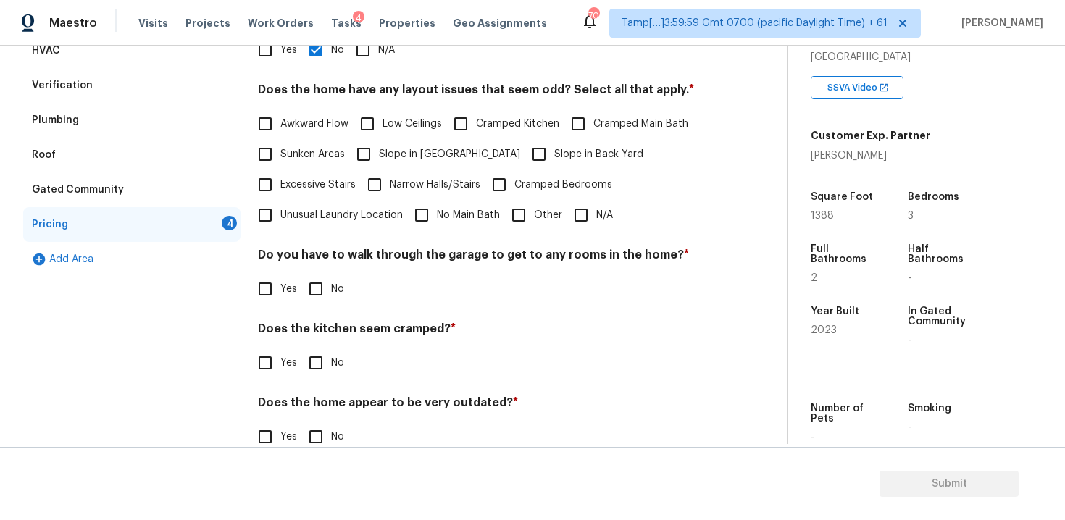
scroll to position [316, 0]
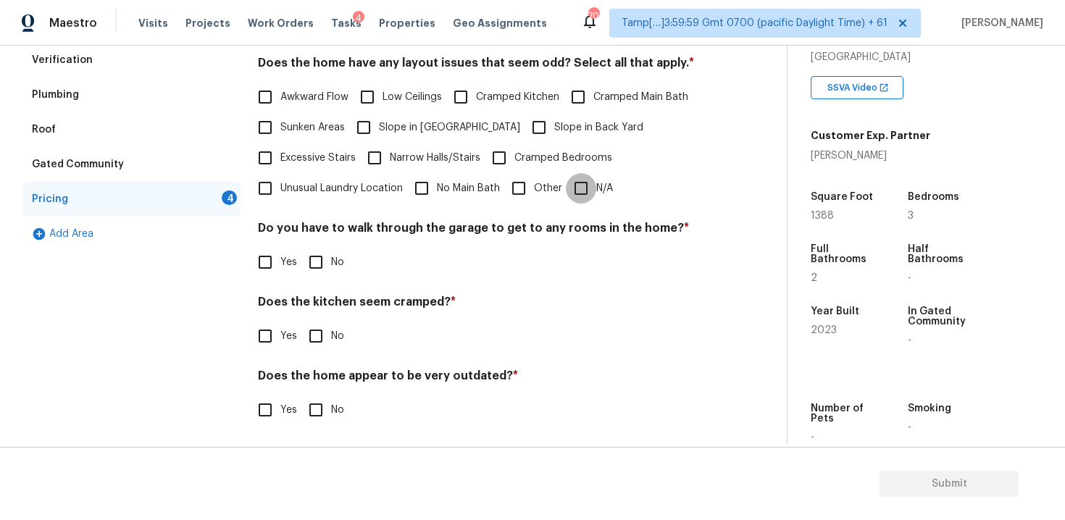
click at [591, 202] on input "N/A" at bounding box center [581, 188] width 30 height 30
checkbox input "true"
click at [326, 284] on div "Pricing Does the home have any additions? * Yes No N/A Does the home have any l…" at bounding box center [482, 190] width 448 height 504
click at [315, 269] on input "No" at bounding box center [316, 262] width 30 height 30
checkbox input "true"
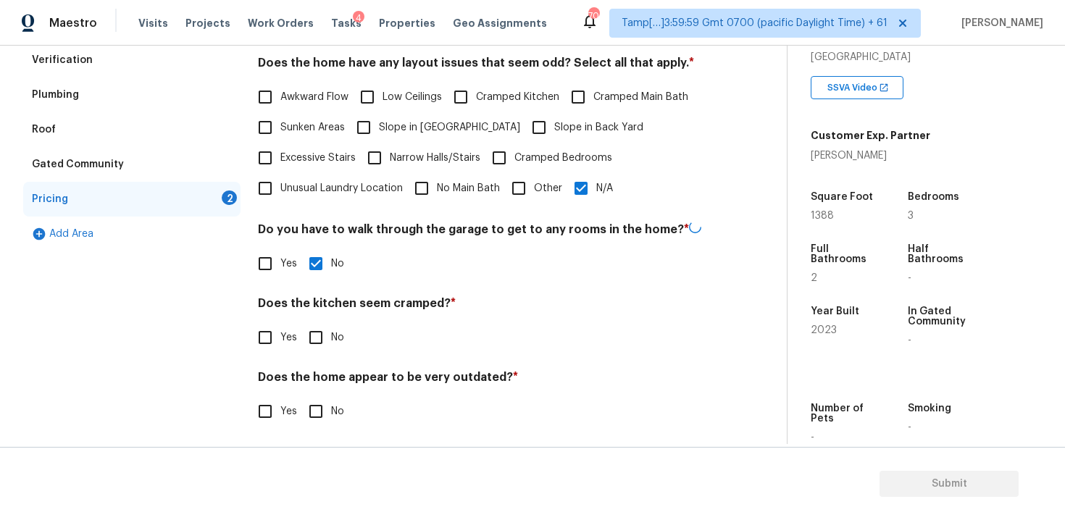
click at [334, 329] on label "No" at bounding box center [322, 338] width 43 height 30
click at [331, 329] on input "No" at bounding box center [316, 338] width 30 height 30
checkbox input "true"
click at [312, 406] on input "No" at bounding box center [316, 411] width 30 height 30
checkbox input "true"
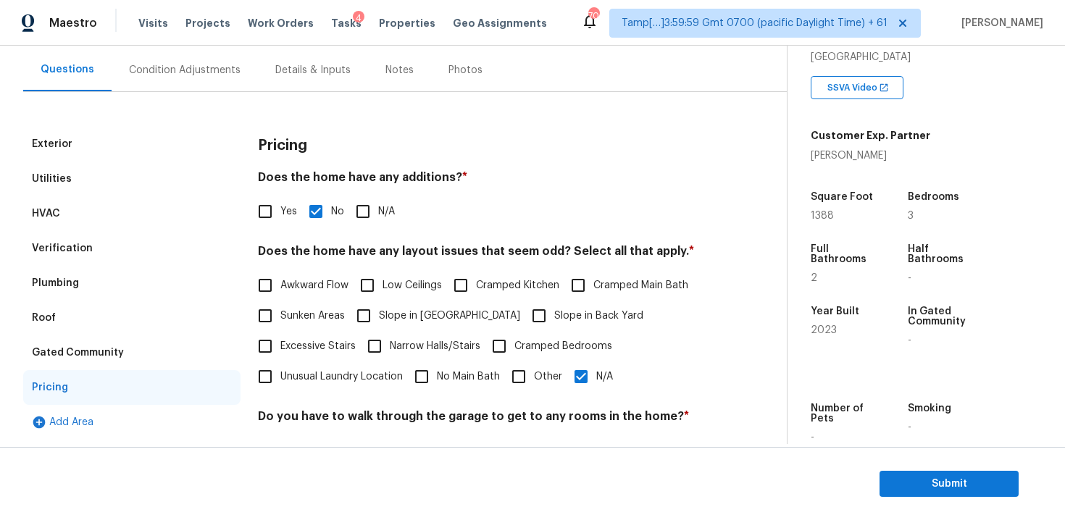
scroll to position [108, 0]
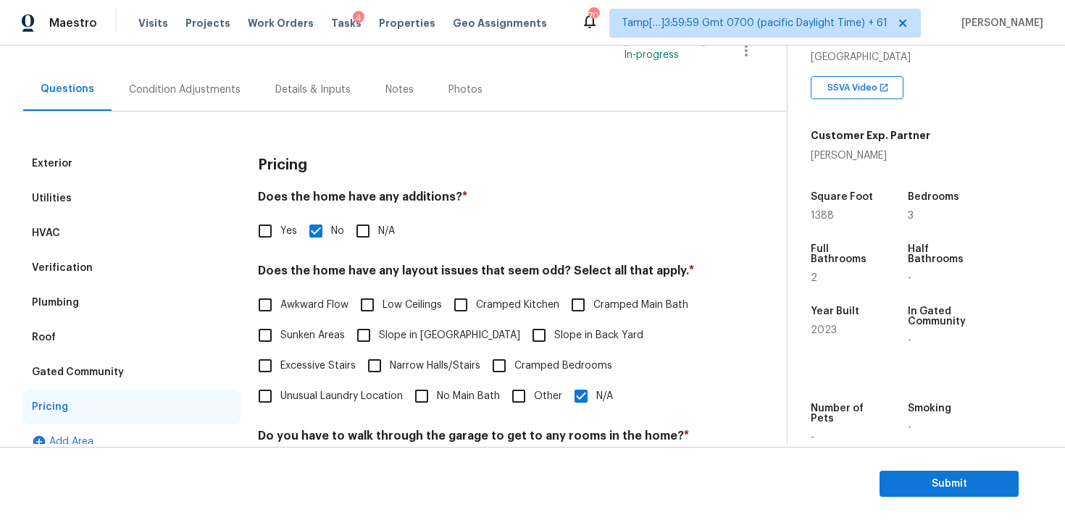
click at [205, 116] on div "Exterior Utilities HVAC Verification Plumbing Roof Gated Community Pricing Add …" at bounding box center [387, 381] width 729 height 539
click at [215, 91] on div "Condition Adjustments" at bounding box center [185, 90] width 112 height 14
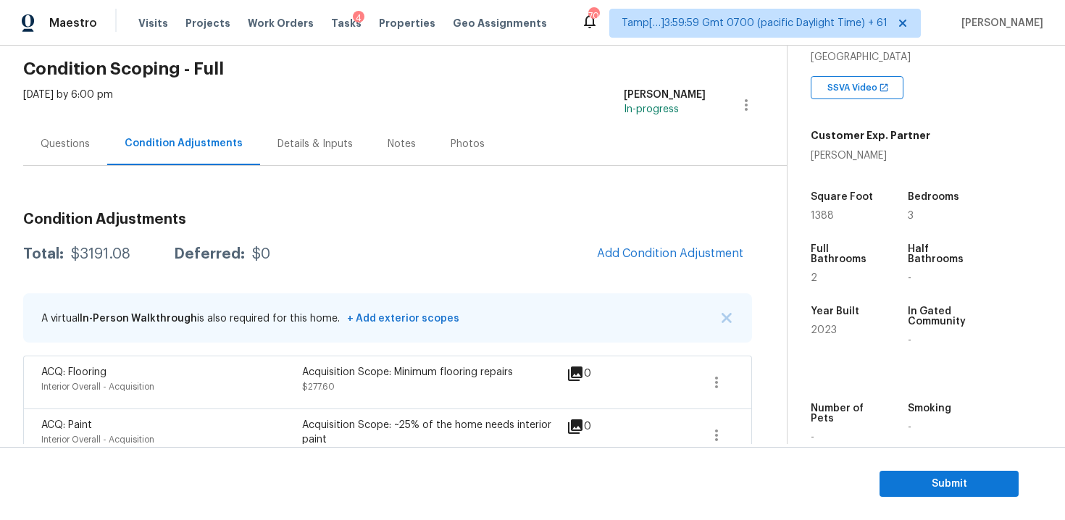
scroll to position [51, 0]
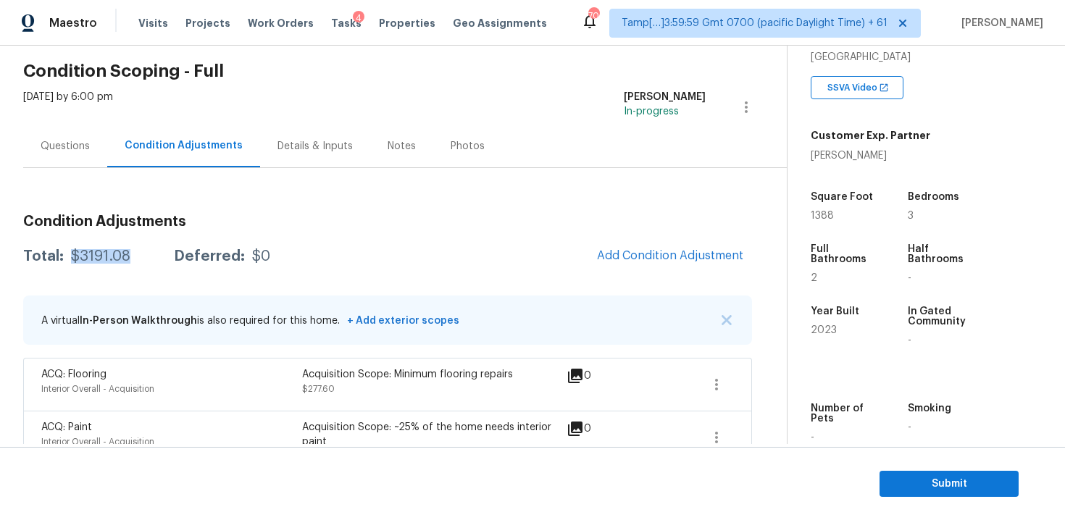
drag, startPoint x: 70, startPoint y: 257, endPoint x: 137, endPoint y: 255, distance: 67.4
click at [137, 255] on div "Total: $3191.08 Deferred: $0" at bounding box center [146, 256] width 247 height 14
copy div "$3191.08"
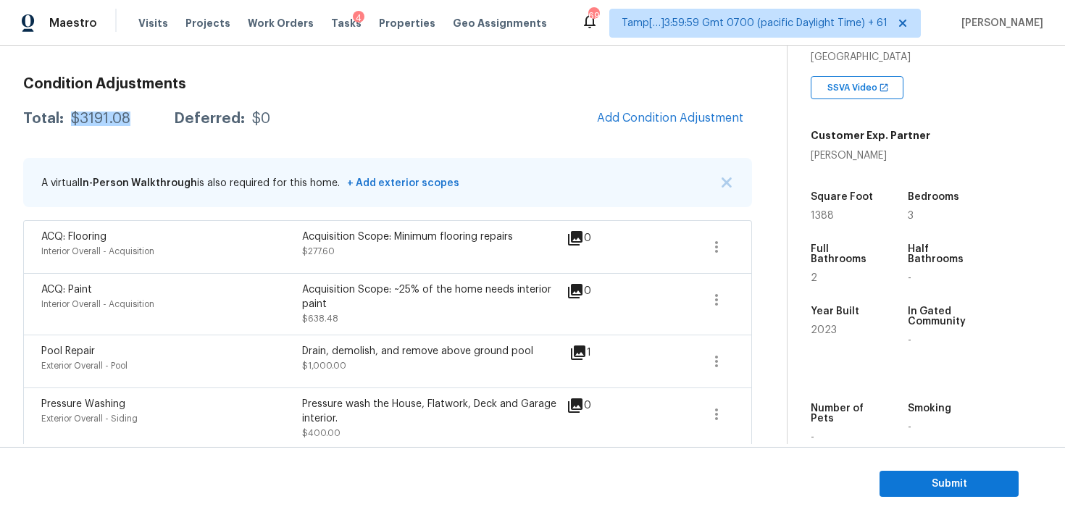
scroll to position [387, 0]
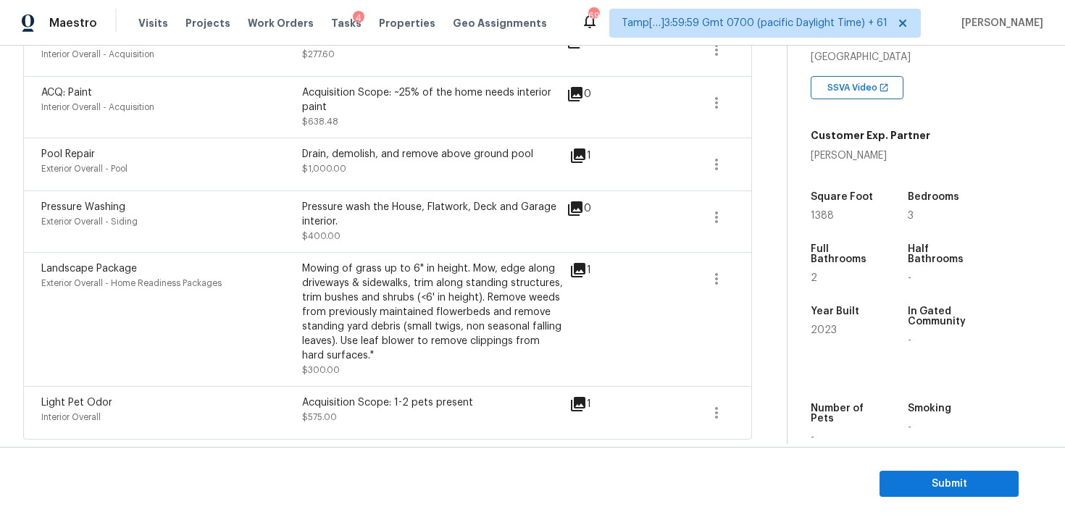
click at [277, 401] on div "Light Pet Odor" at bounding box center [171, 403] width 261 height 14
click at [944, 488] on span "Submit" at bounding box center [950, 484] width 116 height 18
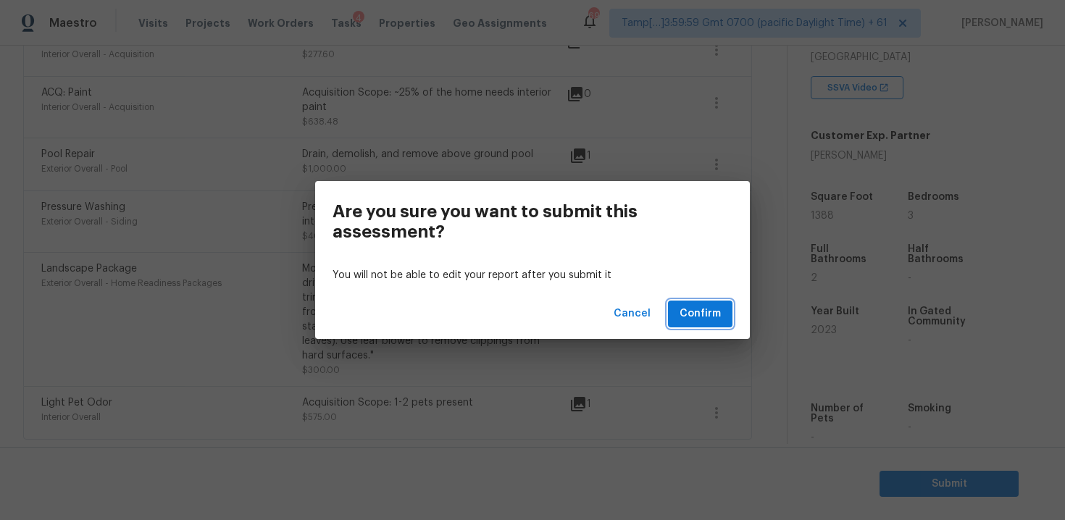
click at [713, 309] on span "Confirm" at bounding box center [700, 314] width 41 height 18
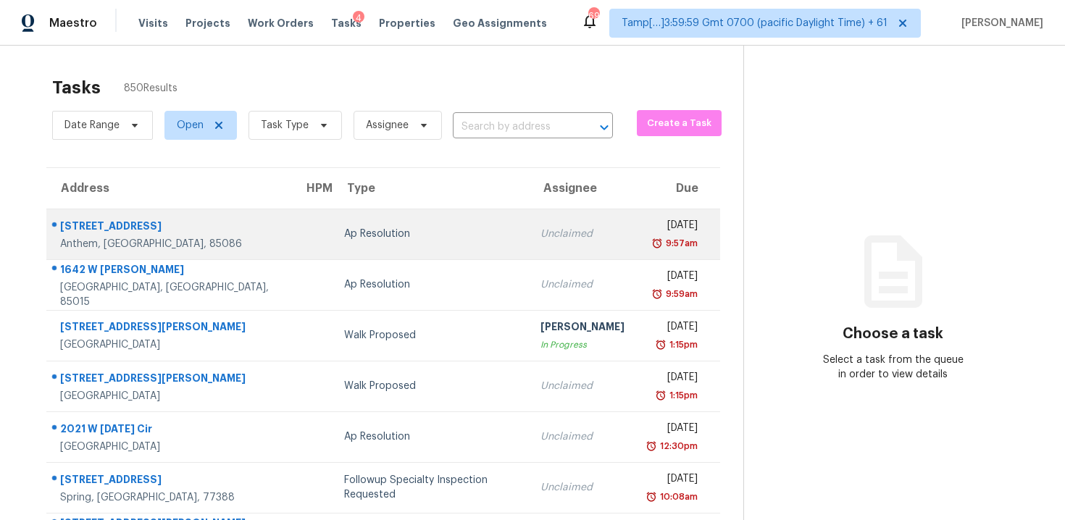
scroll to position [41, 0]
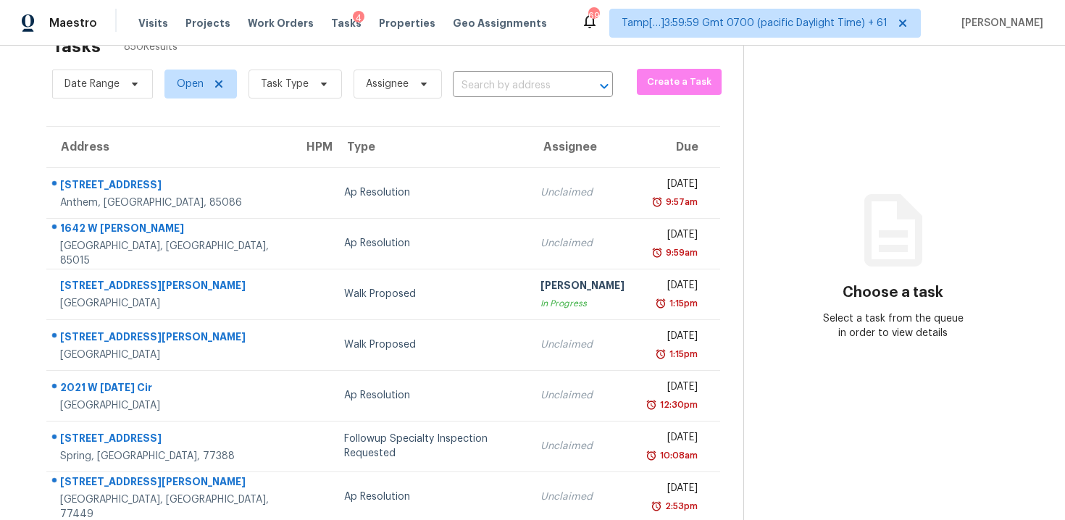
click at [493, 108] on section "Tasks 850 Results Date Range Open Task Type Assignee ​ Create a Task Address HP…" at bounding box center [383, 371] width 720 height 686
click at [485, 90] on input "text" at bounding box center [513, 86] width 120 height 22
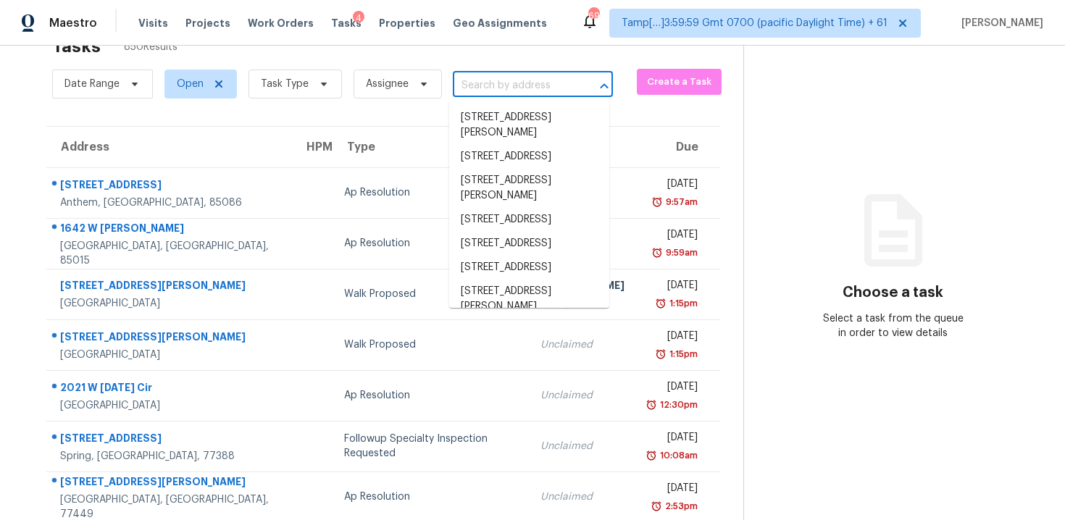
paste input "[STREET_ADDRESS]"
type input "[STREET_ADDRESS]"
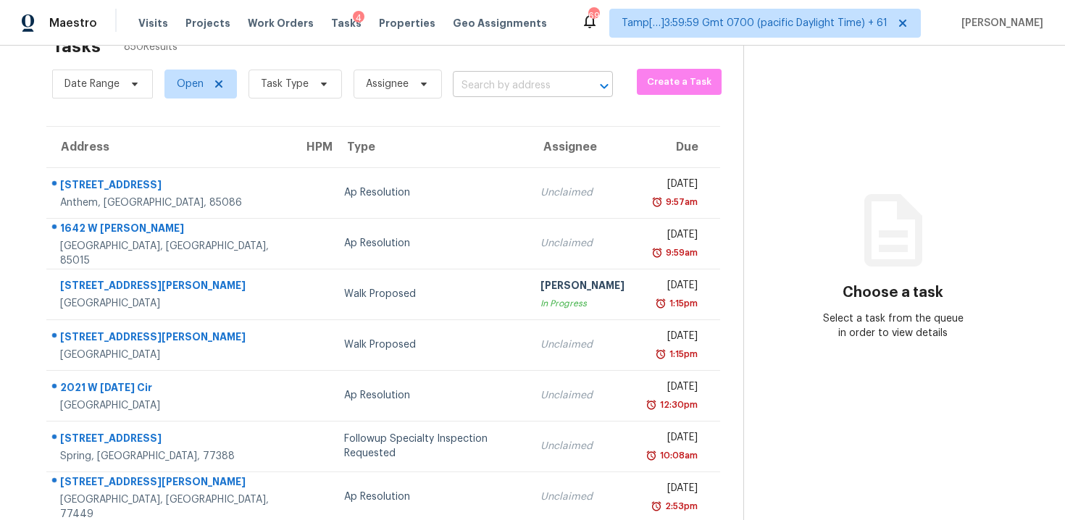
scroll to position [0, 0]
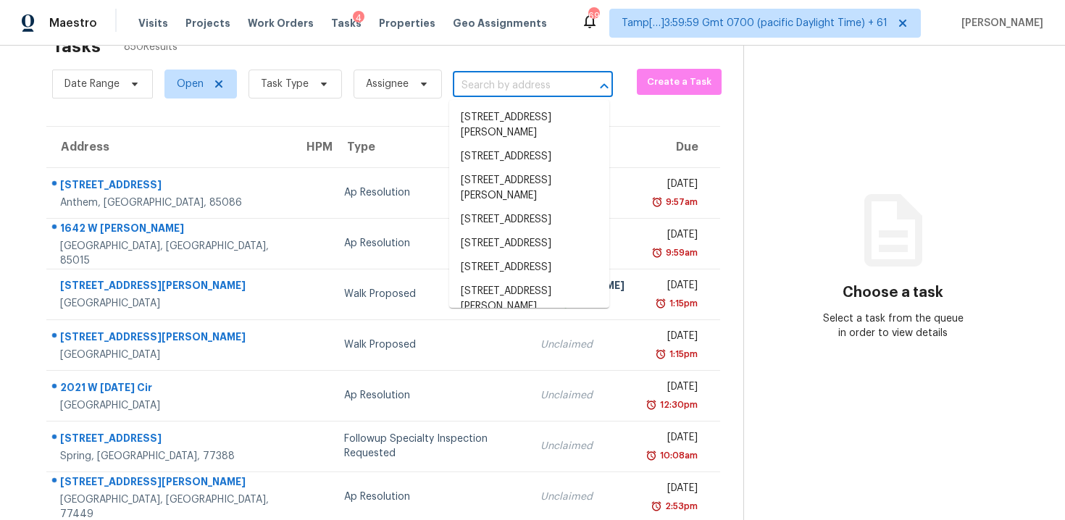
click at [553, 90] on input "text" at bounding box center [513, 86] width 120 height 22
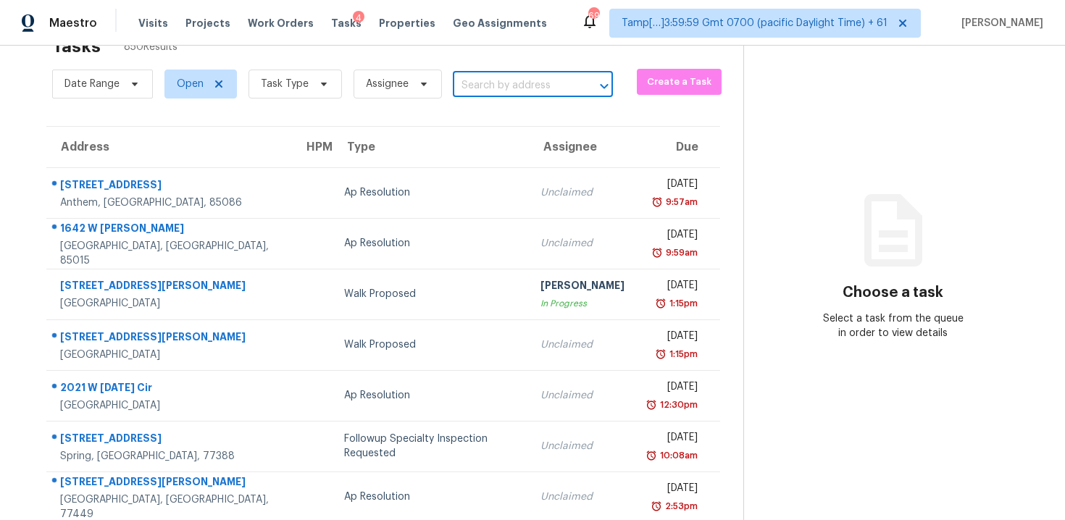
paste input "[STREET_ADDRESS]"
type input "[STREET_ADDRESS]"
click at [563, 127] on li "[STREET_ADDRESS]" at bounding box center [529, 118] width 160 height 24
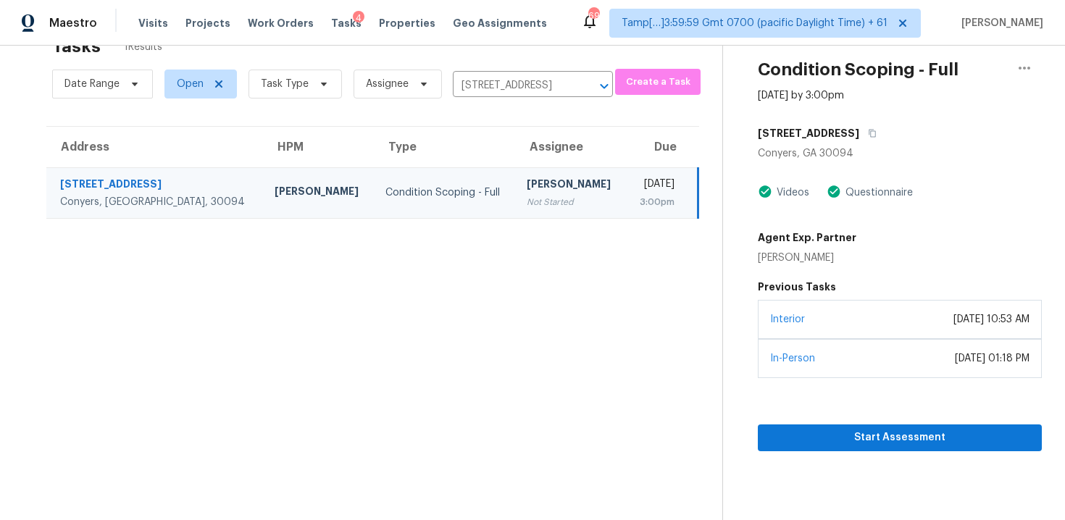
click at [870, 289] on h5 "Previous Tasks" at bounding box center [900, 287] width 284 height 14
click at [865, 447] on button "Start Assessment" at bounding box center [900, 438] width 284 height 27
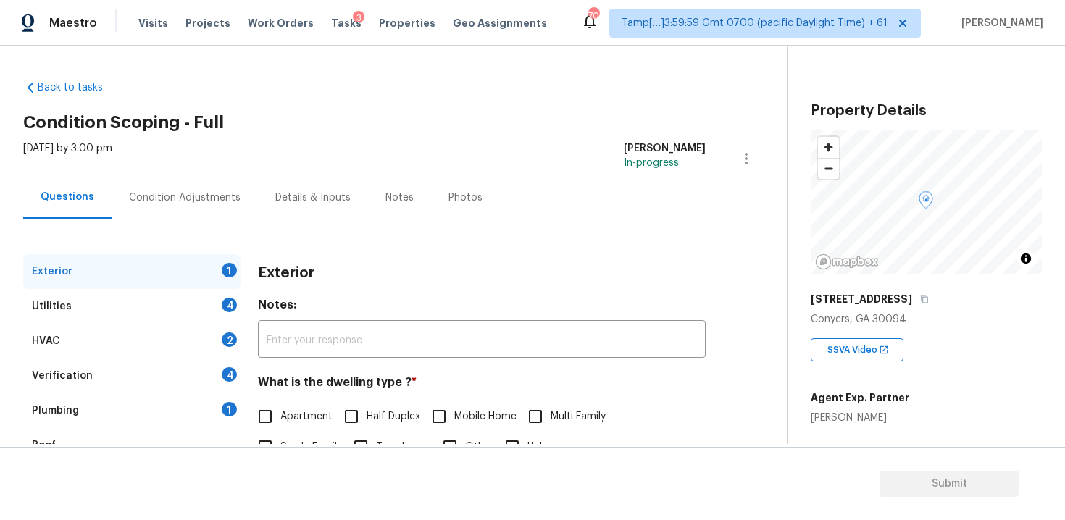
click at [492, 162] on div "[DATE] by 3:00 pm [PERSON_NAME] B In-progress" at bounding box center [405, 158] width 764 height 35
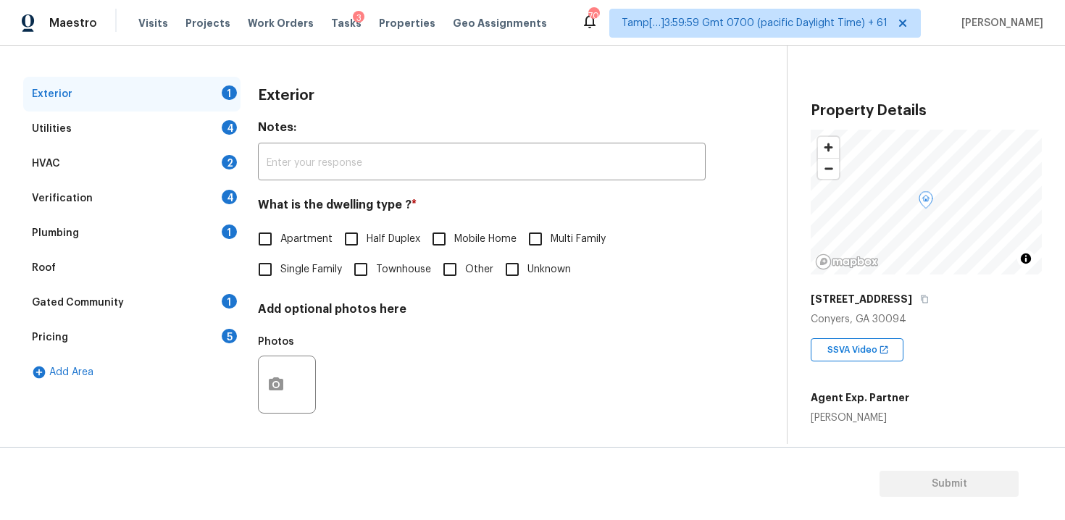
click at [269, 270] on input "Single Family" at bounding box center [265, 269] width 30 height 30
checkbox input "true"
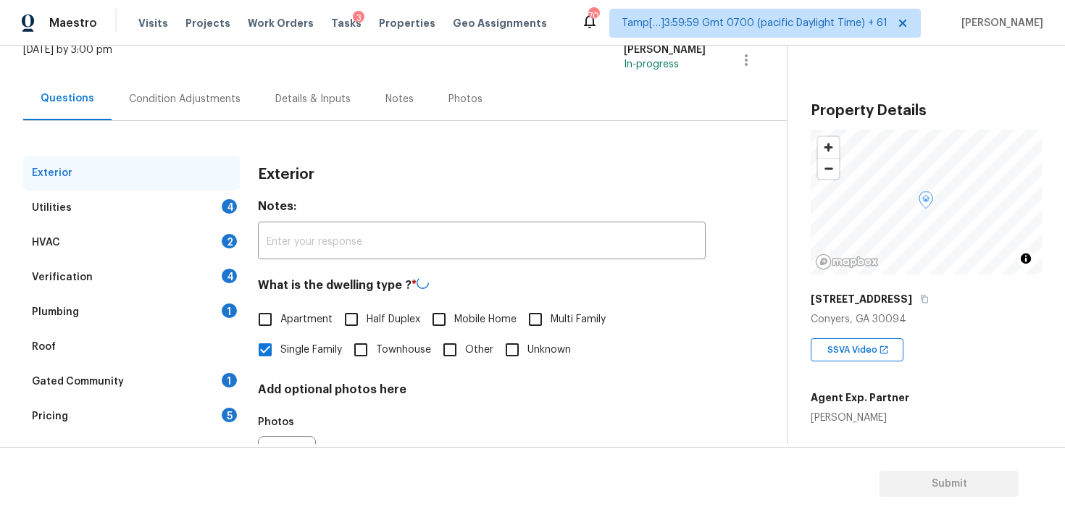
scroll to position [91, 0]
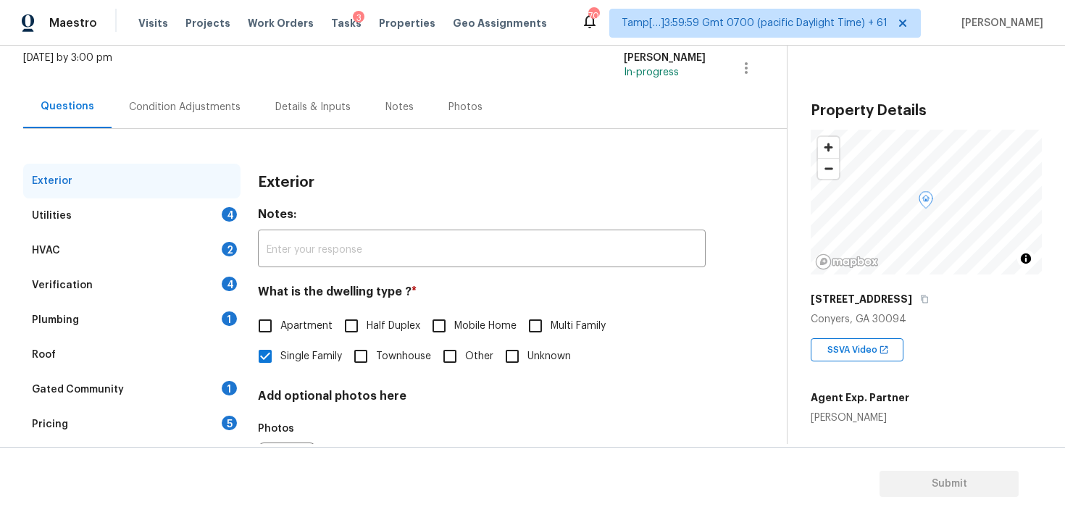
click at [194, 117] on div "Condition Adjustments" at bounding box center [185, 107] width 146 height 43
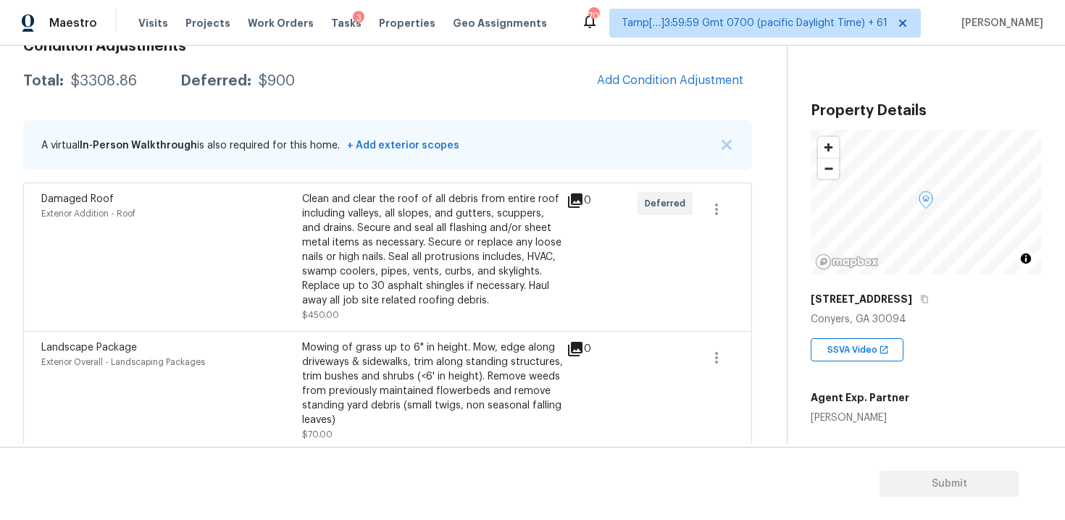
click at [403, 313] on div "Clean and clear the roof of all debris from entire roof including valleys, all …" at bounding box center [432, 257] width 261 height 130
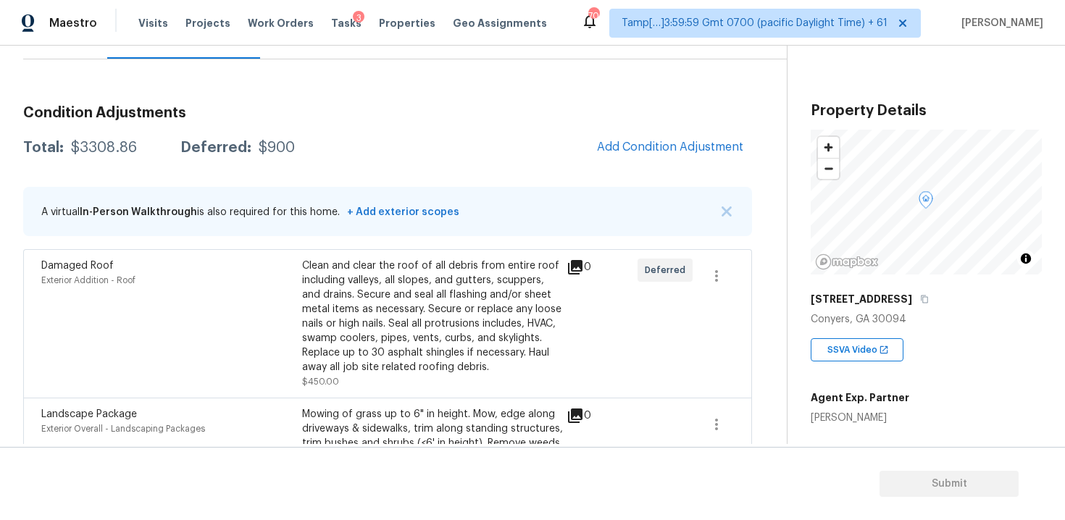
scroll to position [145, 0]
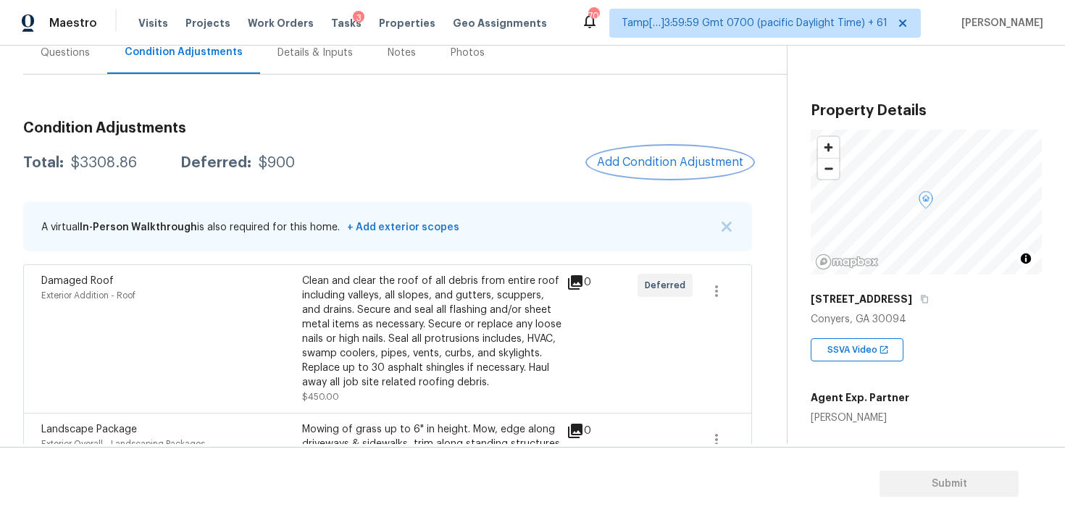
click at [657, 170] on button "Add Condition Adjustment" at bounding box center [671, 162] width 164 height 30
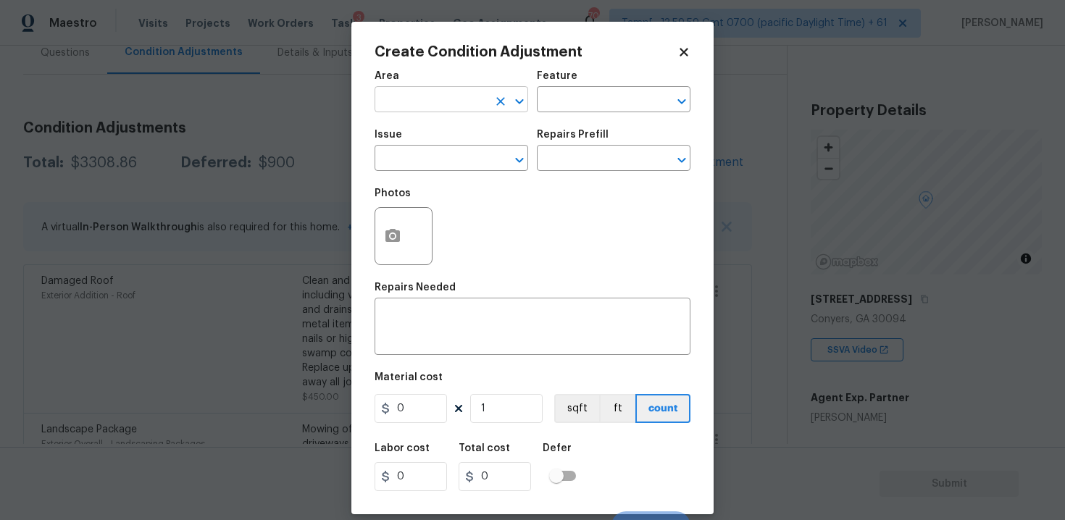
click at [434, 107] on input "text" at bounding box center [431, 101] width 113 height 22
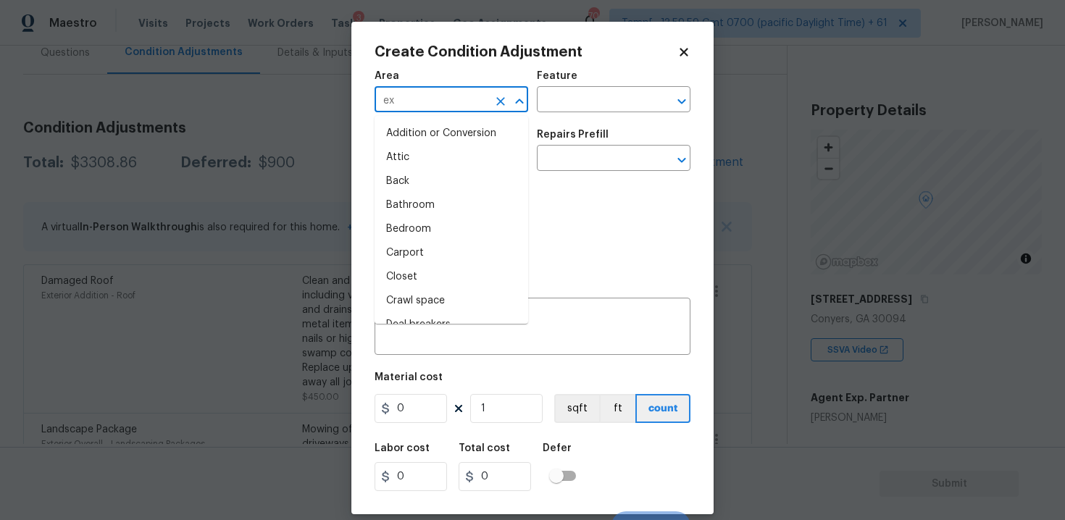
type input "ext"
type input "e"
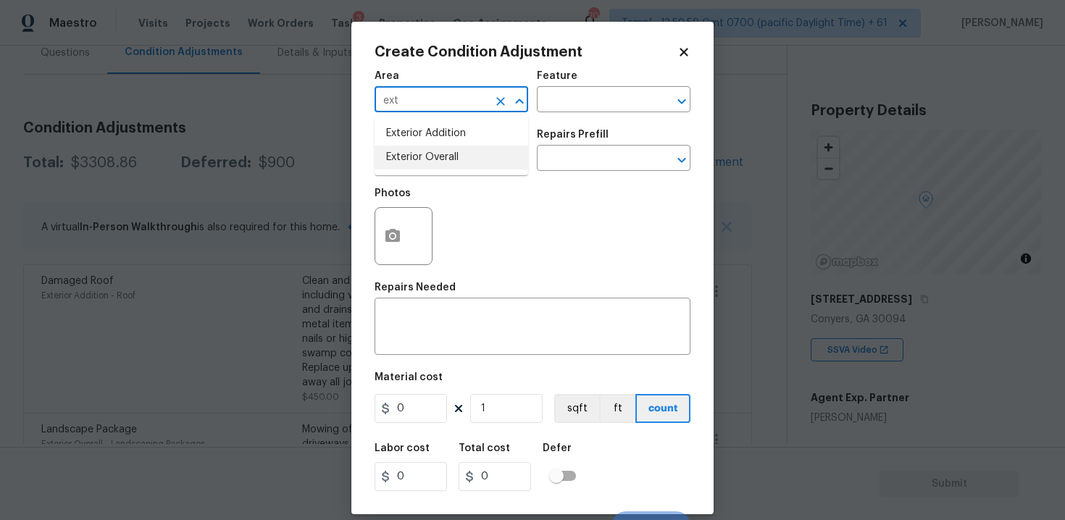
click at [413, 159] on li "Exterior Overall" at bounding box center [452, 158] width 154 height 24
type input "Exterior Overall"
click at [413, 159] on input "text" at bounding box center [431, 160] width 113 height 22
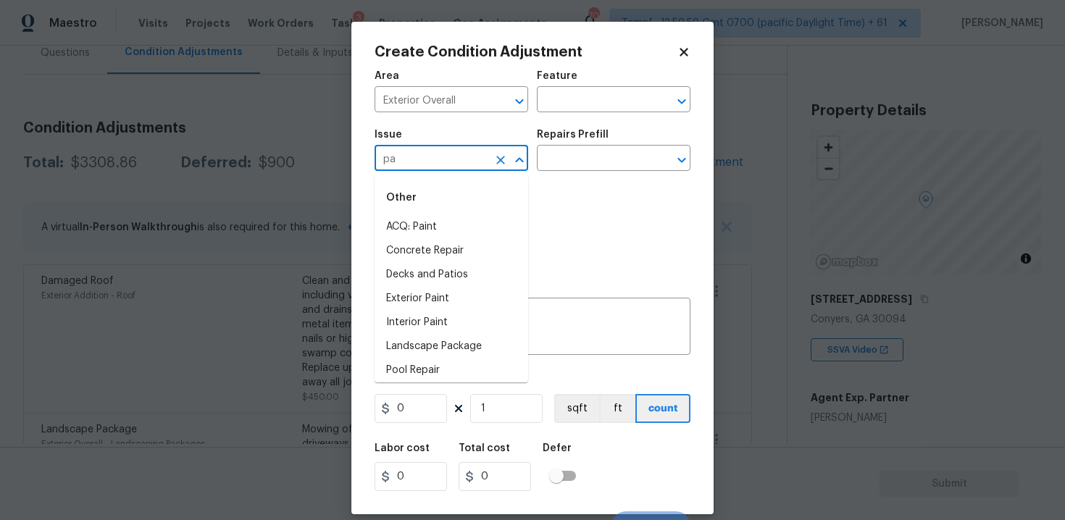
type input "pai"
click at [500, 153] on icon "Clear" at bounding box center [501, 160] width 14 height 14
click at [431, 155] on input "text" at bounding box center [431, 160] width 113 height 22
type input "e"
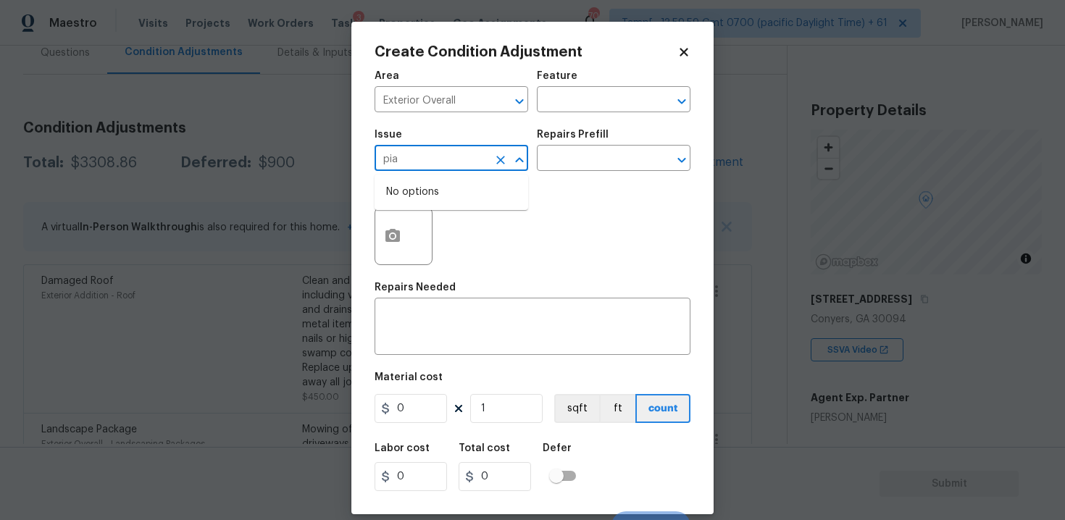
type input "pian"
click at [431, 237] on li "ACQ: Paint" at bounding box center [452, 227] width 154 height 24
type input "ACQ: Paint"
click at [632, 157] on input "text" at bounding box center [593, 160] width 113 height 22
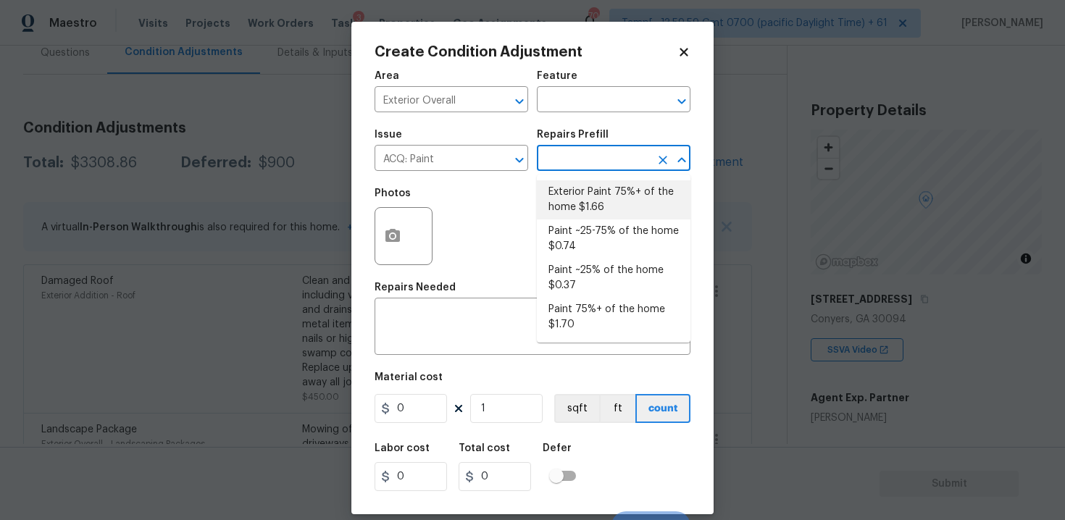
click at [589, 192] on li "Exterior Paint 75%+ of the home $1.66" at bounding box center [614, 199] width 154 height 39
type input "Acquisition"
type textarea "Acquisition Scope: 75%+ of the home exterior will likely require paint"
type input "1.66"
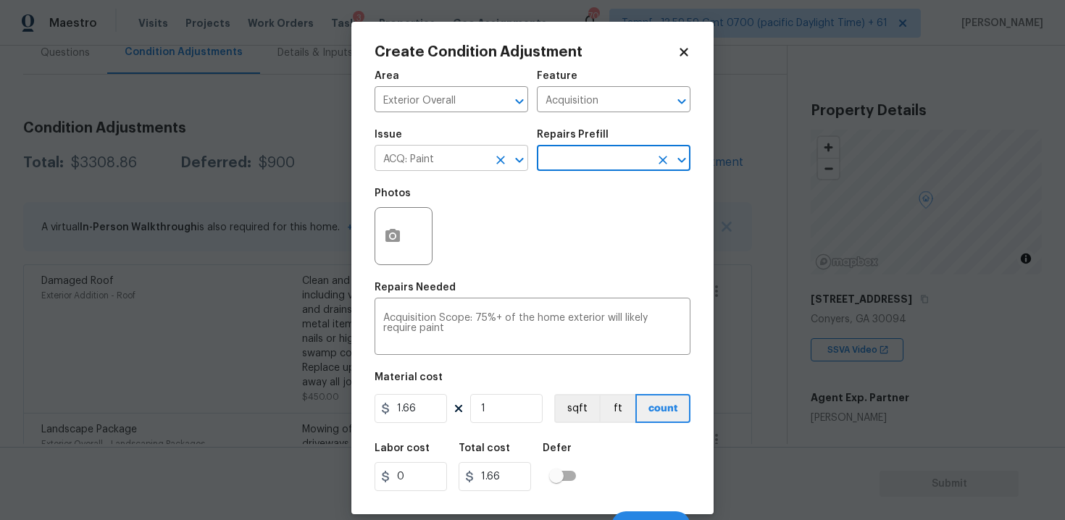
click at [495, 168] on button "Clear" at bounding box center [501, 160] width 20 height 20
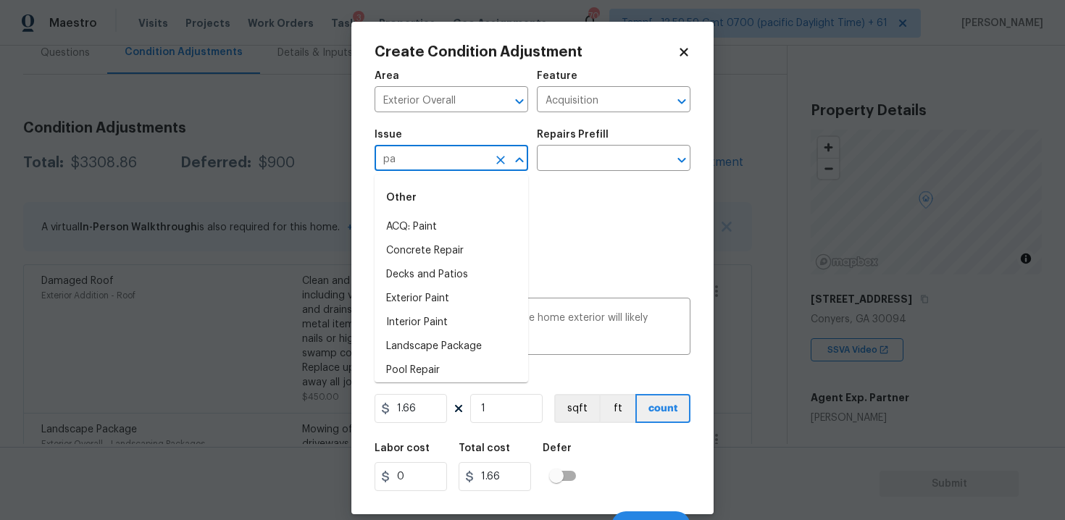
type input "p"
click at [443, 309] on li "Exterior Garage Door" at bounding box center [452, 299] width 154 height 24
type input "Exterior Garage Door"
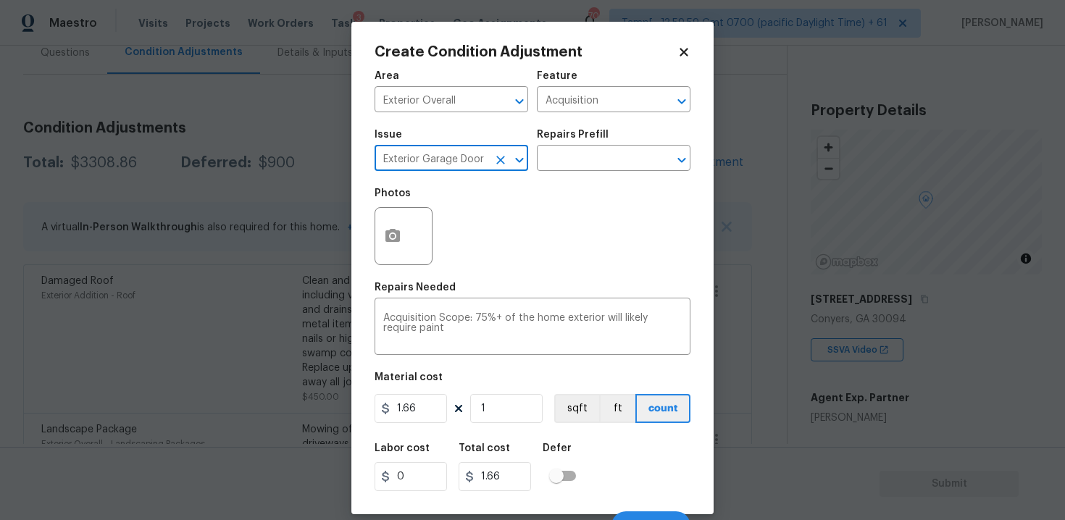
click at [492, 167] on div at bounding box center [510, 160] width 38 height 20
click at [499, 157] on icon "Clear" at bounding box center [501, 160] width 14 height 14
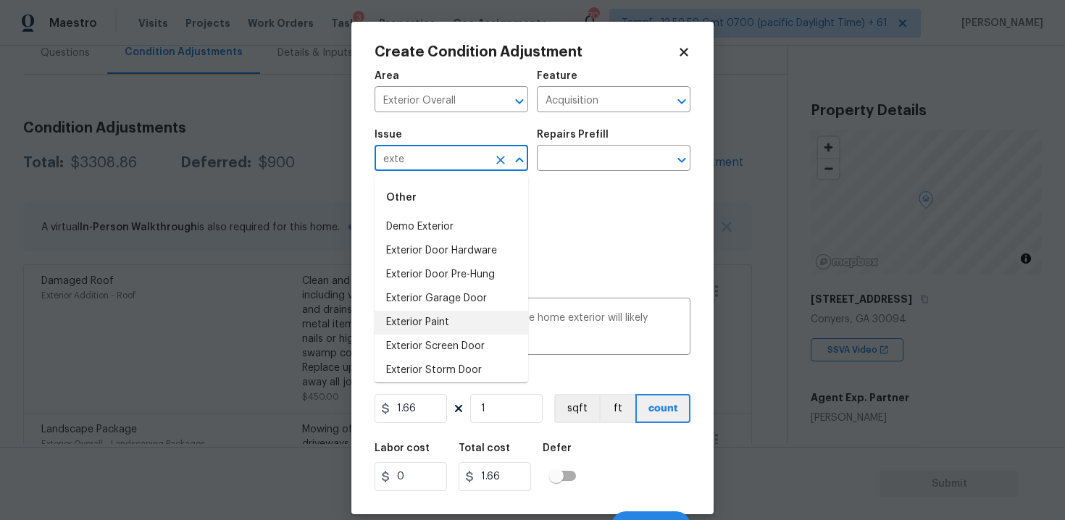
click at [441, 320] on li "Exterior Paint" at bounding box center [452, 323] width 154 height 24
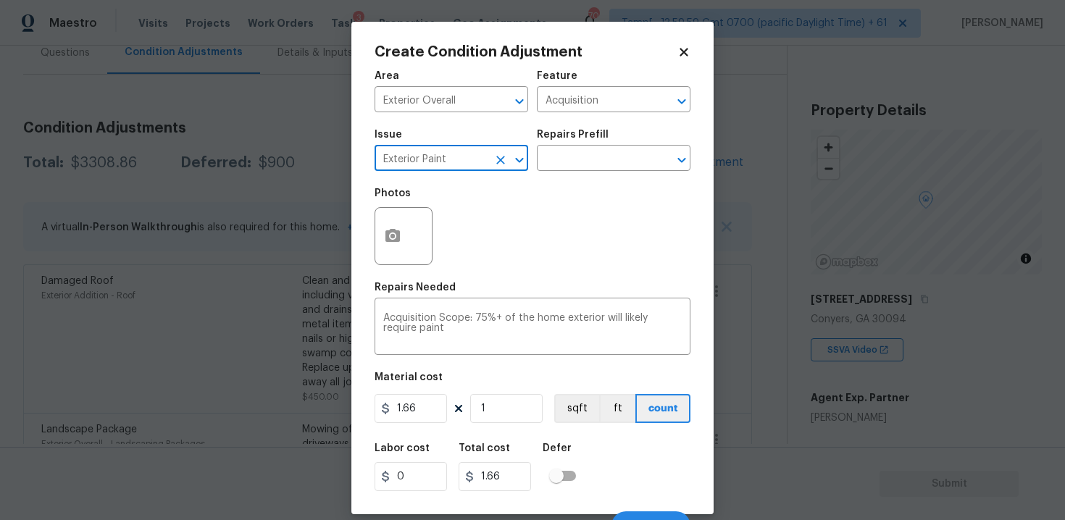
scroll to position [21, 0]
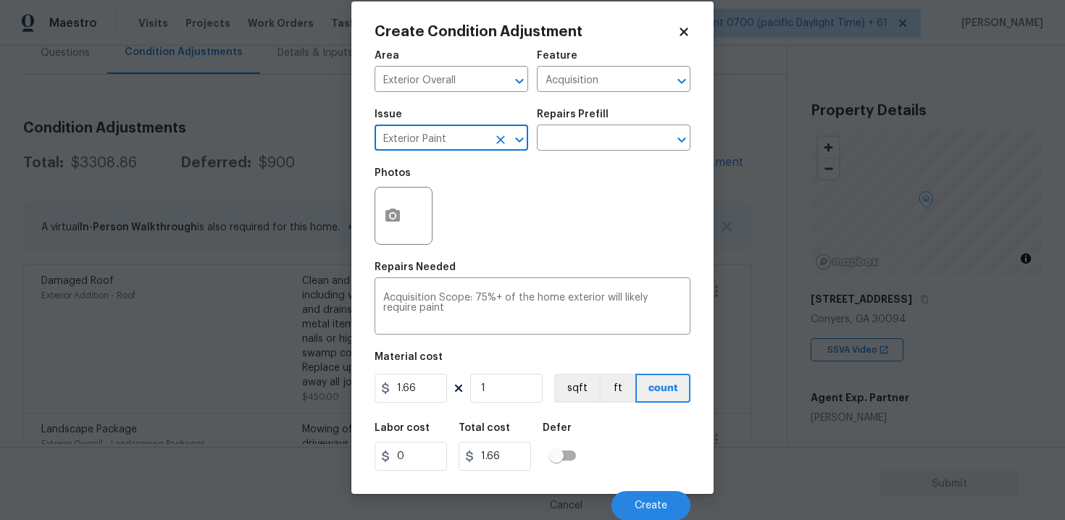
type input "Exterior Paint"
click at [502, 381] on input "1" at bounding box center [506, 388] width 72 height 29
type input "0"
paste input "1823"
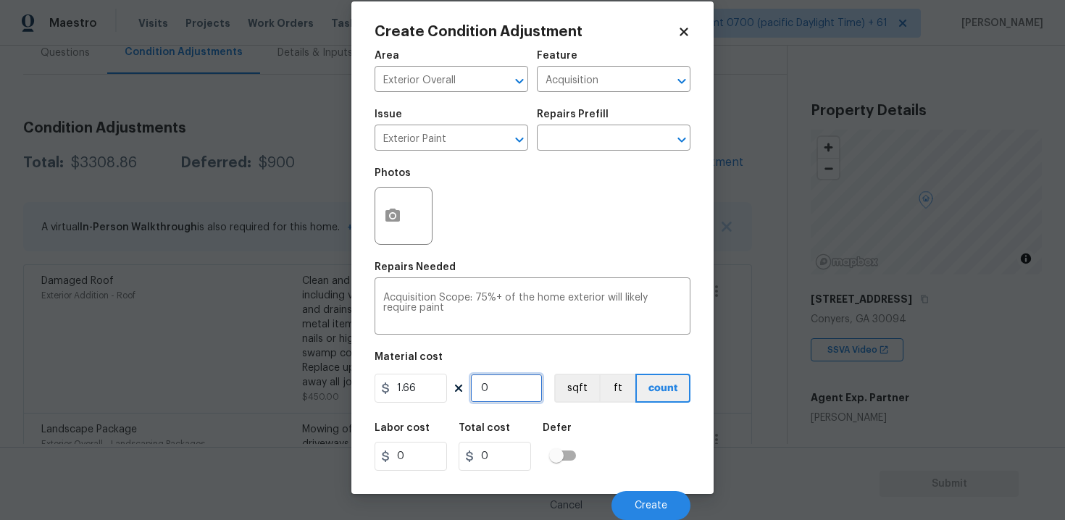
type input "1823"
type input "3026.18"
type input "1823"
click at [572, 381] on button "sqft" at bounding box center [576, 388] width 45 height 29
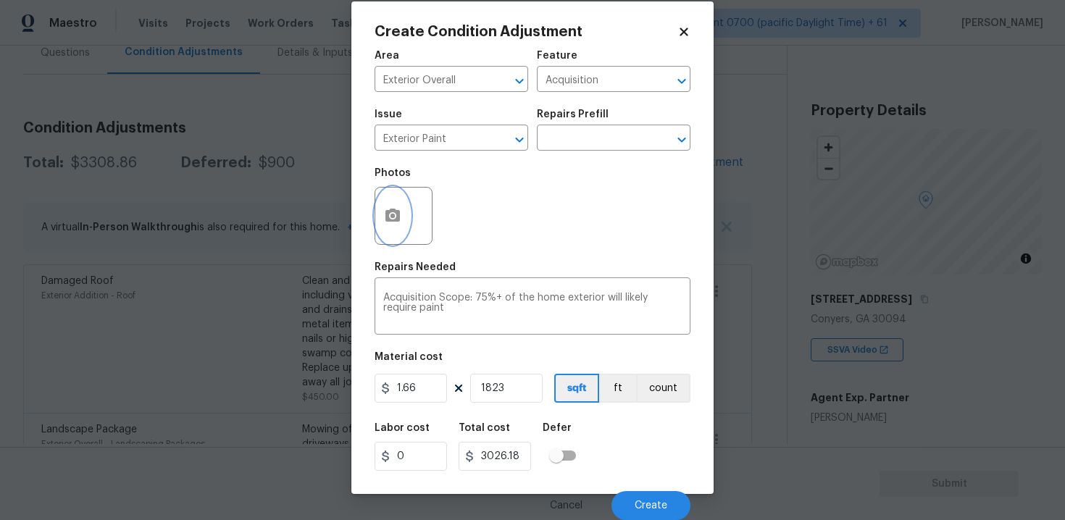
click at [400, 190] on button "button" at bounding box center [392, 216] width 35 height 57
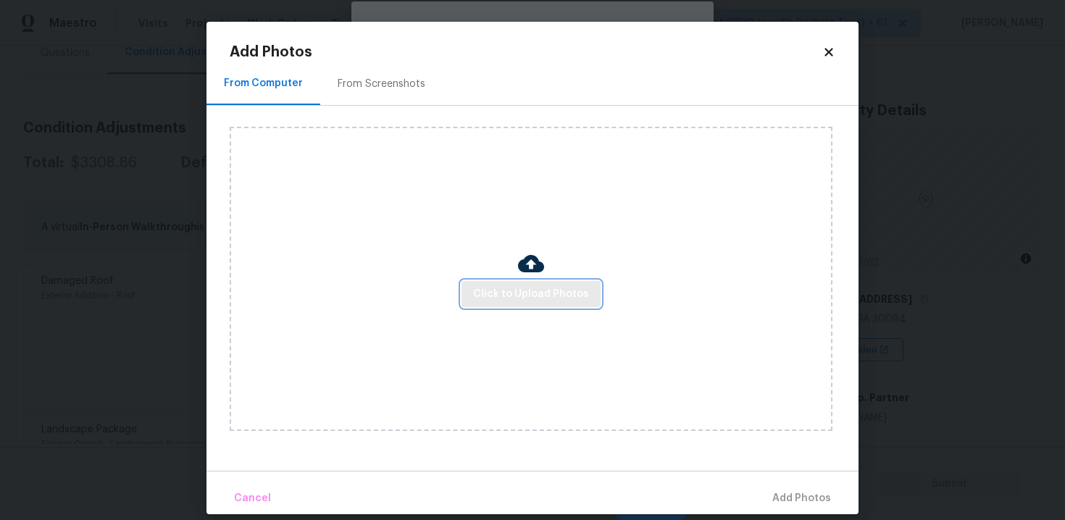
click at [571, 292] on span "Click to Upload Photos" at bounding box center [531, 295] width 116 height 18
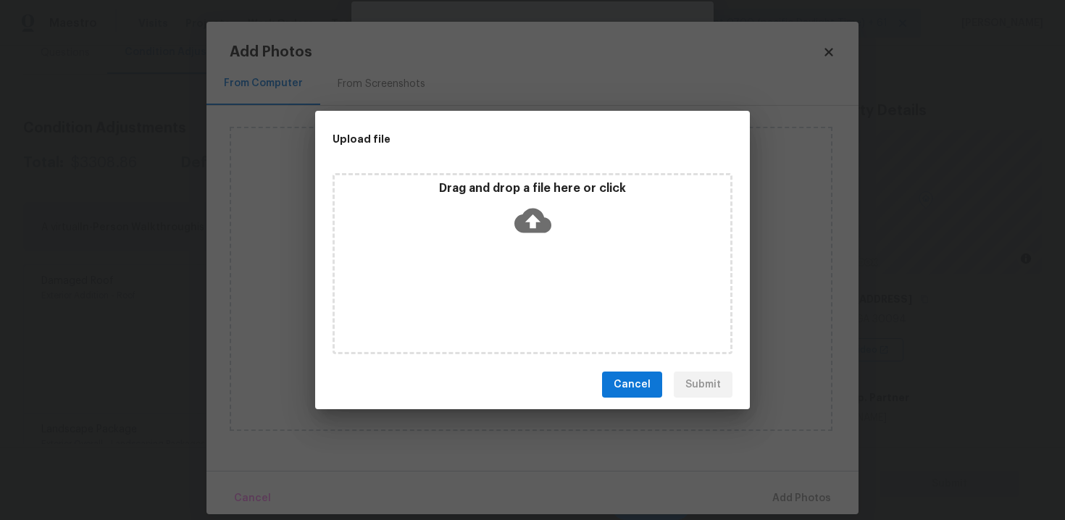
click at [525, 204] on icon at bounding box center [533, 220] width 37 height 37
